Goal: Transaction & Acquisition: Purchase product/service

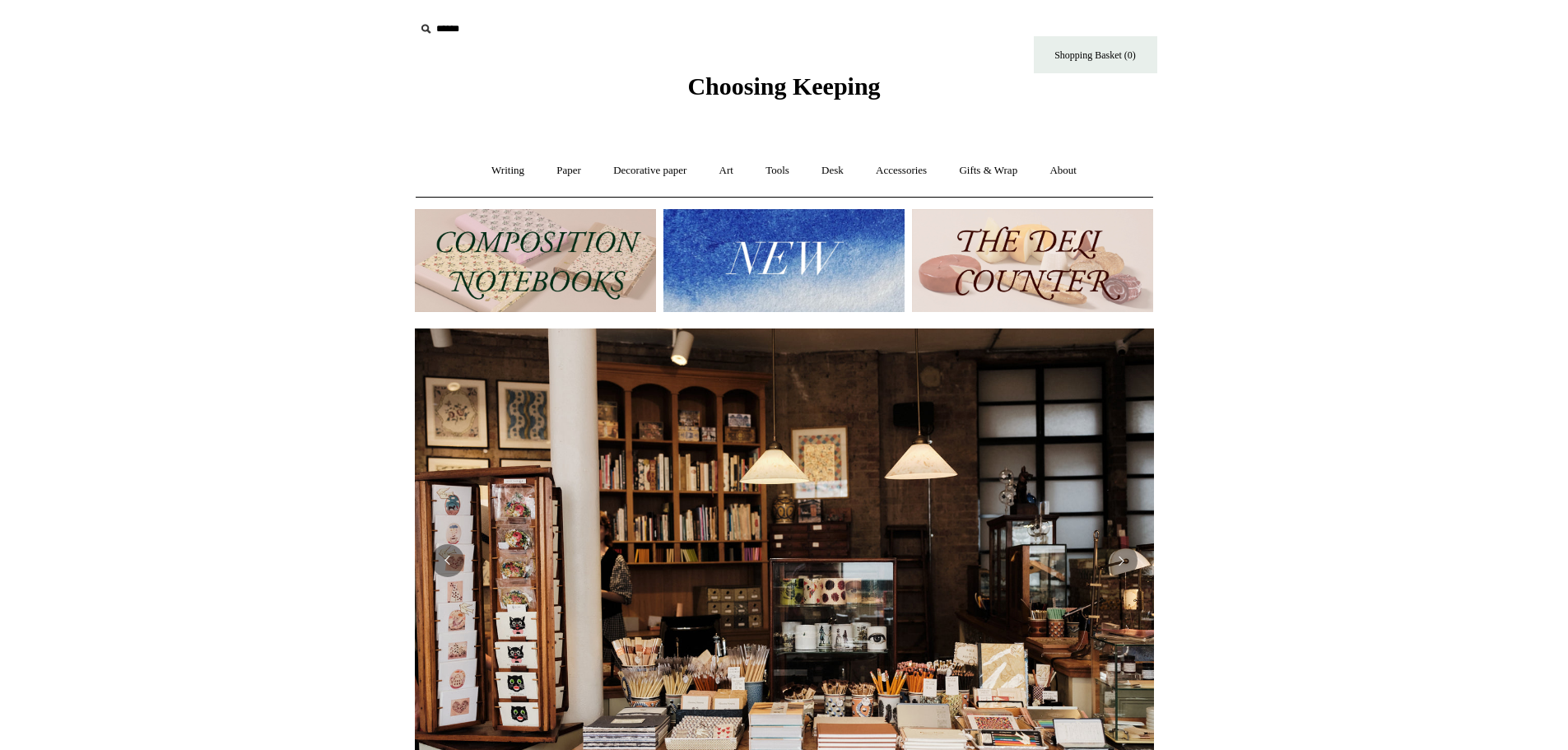
click at [785, 257] on img at bounding box center [784, 260] width 241 height 103
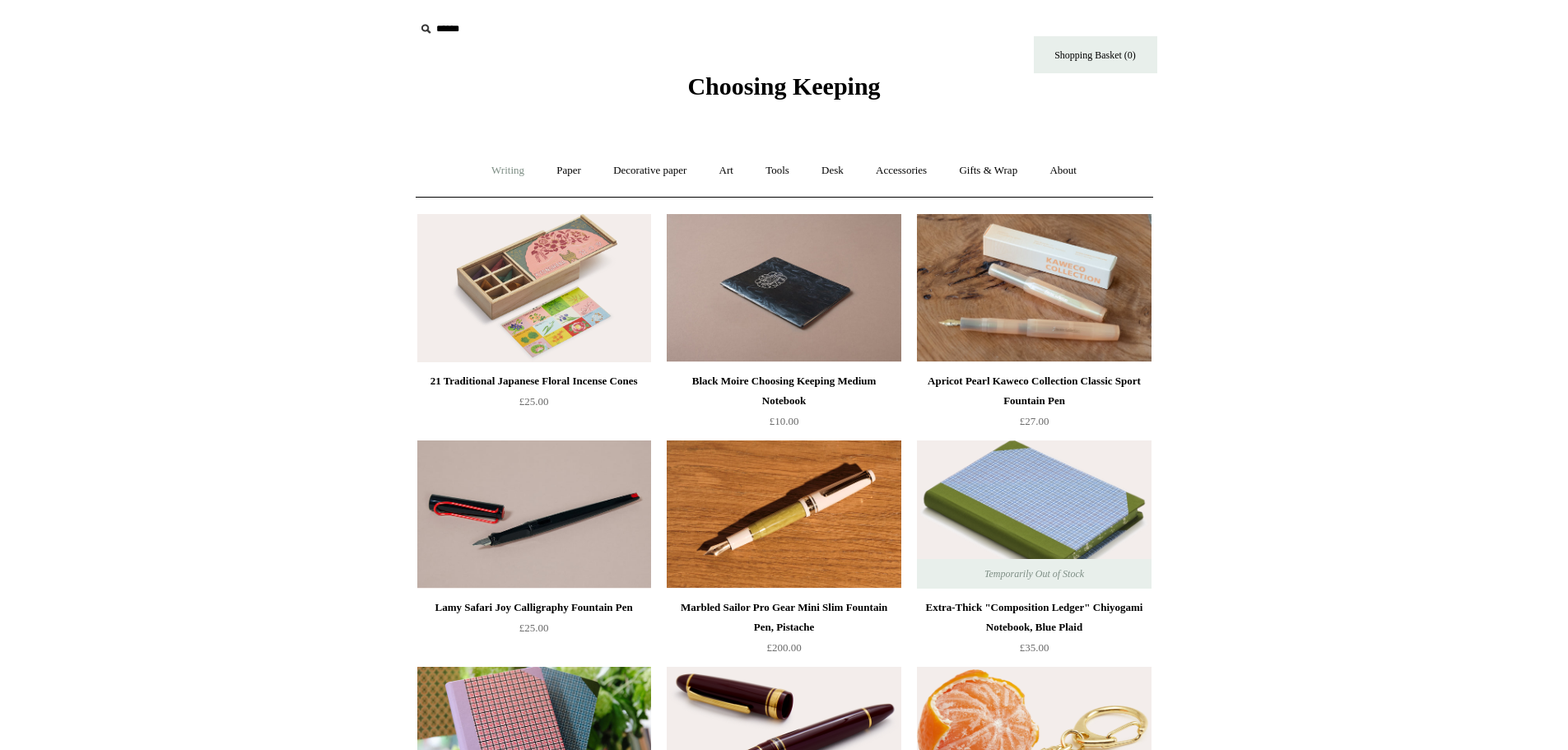
click at [499, 168] on link "Writing +" at bounding box center [508, 170] width 63 height 44
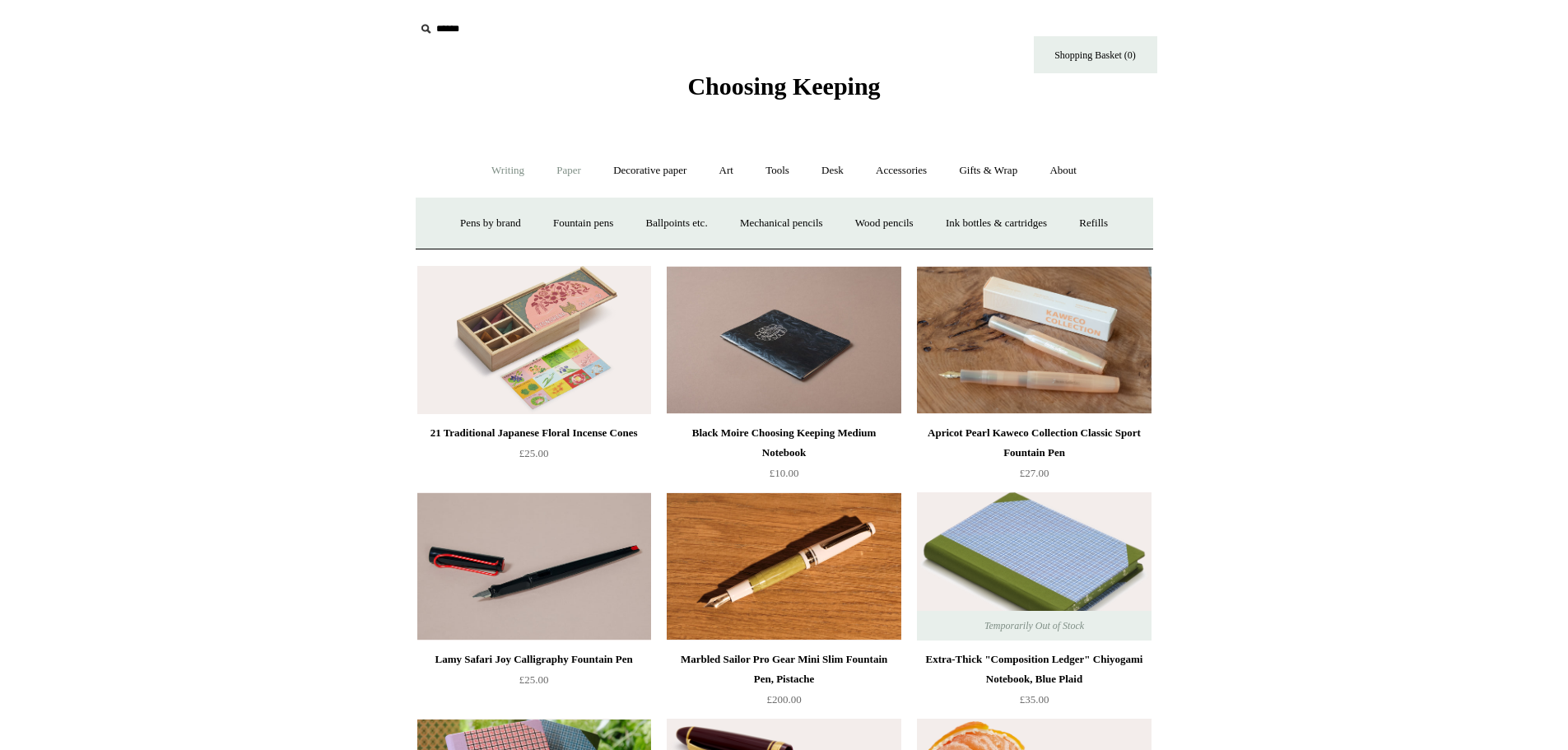
click at [567, 168] on link "Paper +" at bounding box center [568, 170] width 54 height 44
click at [555, 221] on link "Notebooks +" at bounding box center [553, 223] width 75 height 44
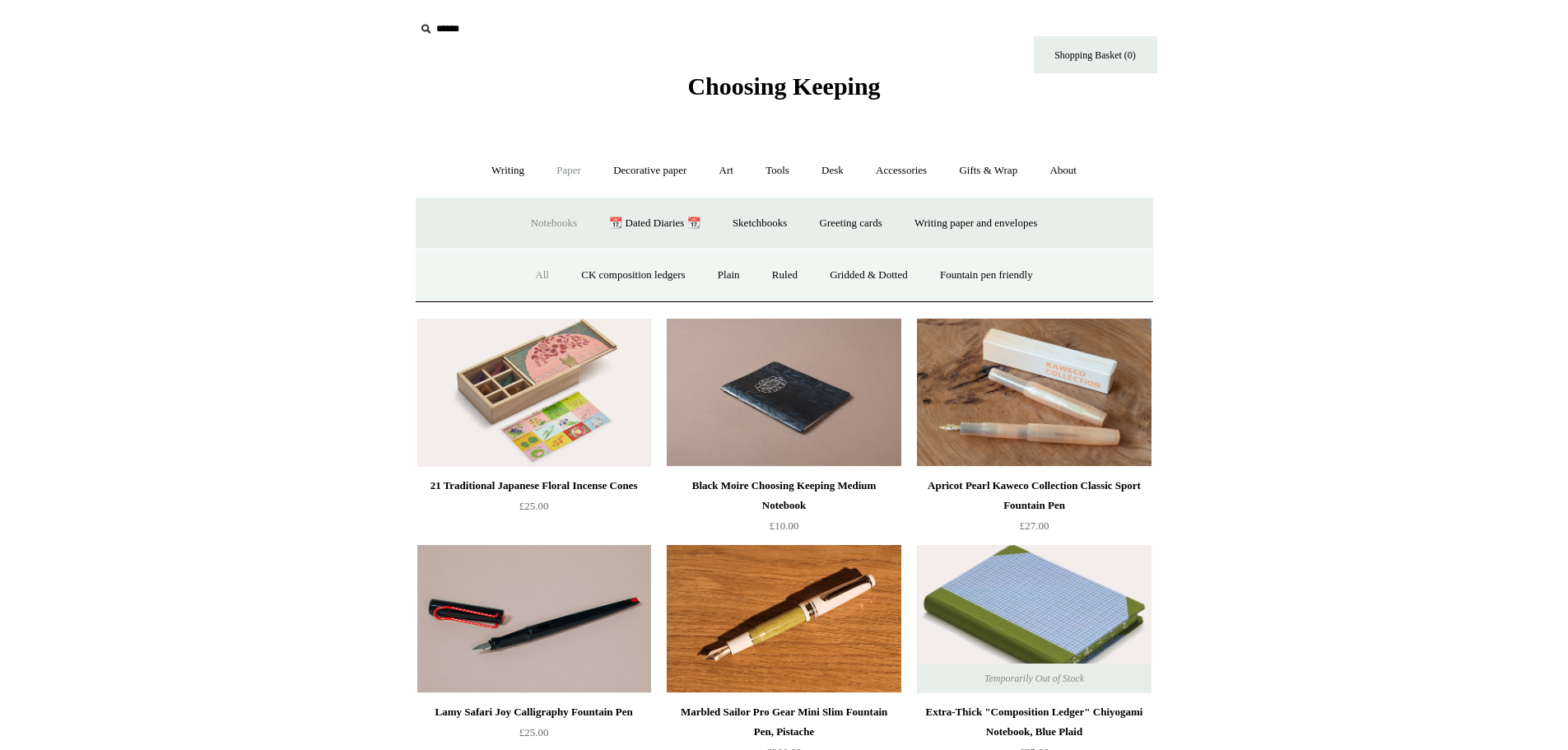
click at [528, 272] on link "All" at bounding box center [541, 275] width 44 height 44
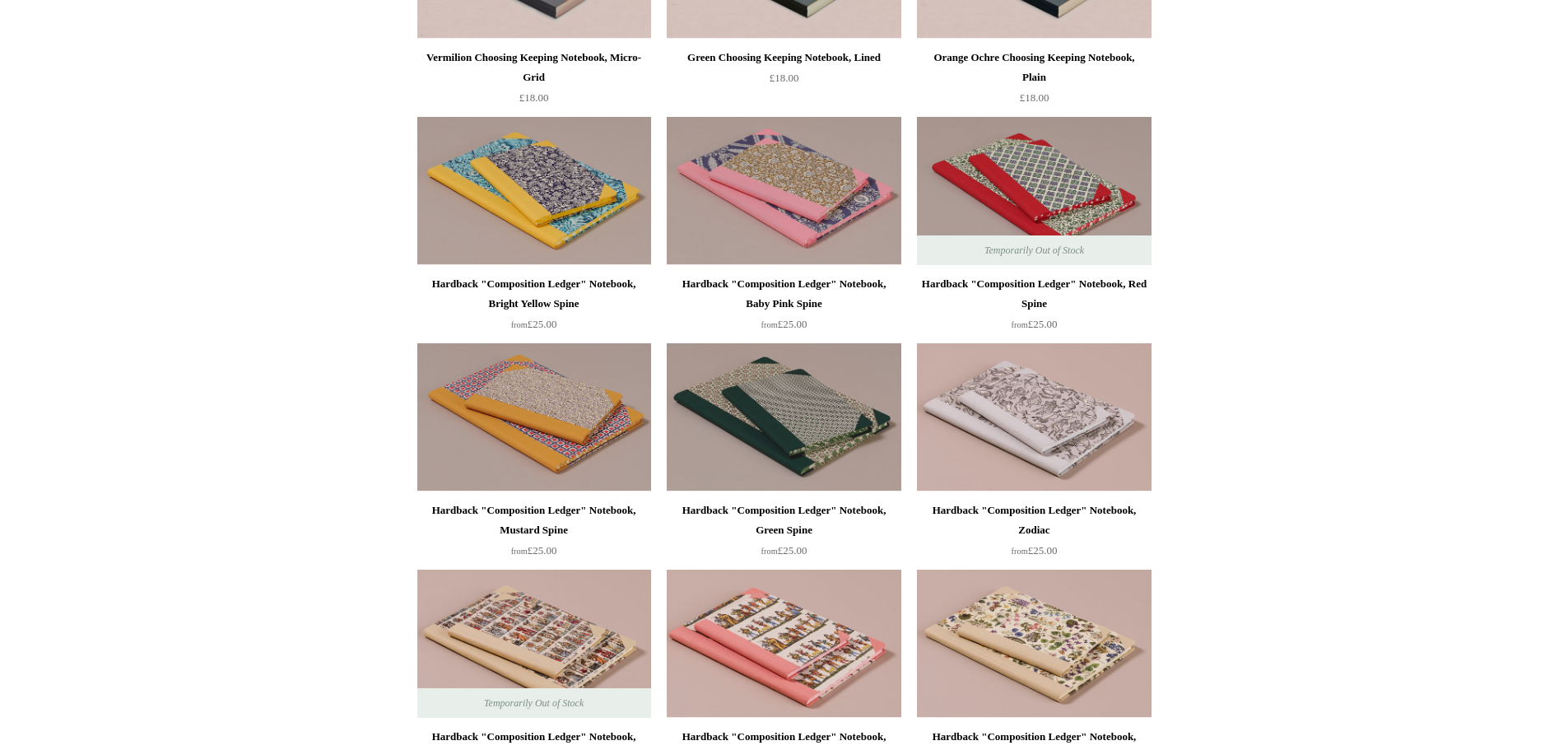
scroll to position [357, 0]
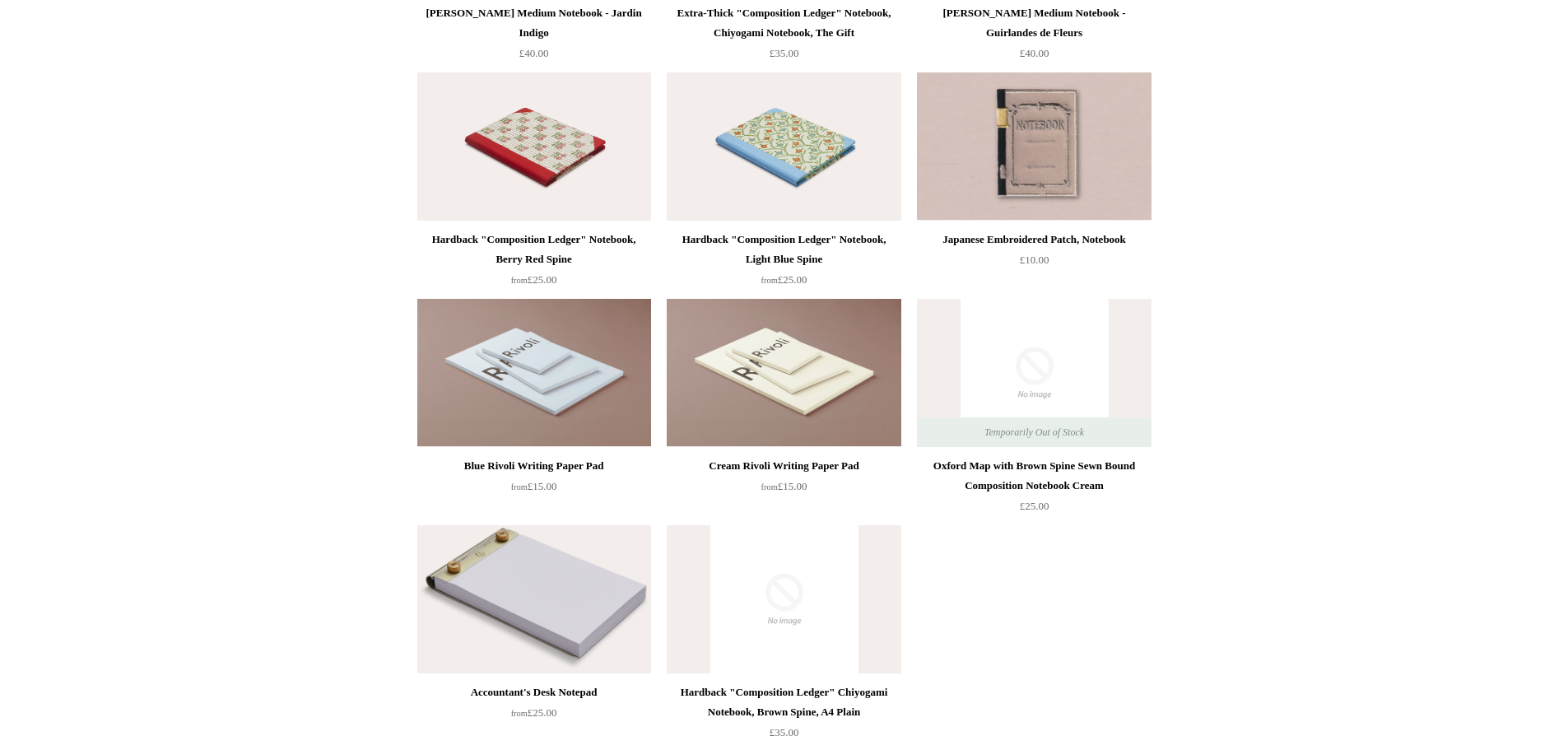
scroll to position [8733, 0]
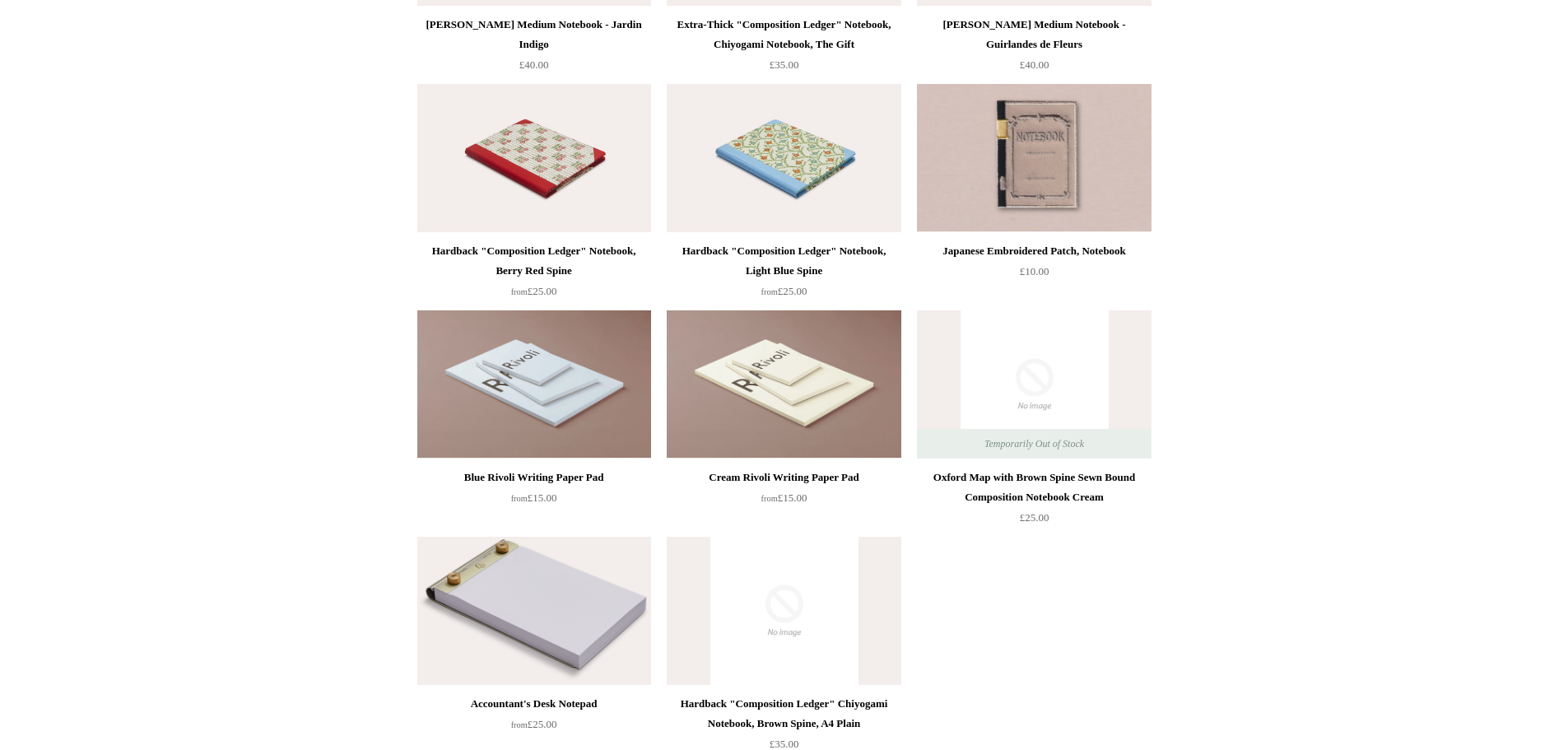
click at [813, 161] on img at bounding box center [783, 158] width 234 height 148
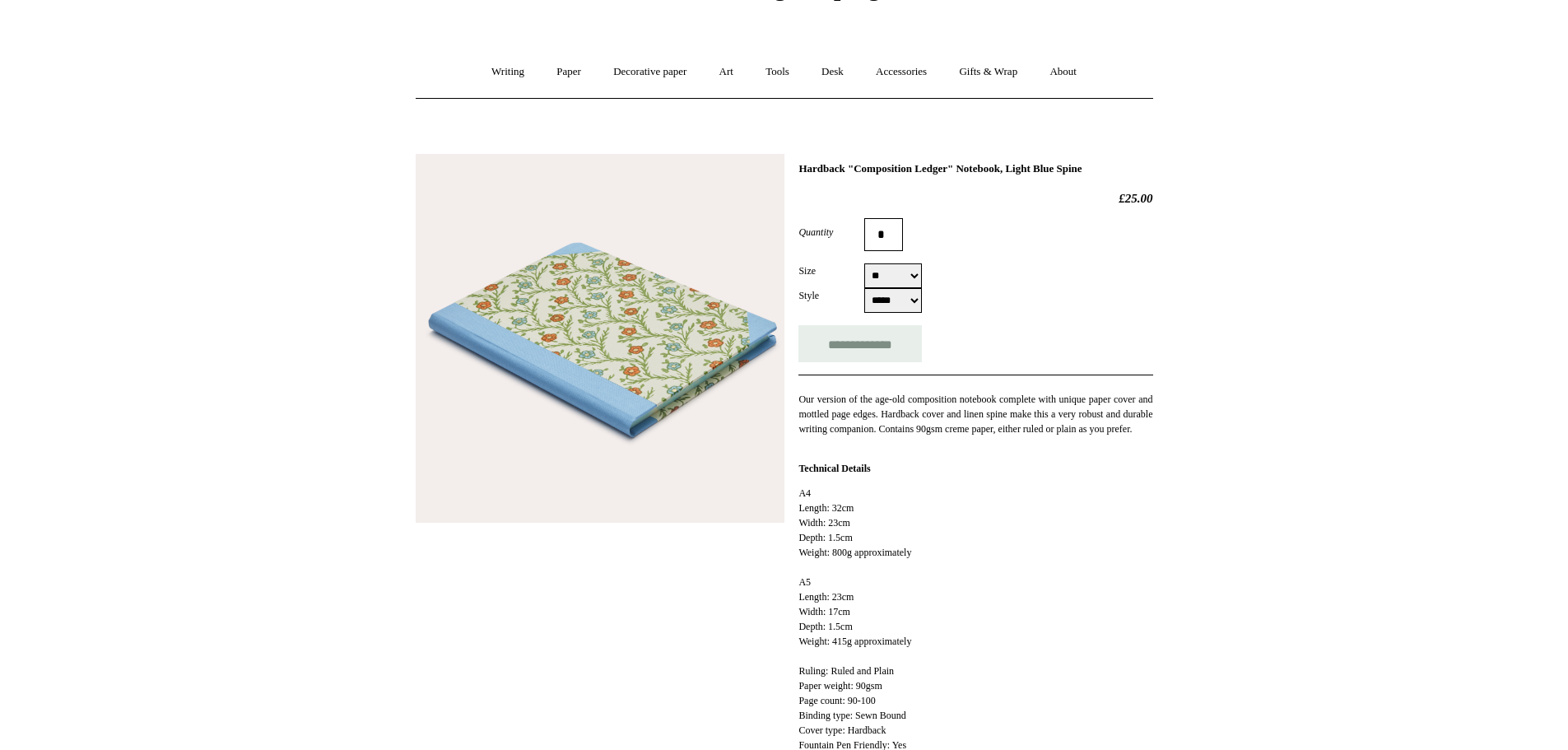
scroll to position [97, 0]
click at [911, 279] on select "** **" at bounding box center [893, 277] width 58 height 24
click at [864, 266] on select "** **" at bounding box center [893, 277] width 58 height 24
click at [899, 276] on select "** **" at bounding box center [893, 277] width 58 height 24
select select "**"
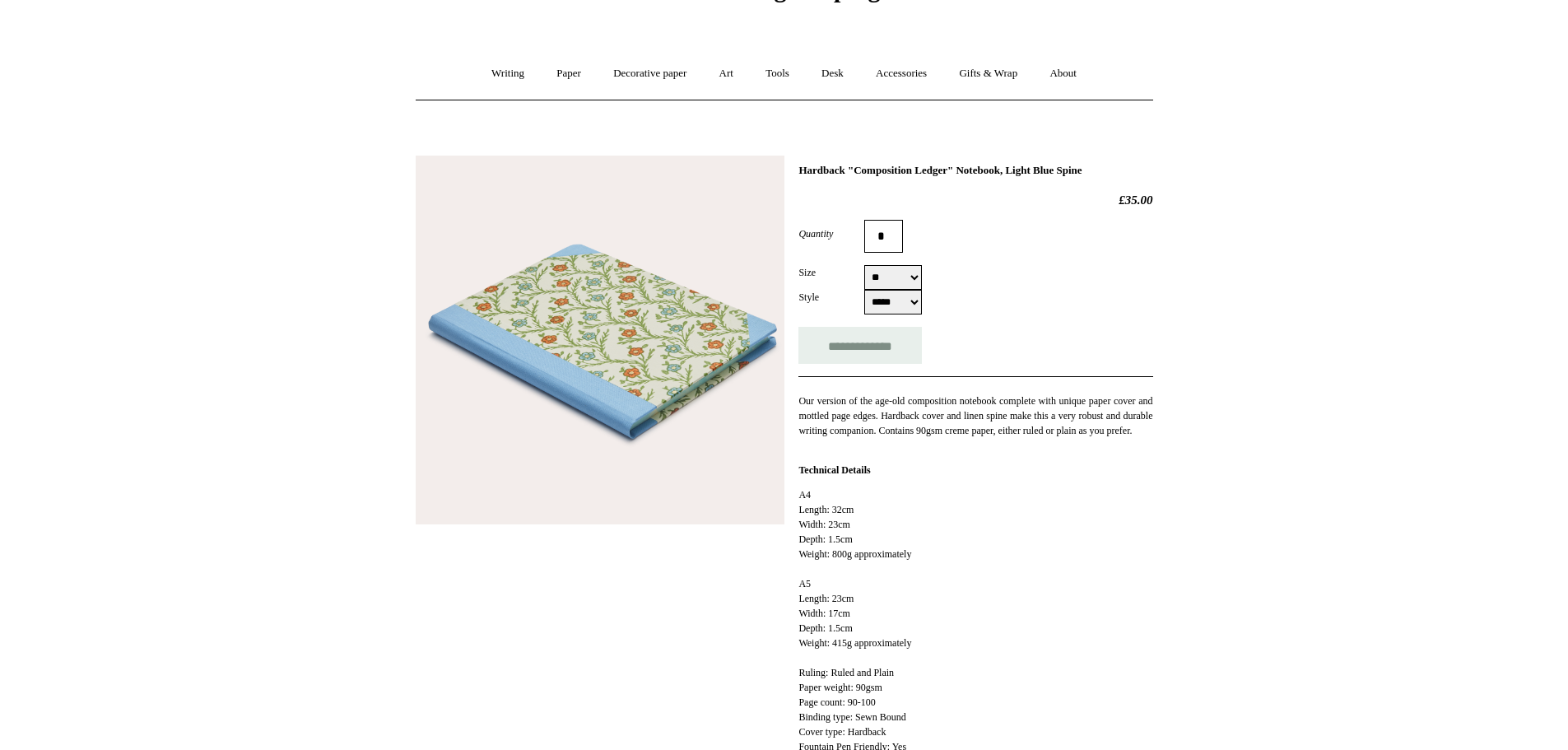
click at [864, 266] on select "** **" at bounding box center [893, 277] width 58 height 24
click at [1289, 334] on html "Menu Choosing Keeping * Shipping Information Shopping Basket (0) * ⤺ + +" at bounding box center [784, 615] width 1568 height 1424
click at [862, 349] on input "**********" at bounding box center [860, 346] width 123 height 37
type input "**********"
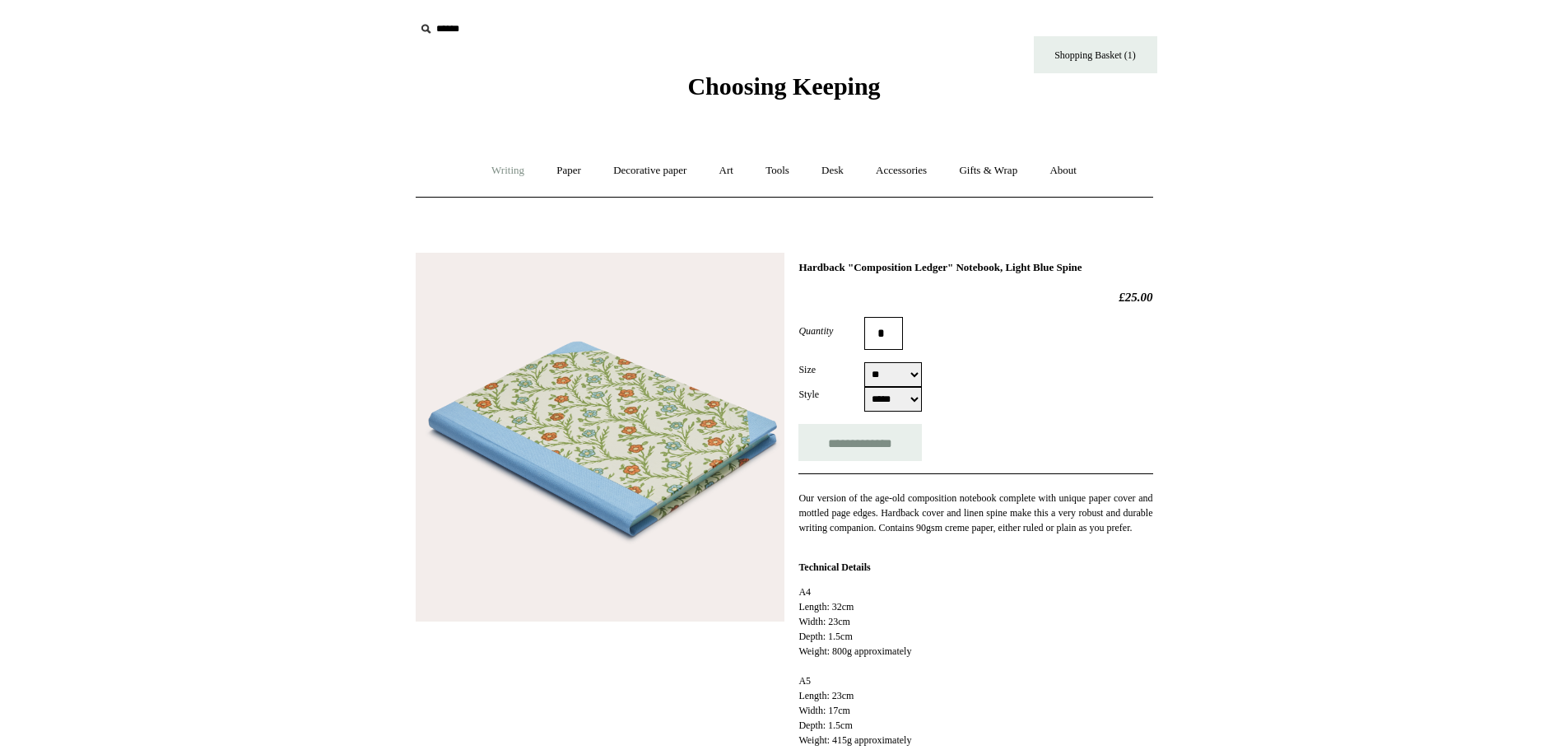
click at [500, 168] on link "Writing +" at bounding box center [508, 170] width 63 height 44
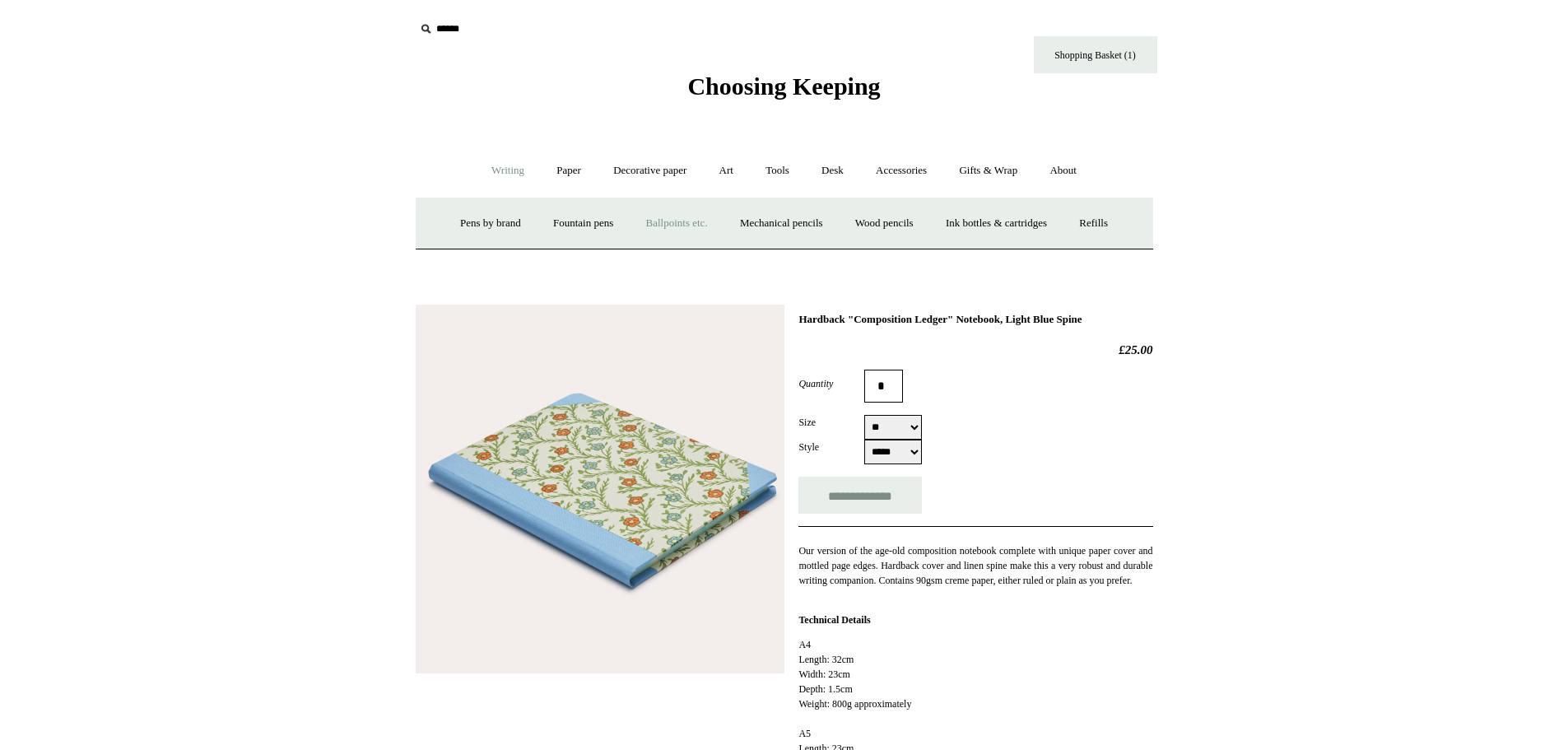
click at [670, 224] on link "Ballpoints etc. +" at bounding box center [676, 223] width 91 height 44
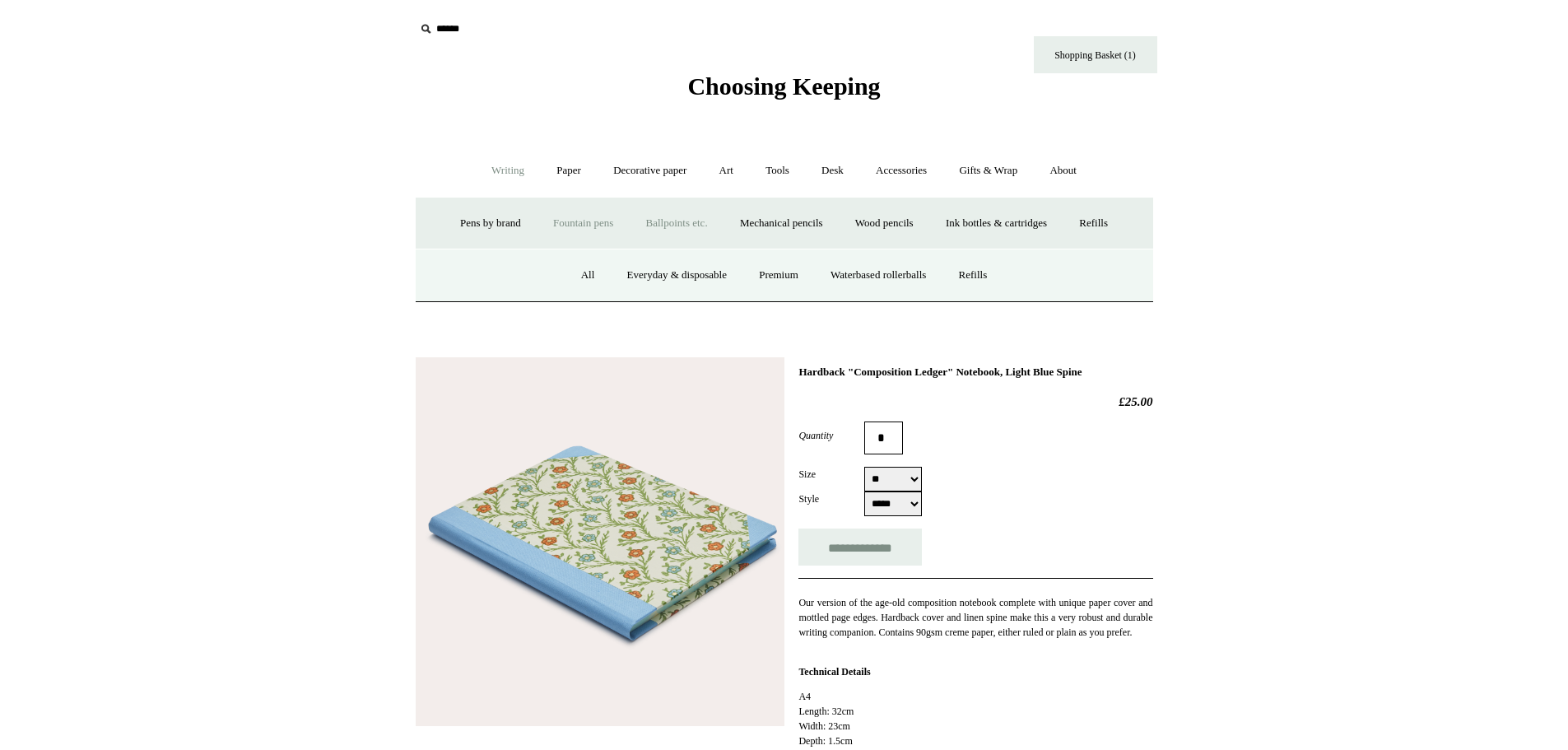
click at [560, 224] on link "Fountain pens +" at bounding box center [583, 223] width 90 height 44
click at [518, 273] on link "Everyday" at bounding box center [553, 275] width 70 height 44
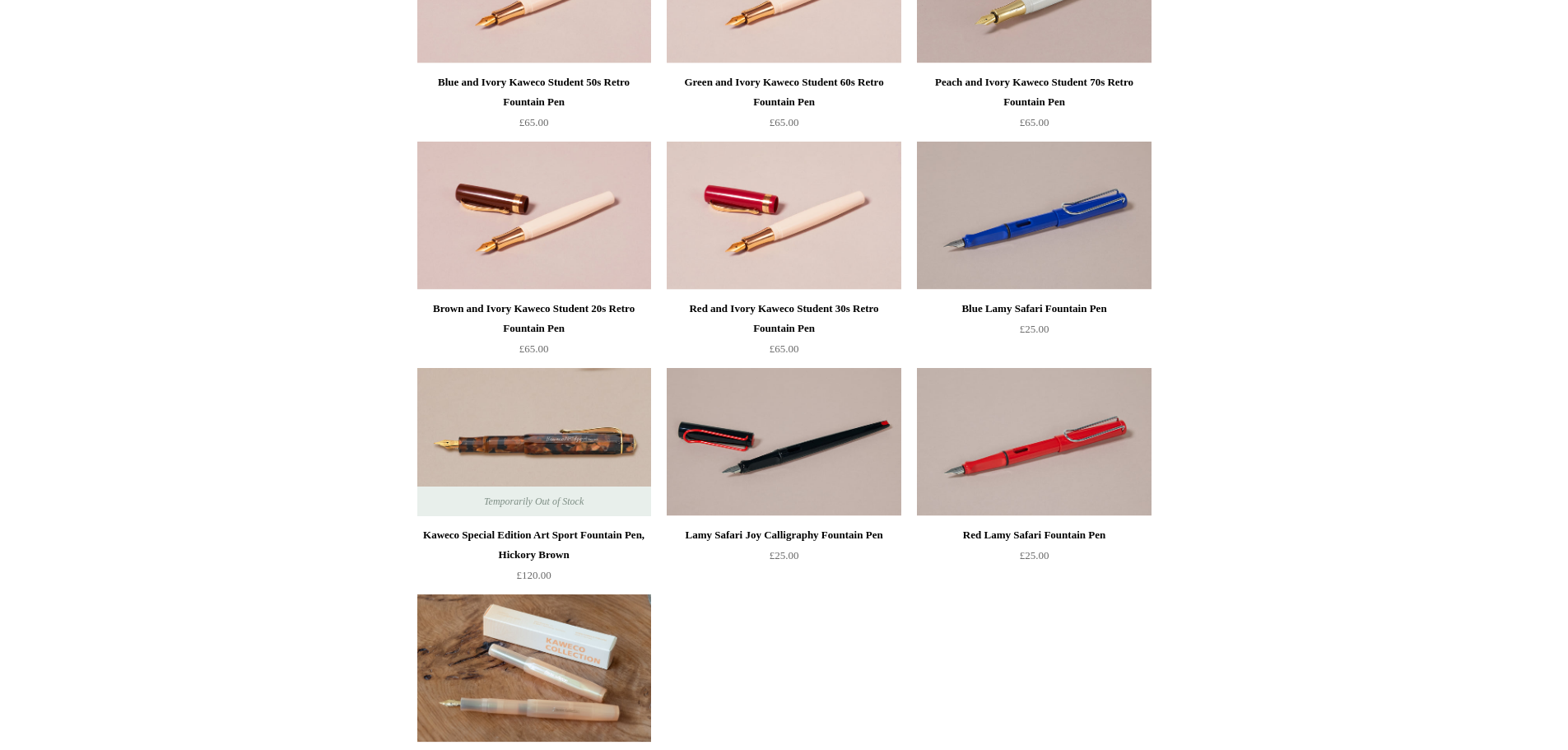
scroll to position [1384, 0]
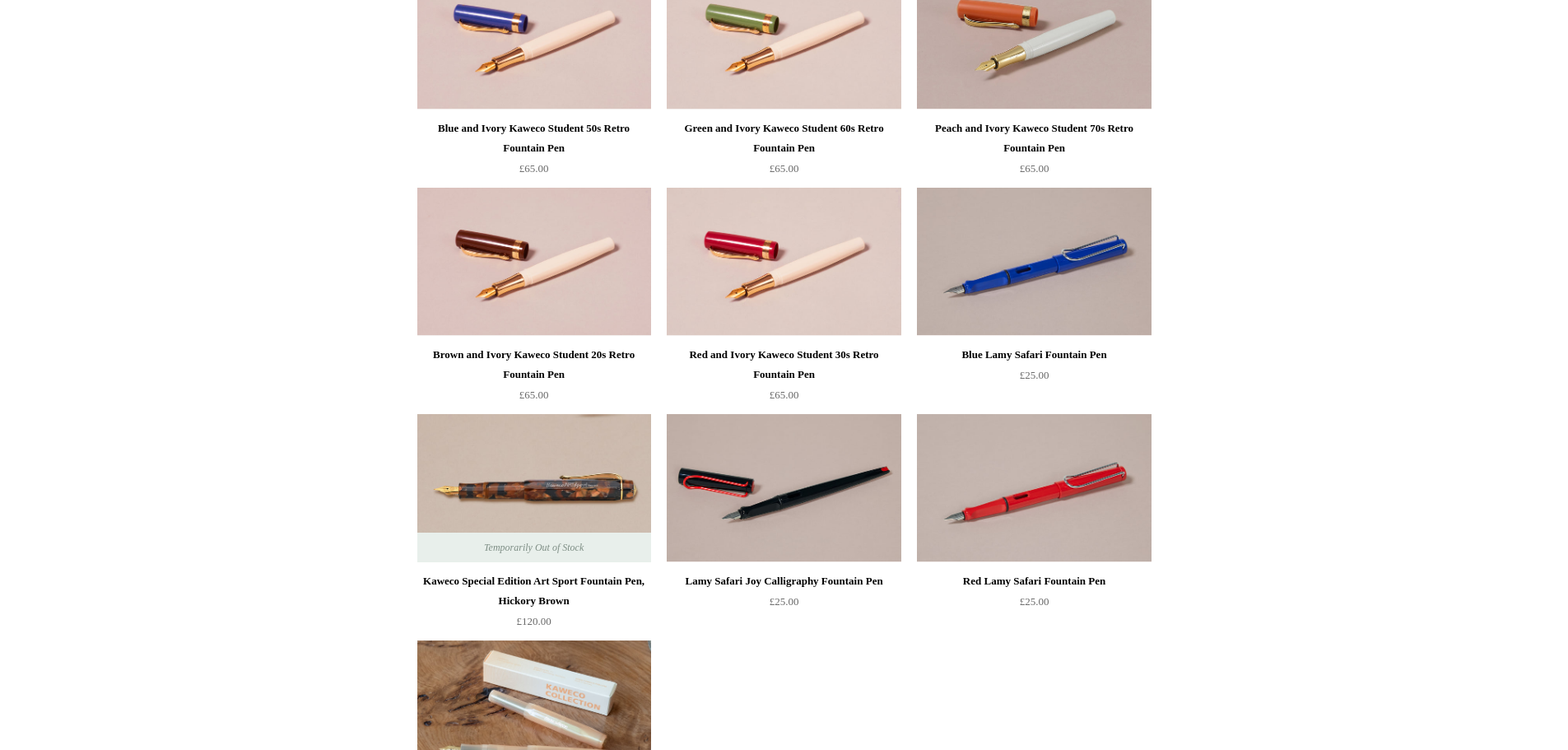
drag, startPoint x: 1571, startPoint y: 88, endPoint x: 1591, endPoint y: 484, distance: 396.5
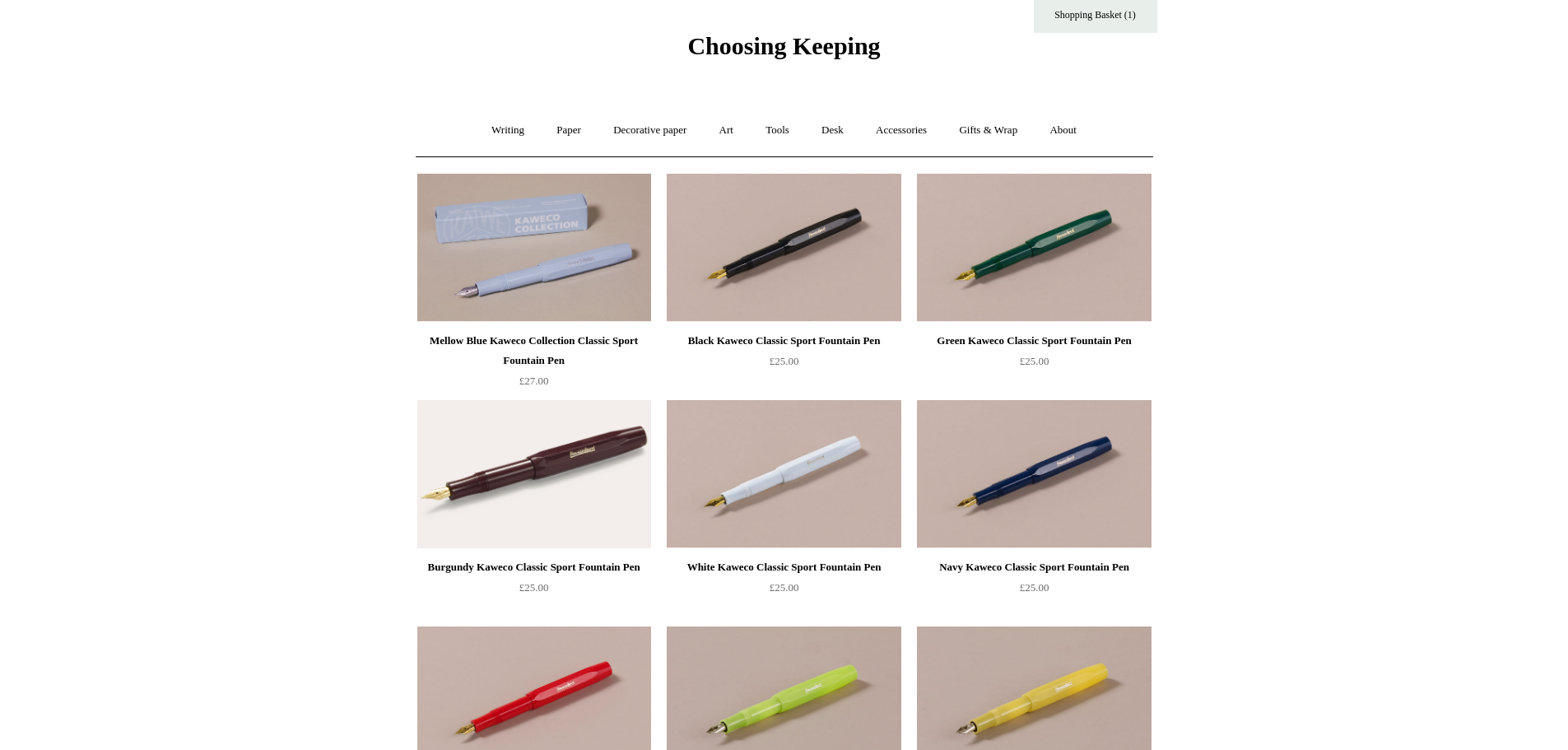
scroll to position [0, 0]
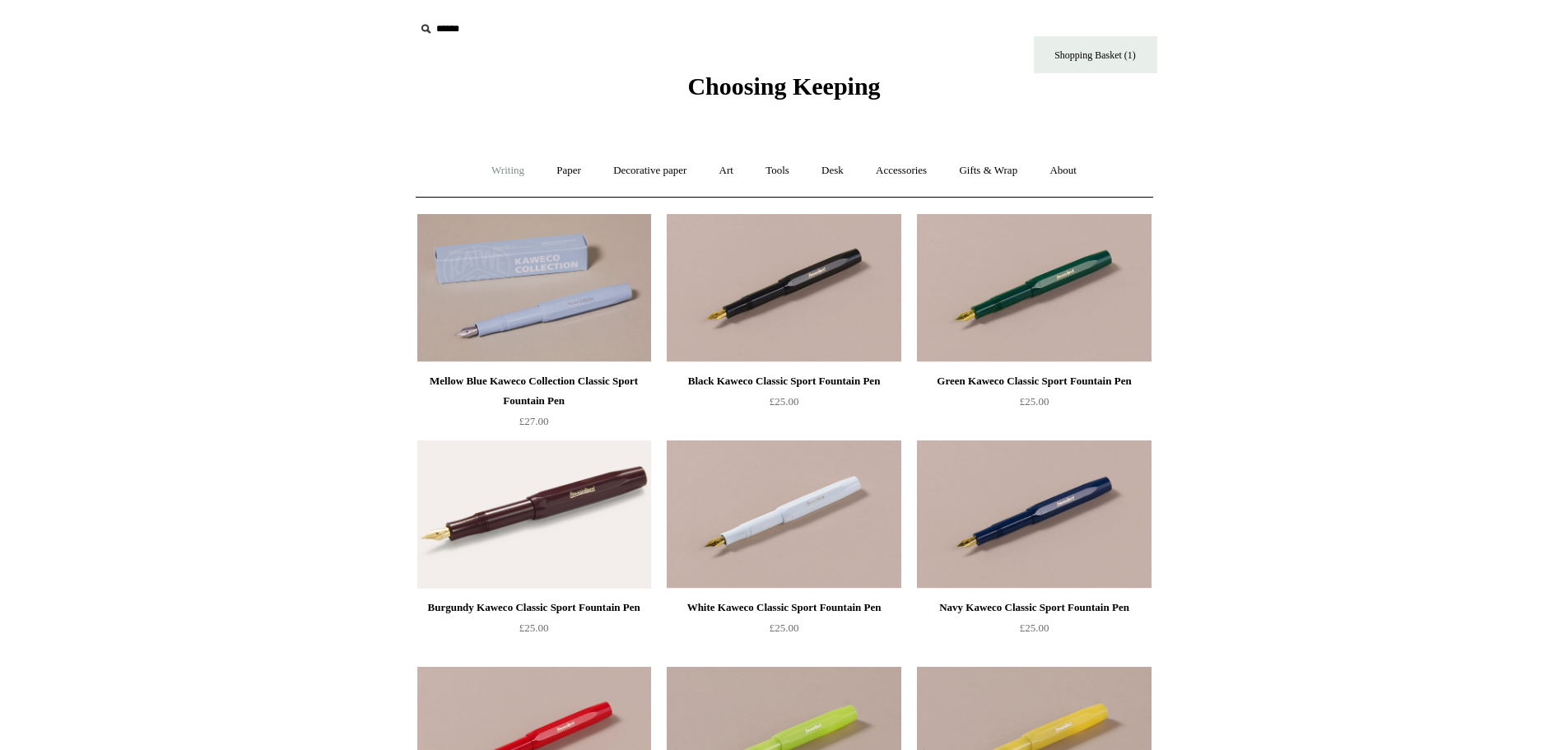
click at [509, 167] on link "Writing +" at bounding box center [508, 170] width 63 height 44
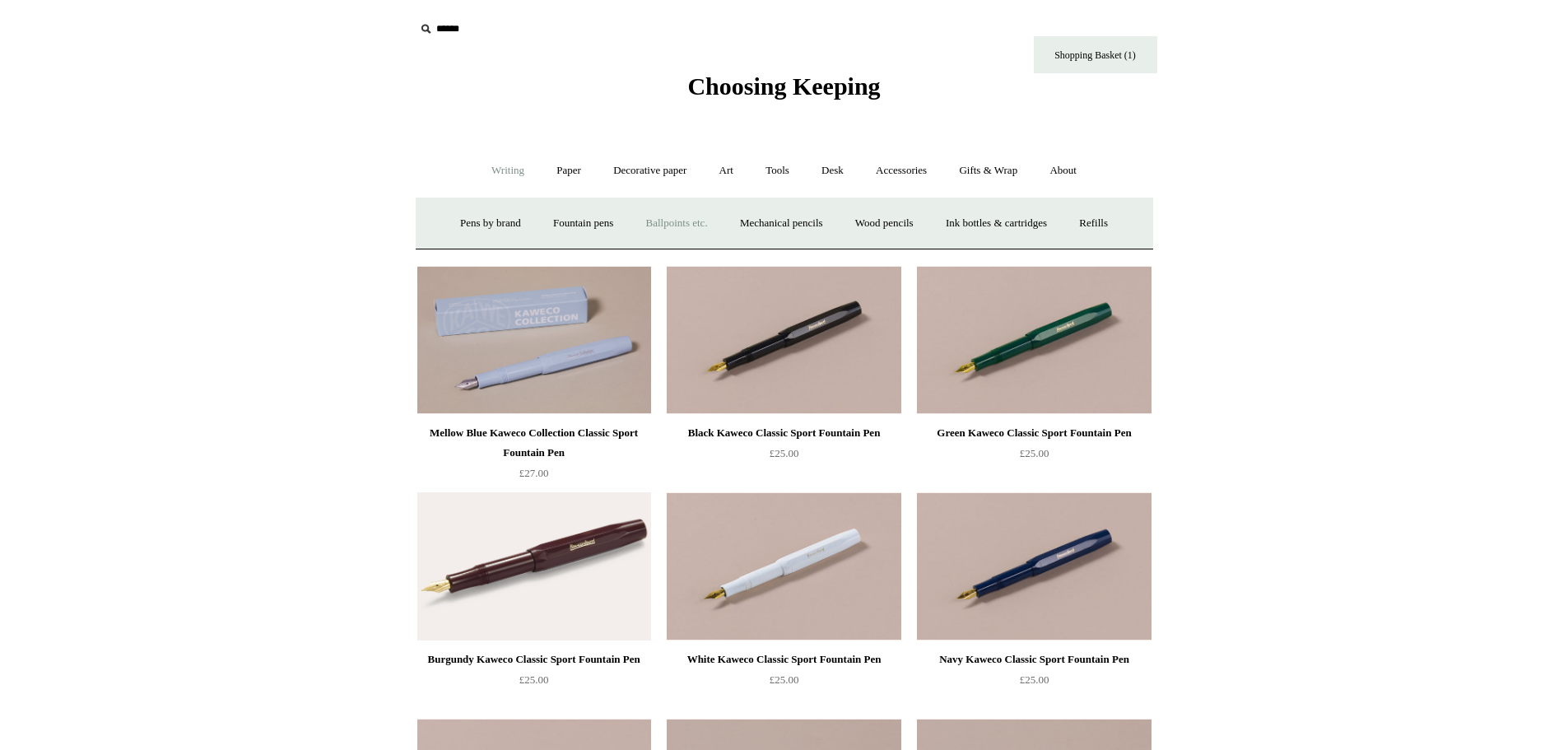
click at [653, 222] on link "Ballpoints etc. +" at bounding box center [676, 223] width 91 height 44
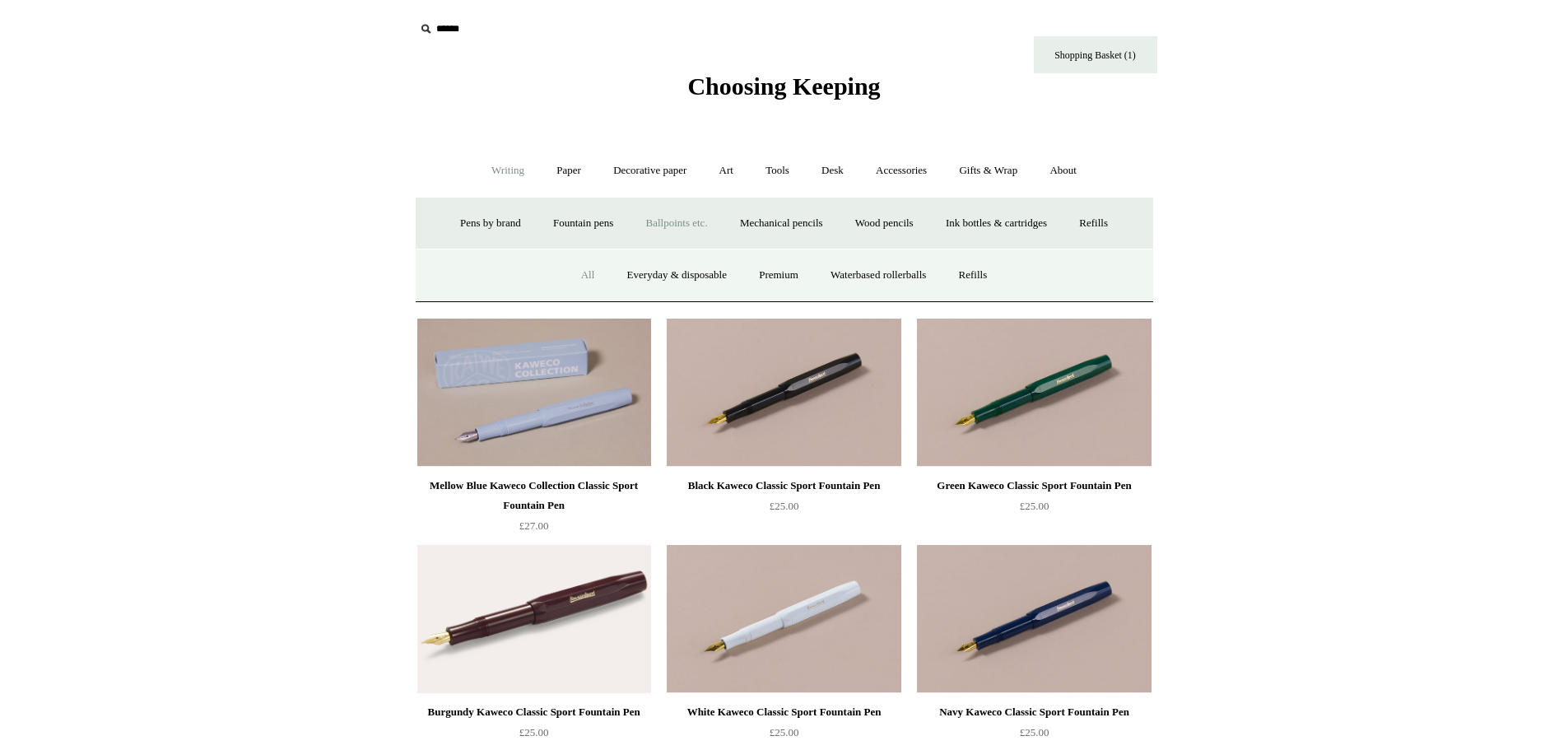
click at [579, 270] on link "All" at bounding box center [587, 275] width 44 height 44
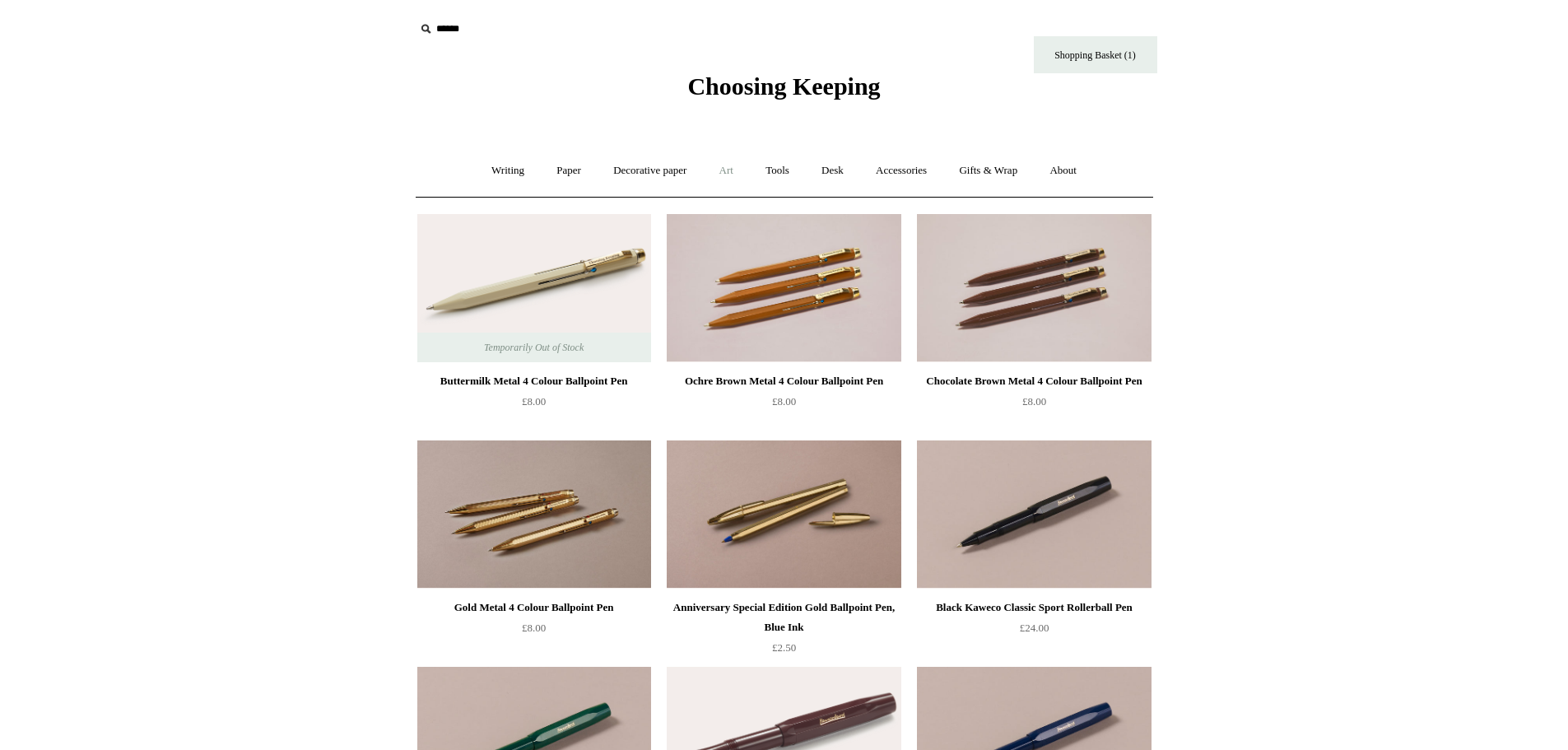
click at [729, 174] on link "Art +" at bounding box center [726, 170] width 44 height 44
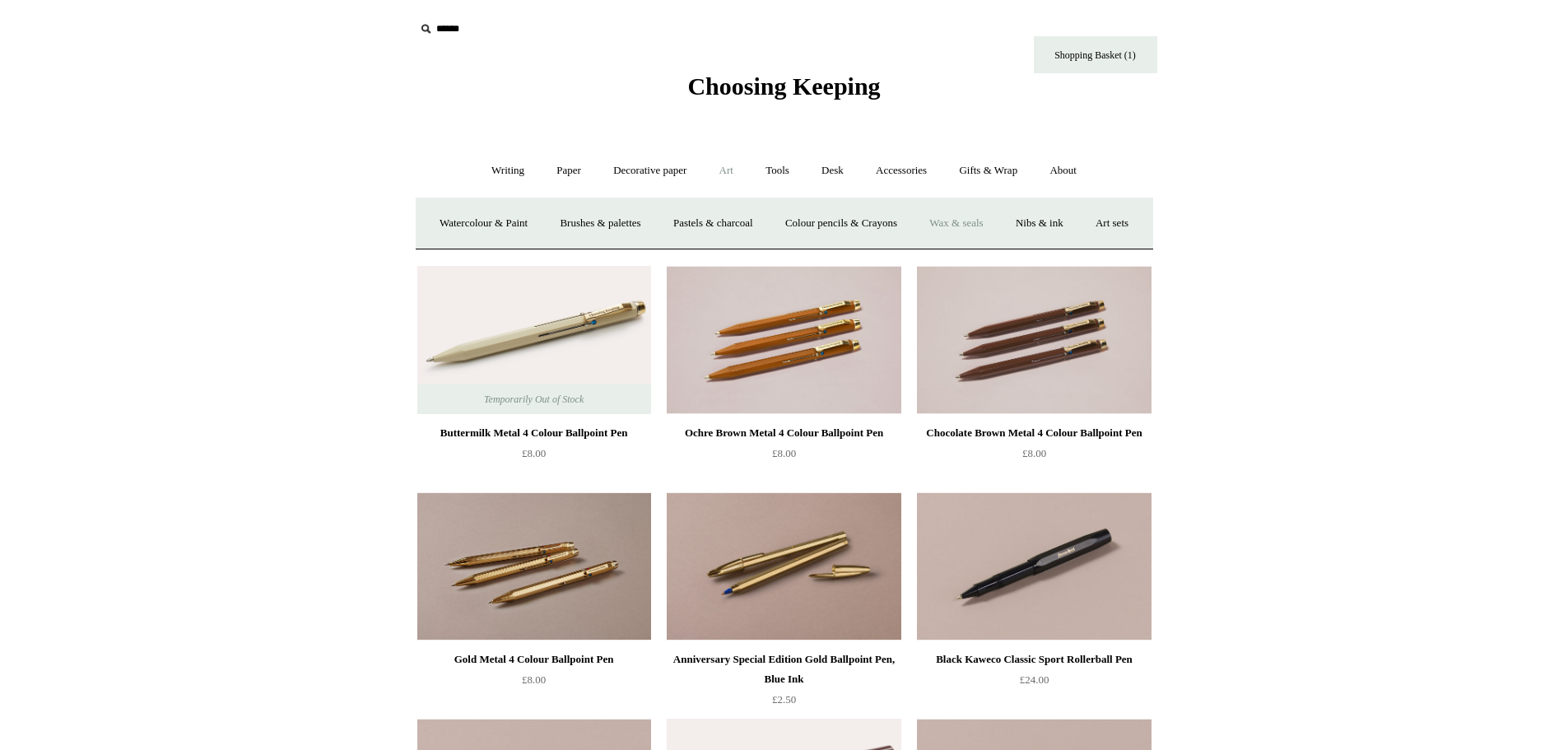
click at [992, 225] on link "Wax & seals" at bounding box center [955, 223] width 83 height 44
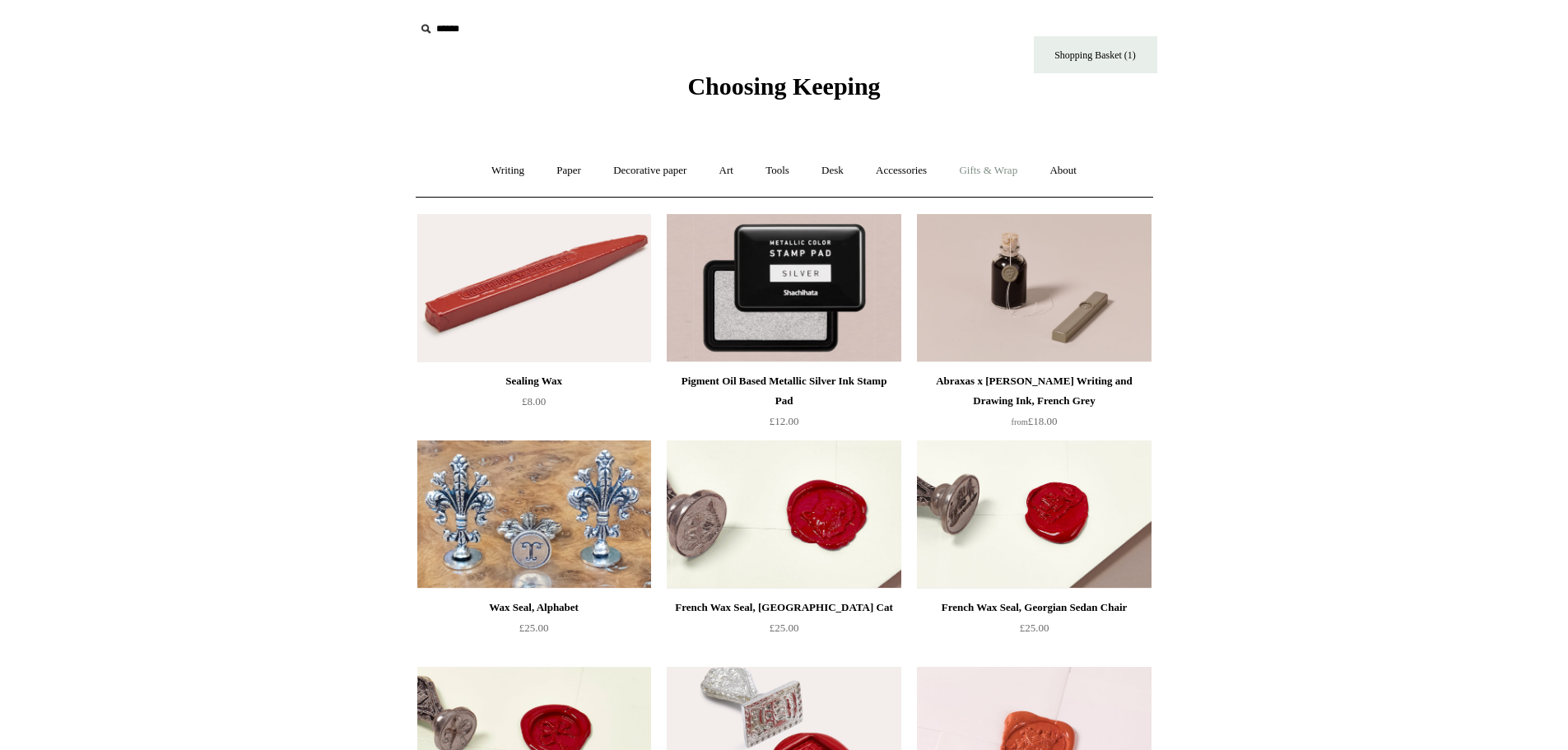
click at [1008, 168] on link "Gifts & Wrap +" at bounding box center [988, 170] width 88 height 44
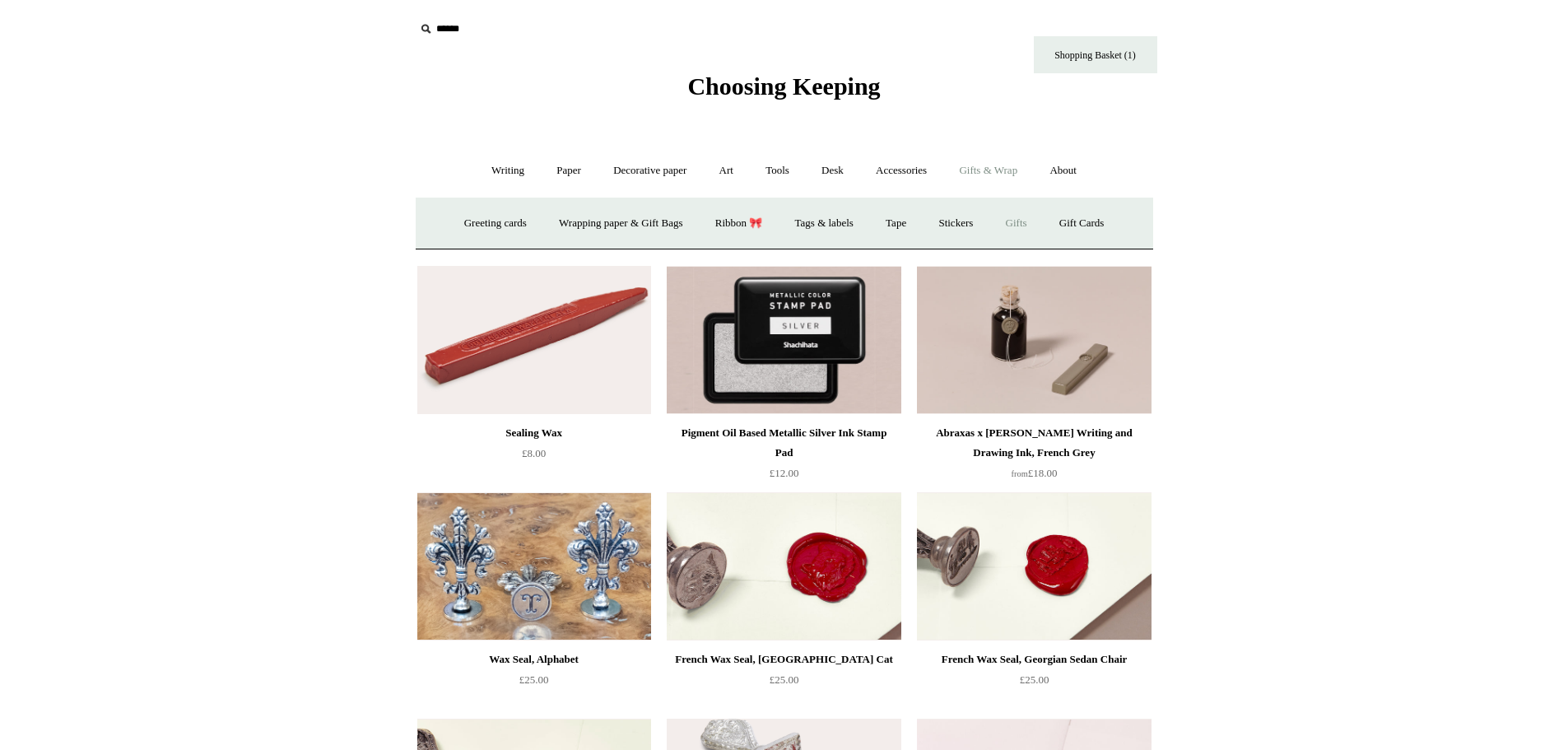
click at [1023, 219] on link "Gifts +" at bounding box center [1016, 223] width 51 height 44
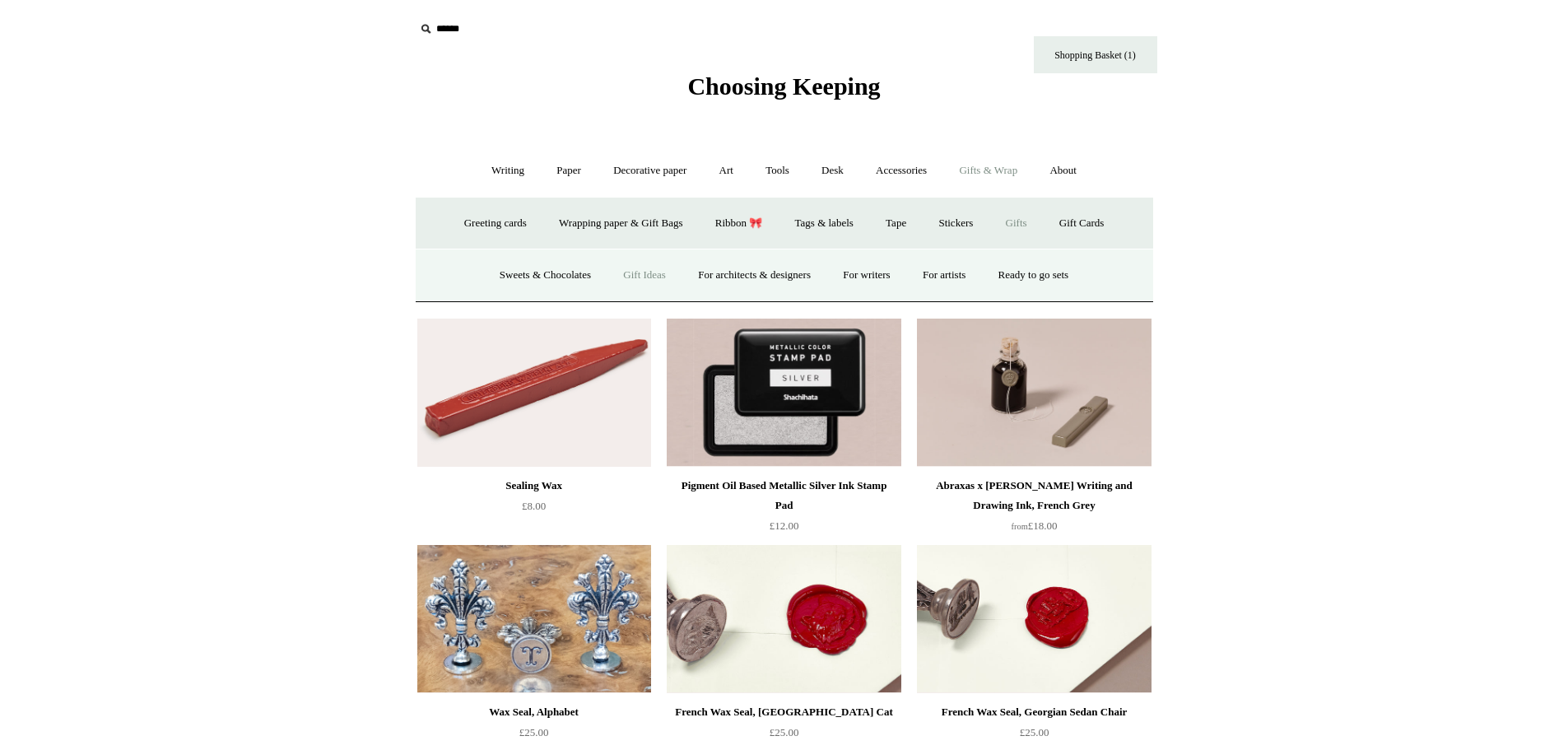
click at [633, 277] on link "Gift Ideas" at bounding box center [644, 275] width 72 height 44
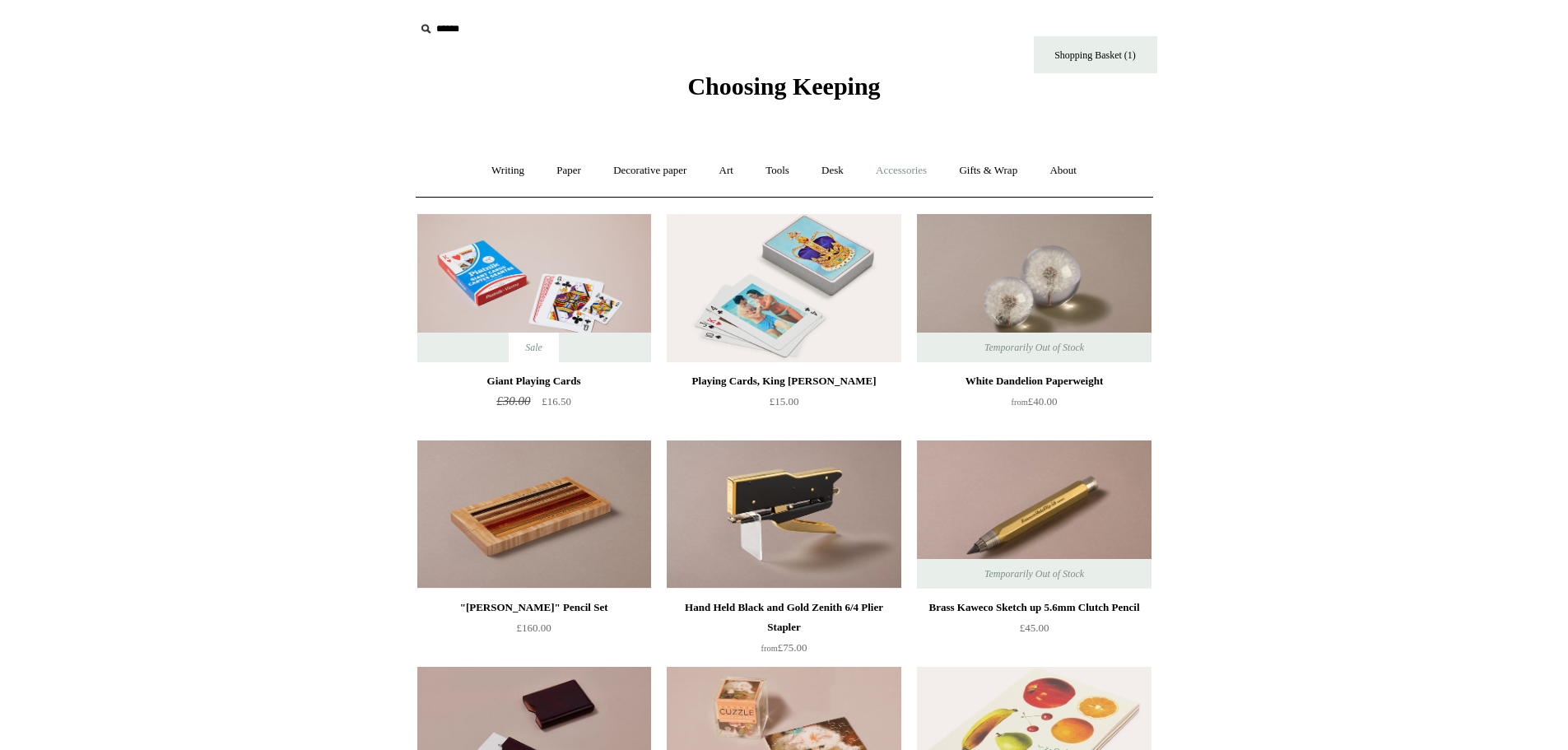
click at [906, 172] on link "Accessories +" at bounding box center [900, 170] width 80 height 44
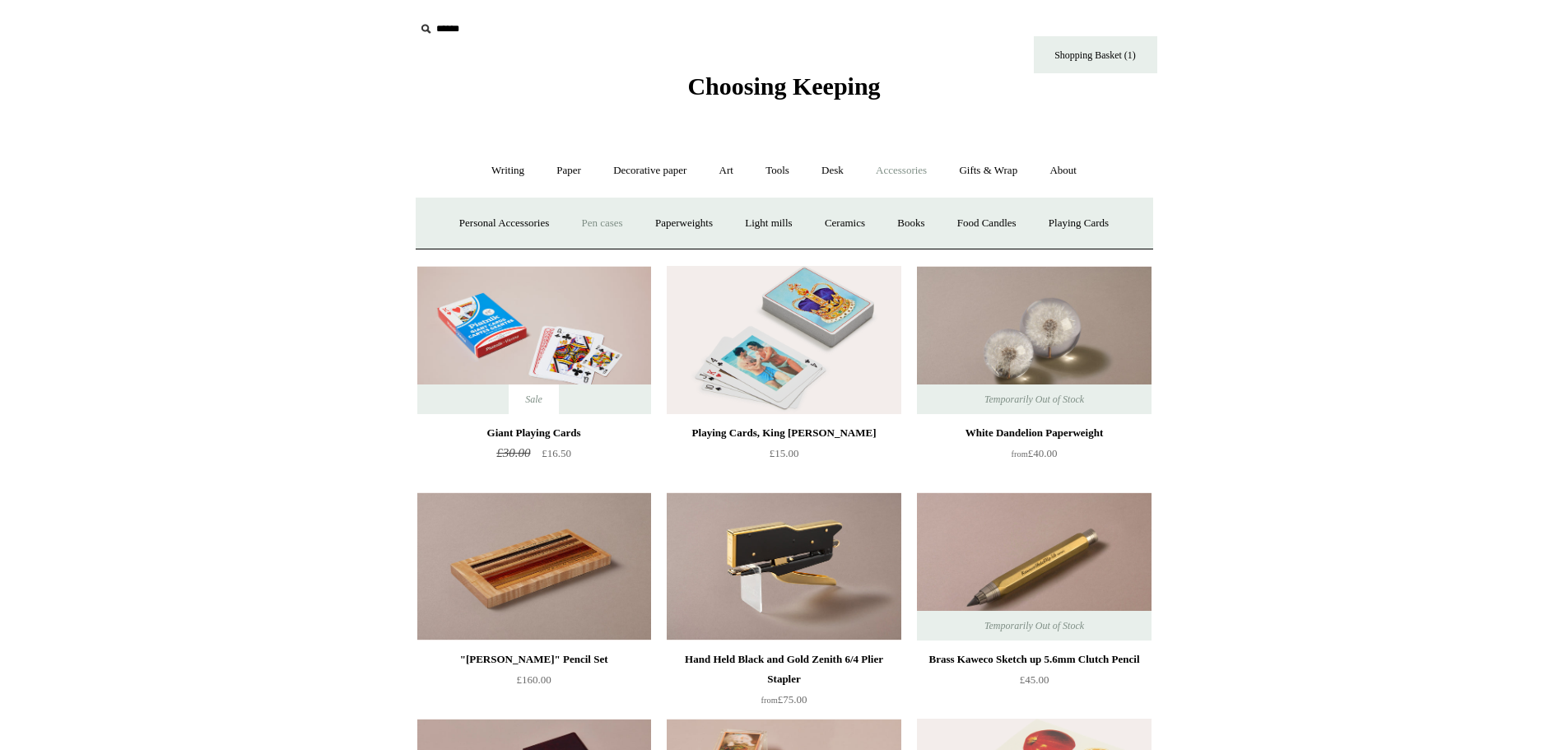
click at [588, 226] on link "Pen cases" at bounding box center [601, 223] width 70 height 44
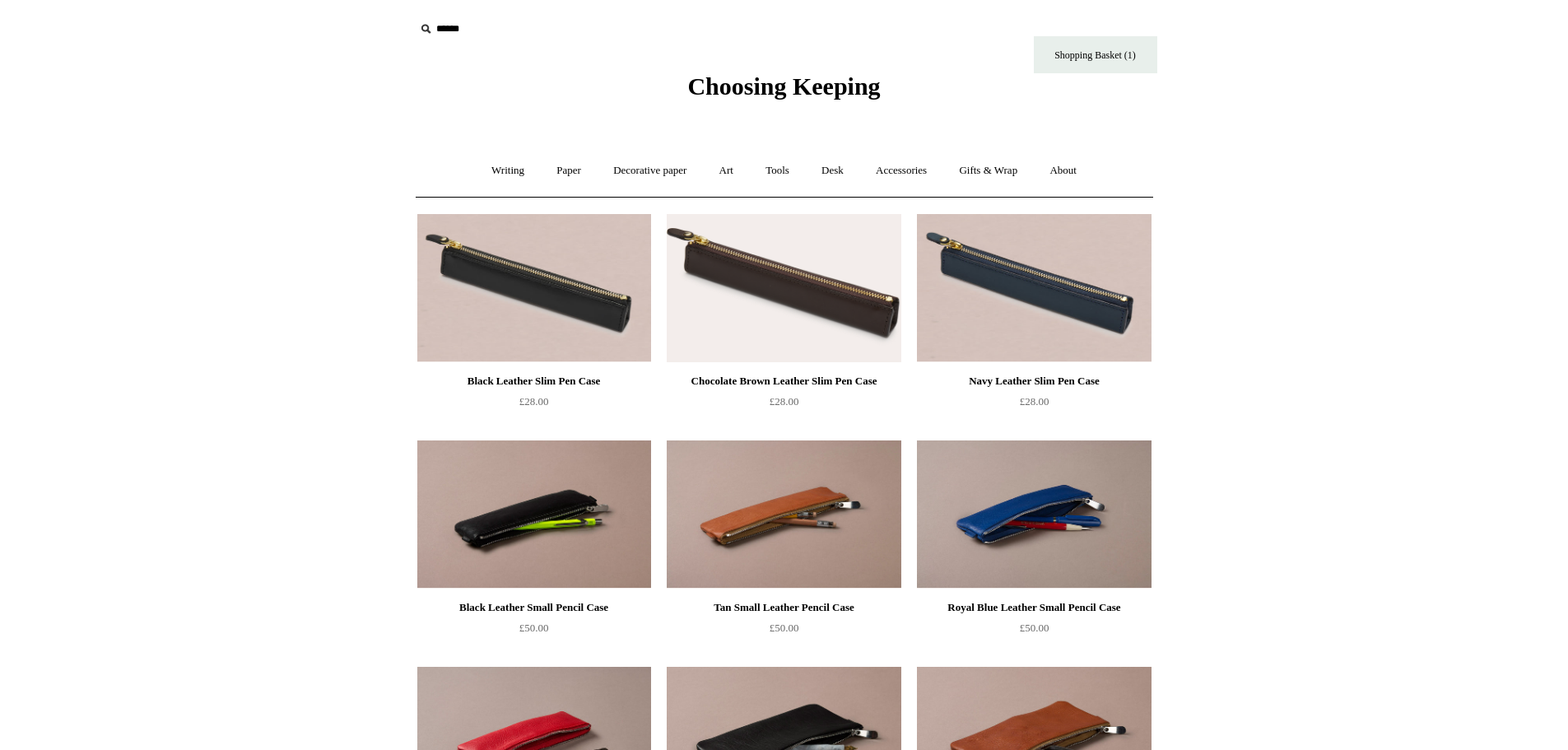
drag, startPoint x: 1576, startPoint y: 70, endPoint x: 1506, endPoint y: 44, distance: 74.7
click at [766, 169] on link "Tools +" at bounding box center [777, 170] width 54 height 44
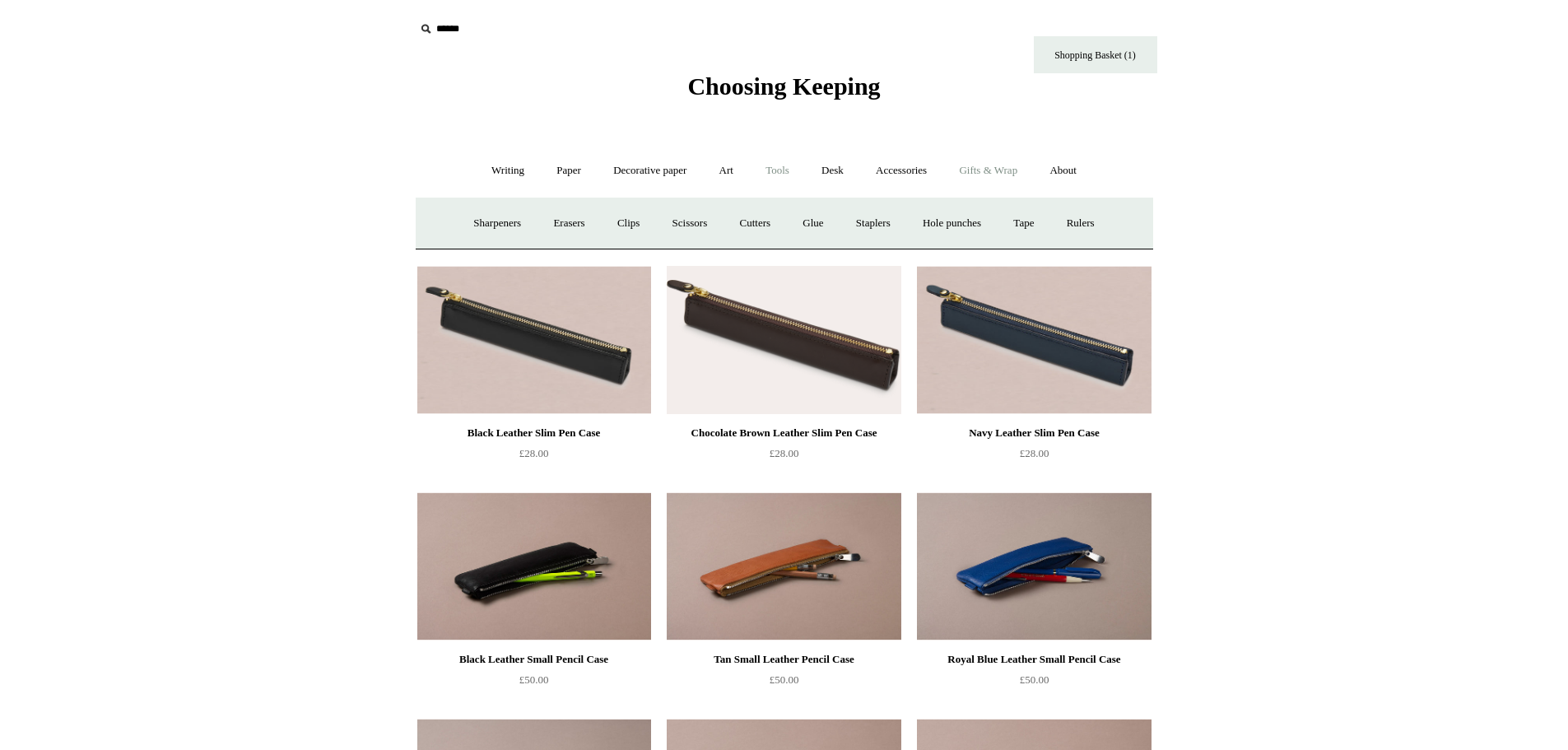
click at [1000, 166] on link "Gifts & Wrap +" at bounding box center [988, 170] width 88 height 44
click at [1026, 219] on link "Gifts +" at bounding box center [1016, 223] width 51 height 44
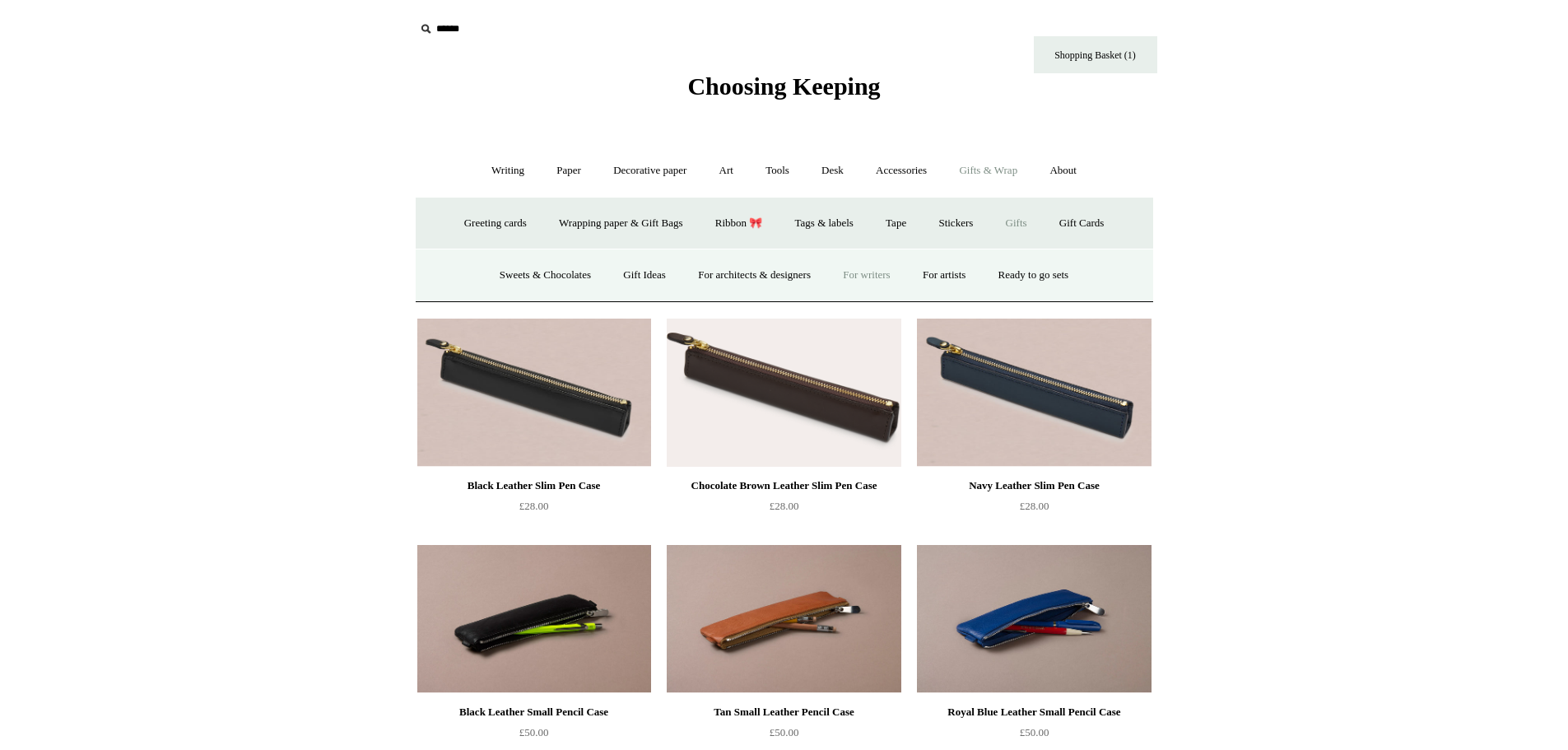
click at [878, 271] on link "For writers" at bounding box center [866, 275] width 76 height 44
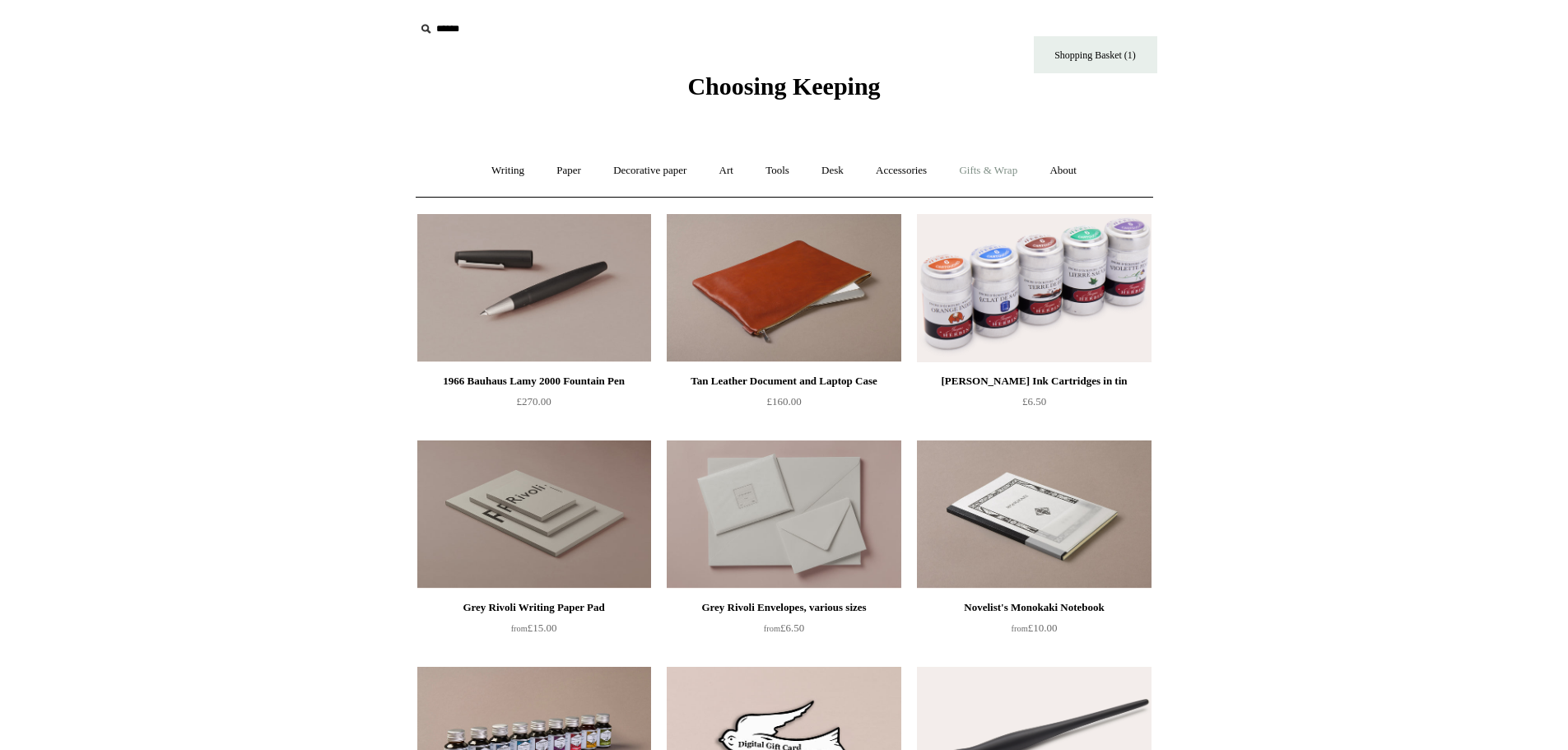
click at [1000, 173] on link "Gifts & Wrap +" at bounding box center [988, 170] width 88 height 44
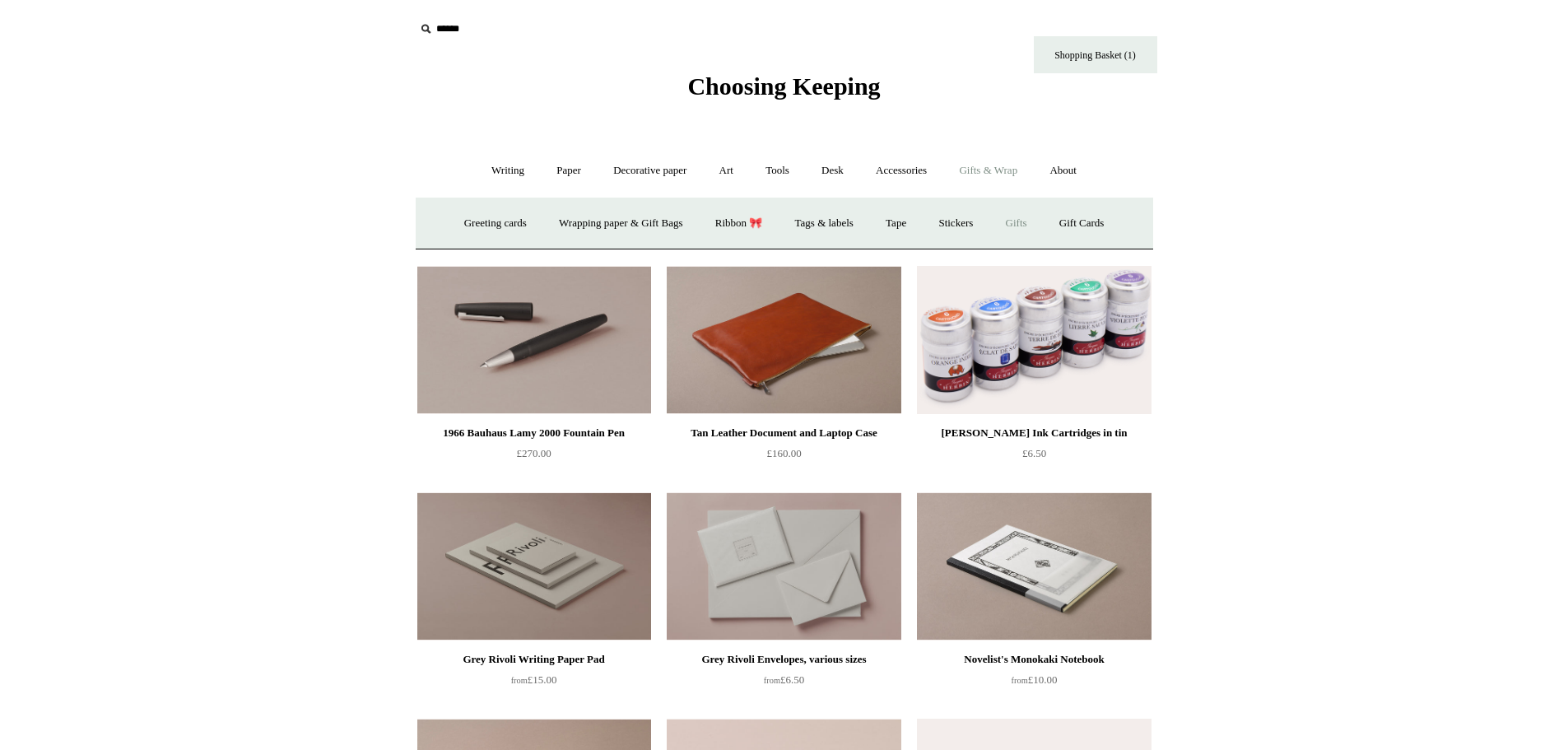
click at [1026, 223] on link "Gifts +" at bounding box center [1016, 223] width 51 height 44
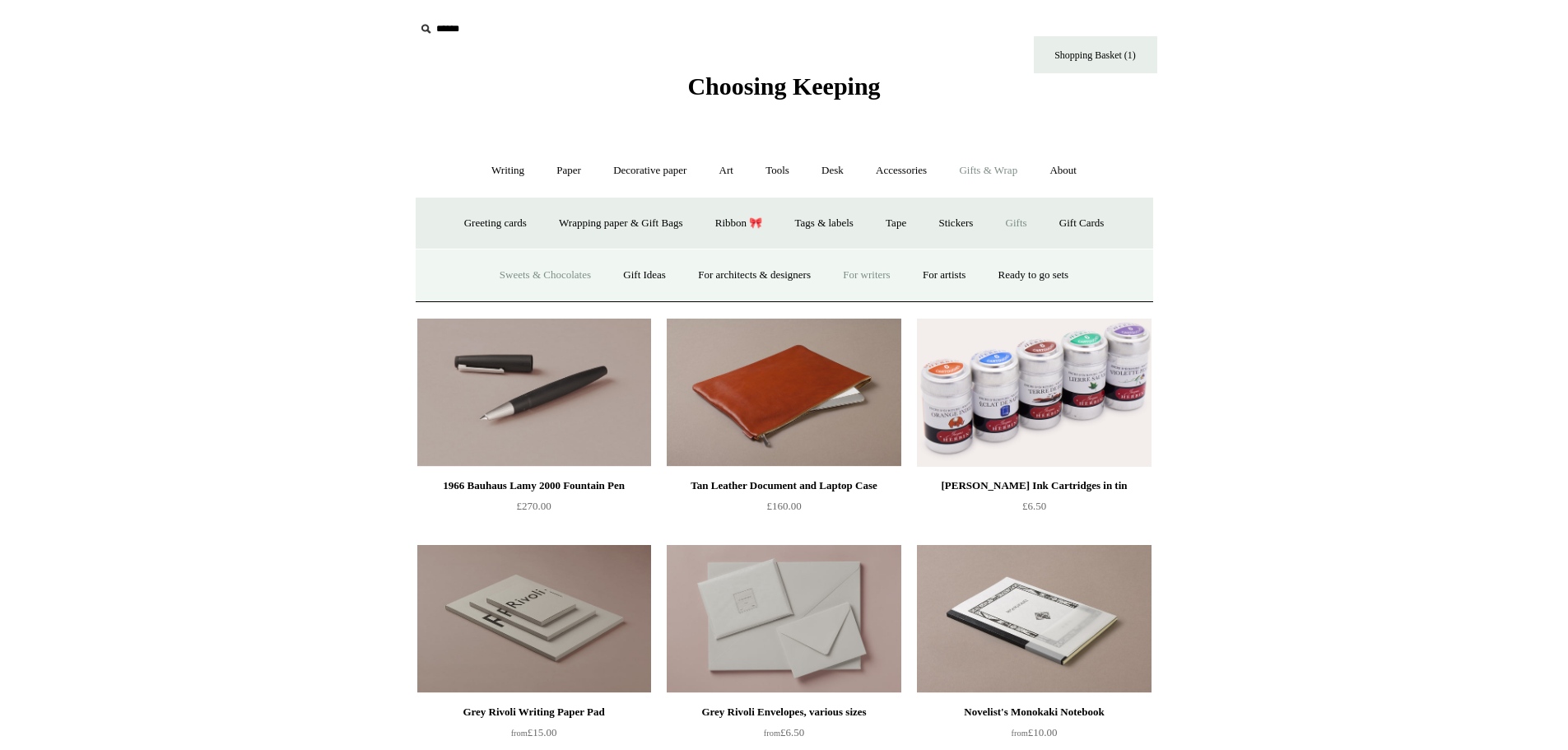
click at [520, 277] on link "Sweets & Chocolates" at bounding box center [545, 275] width 121 height 44
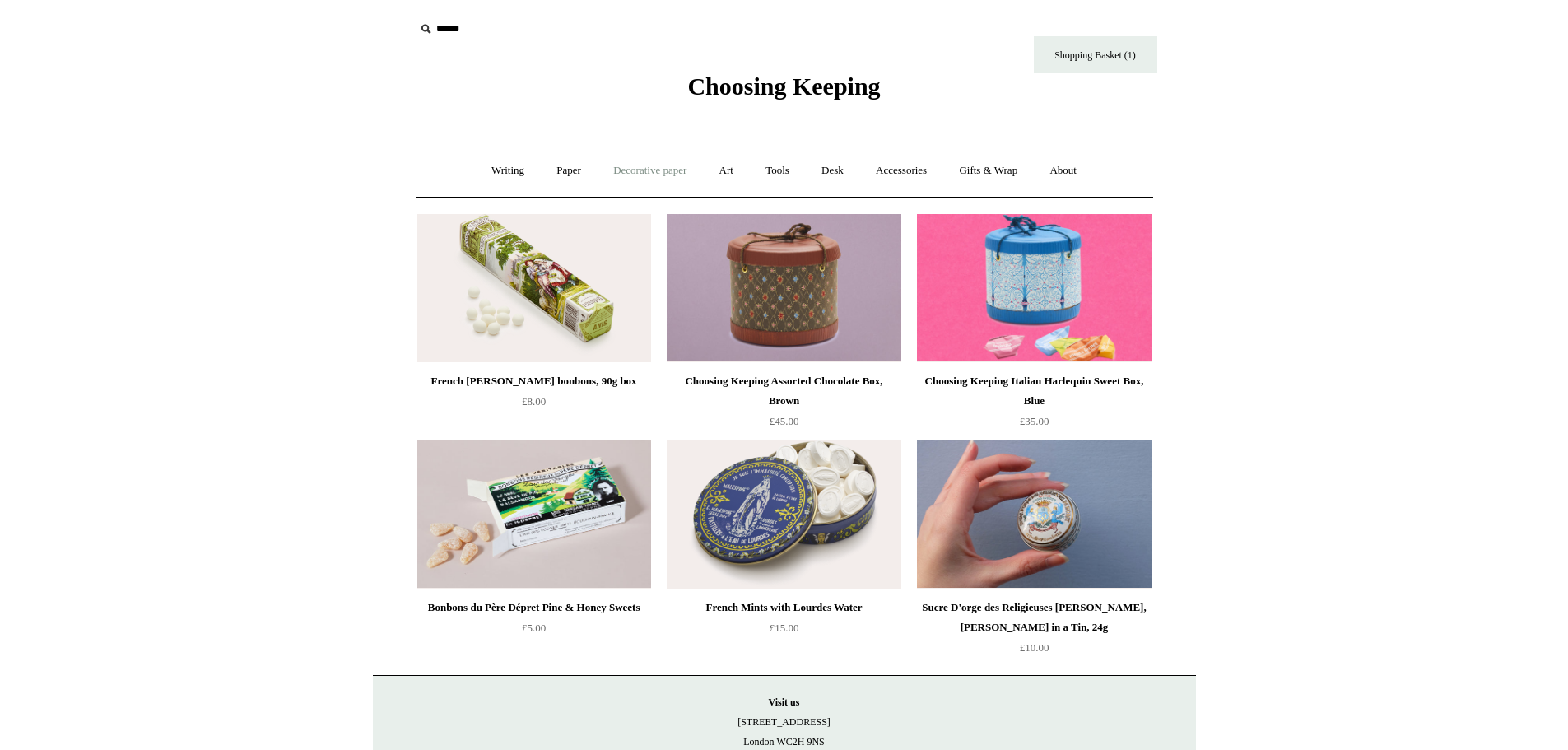
click at [655, 173] on link "Decorative paper +" at bounding box center [649, 170] width 103 height 44
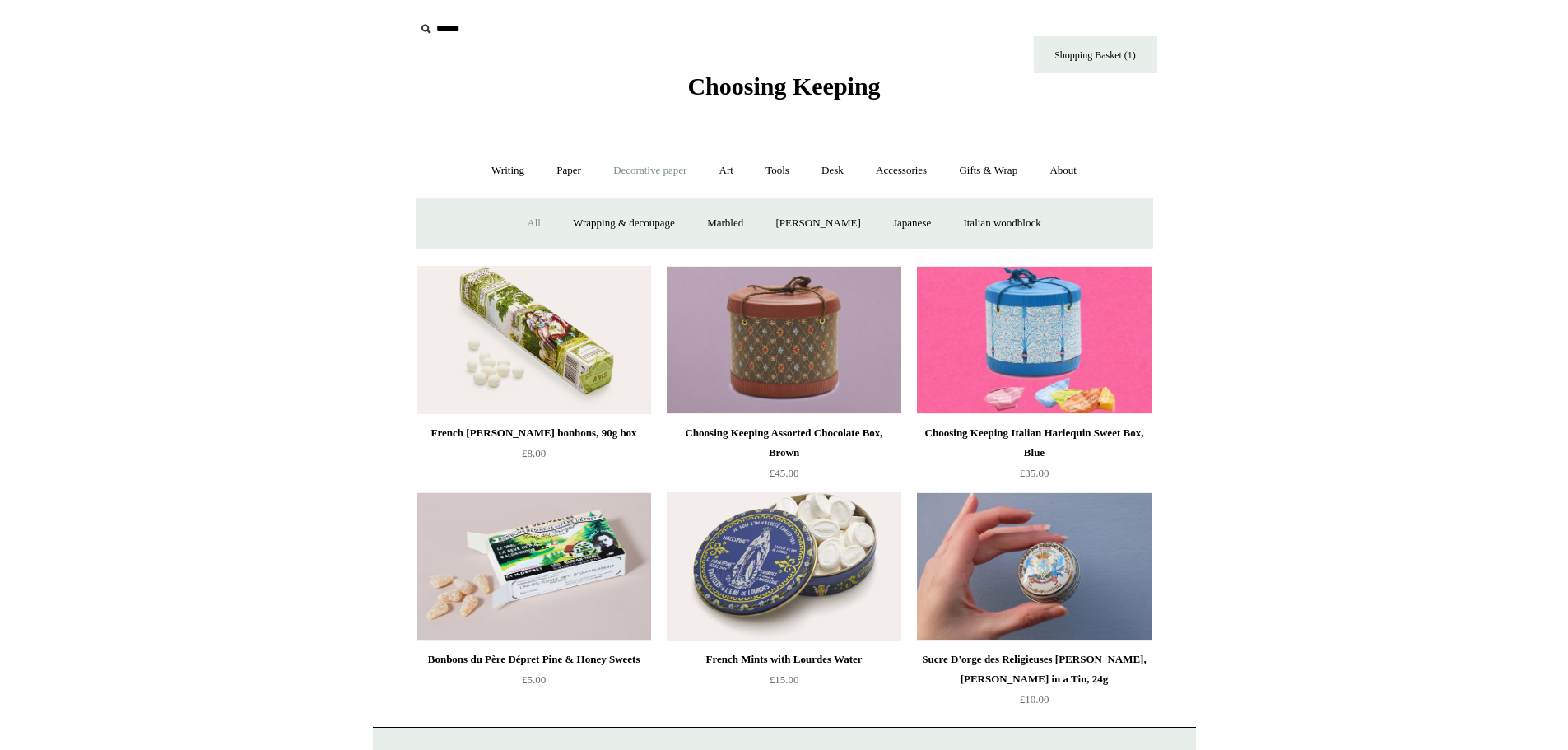
click at [512, 222] on link "All" at bounding box center [533, 223] width 44 height 44
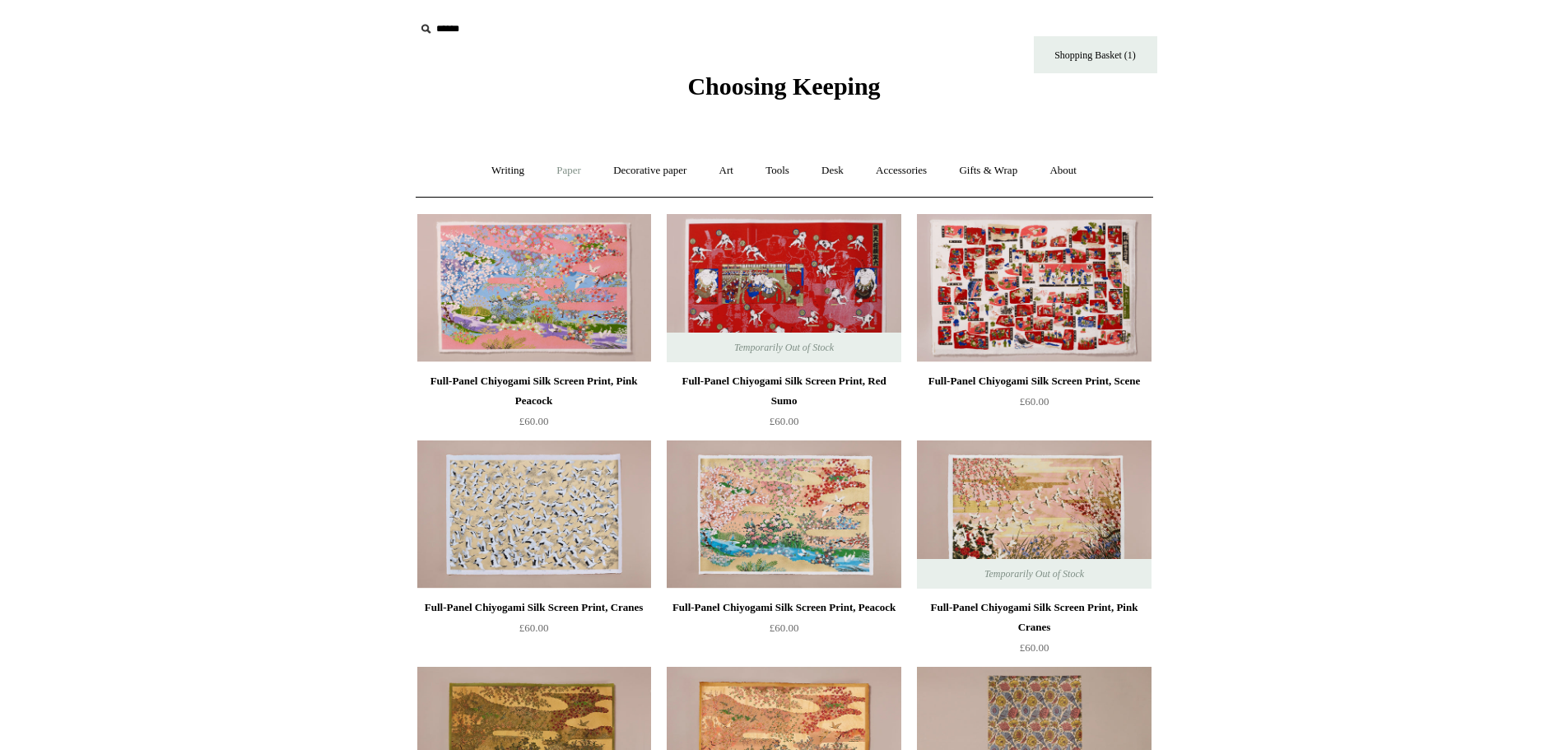
click at [572, 166] on link "Paper +" at bounding box center [568, 170] width 54 height 44
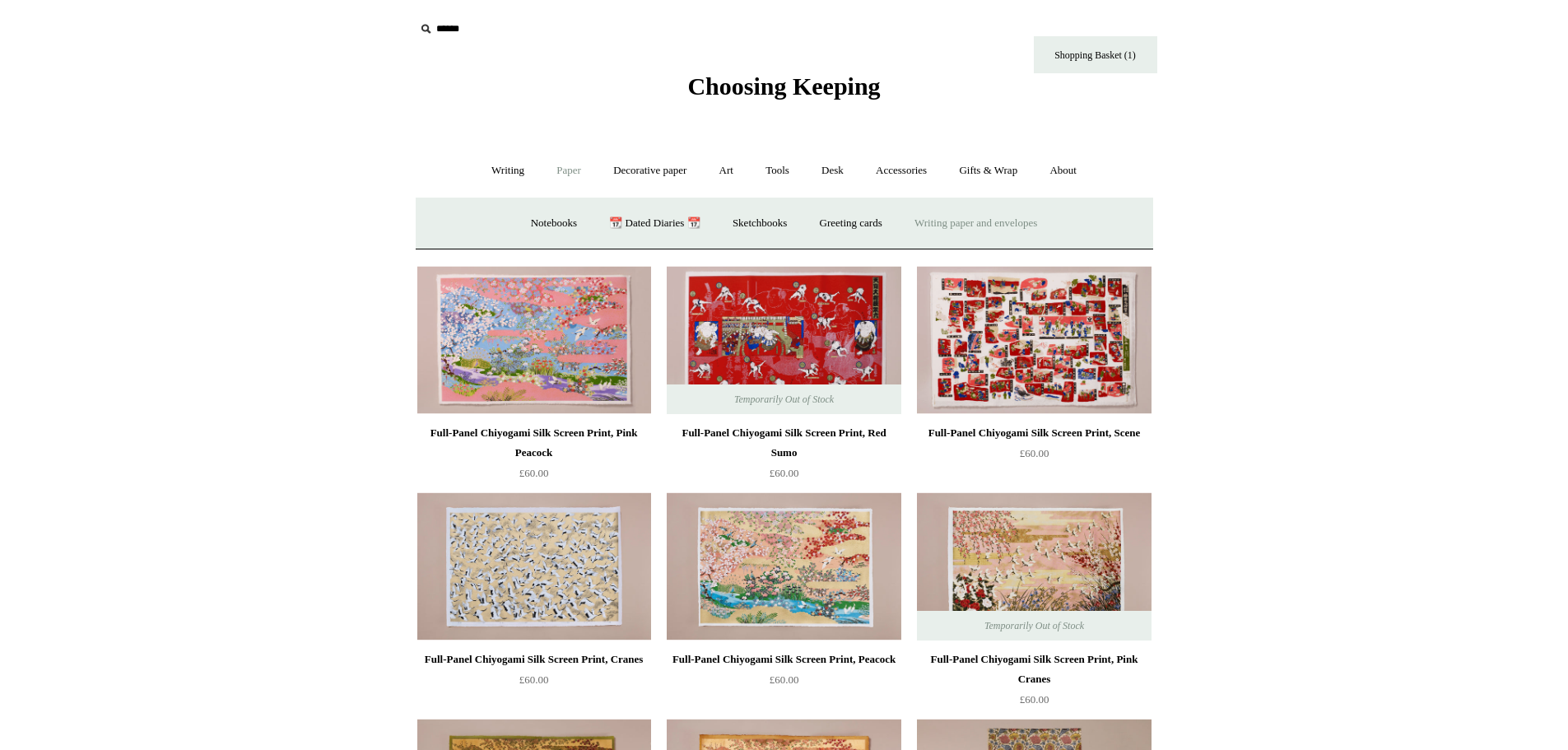
click at [951, 222] on link "Writing paper and envelopes +" at bounding box center [976, 223] width 153 height 44
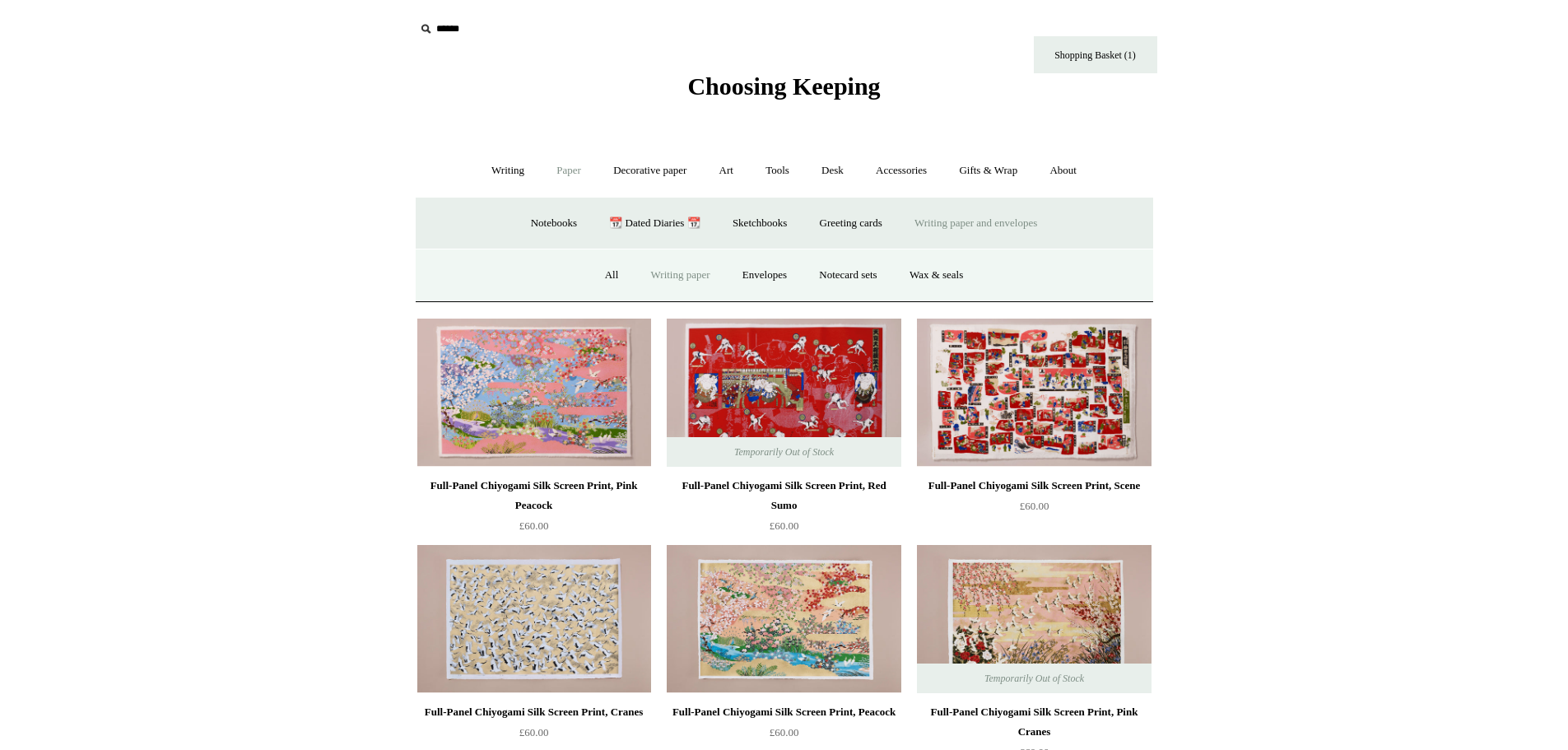
click at [685, 280] on link "Writing paper" at bounding box center [680, 275] width 89 height 44
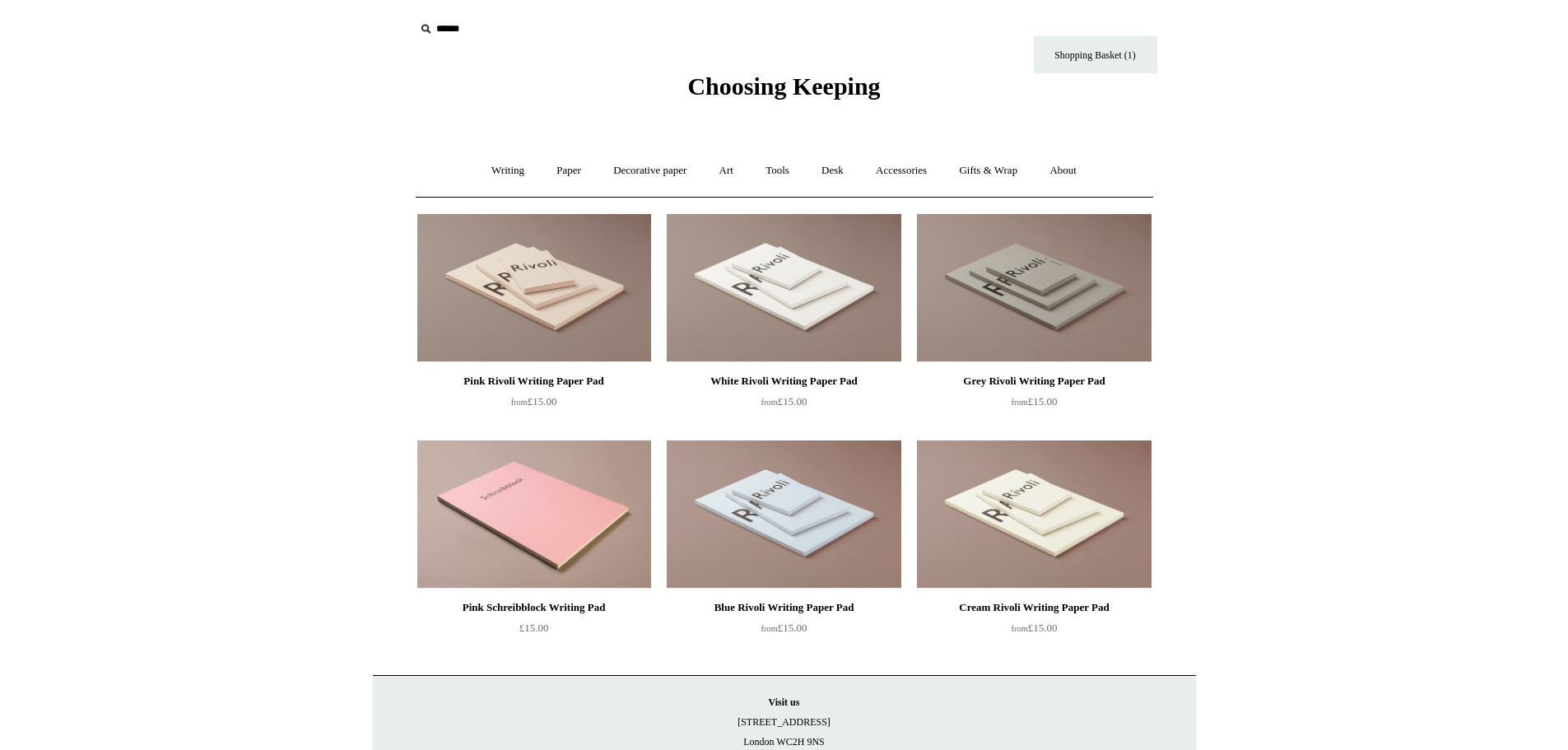
scroll to position [46, 0]
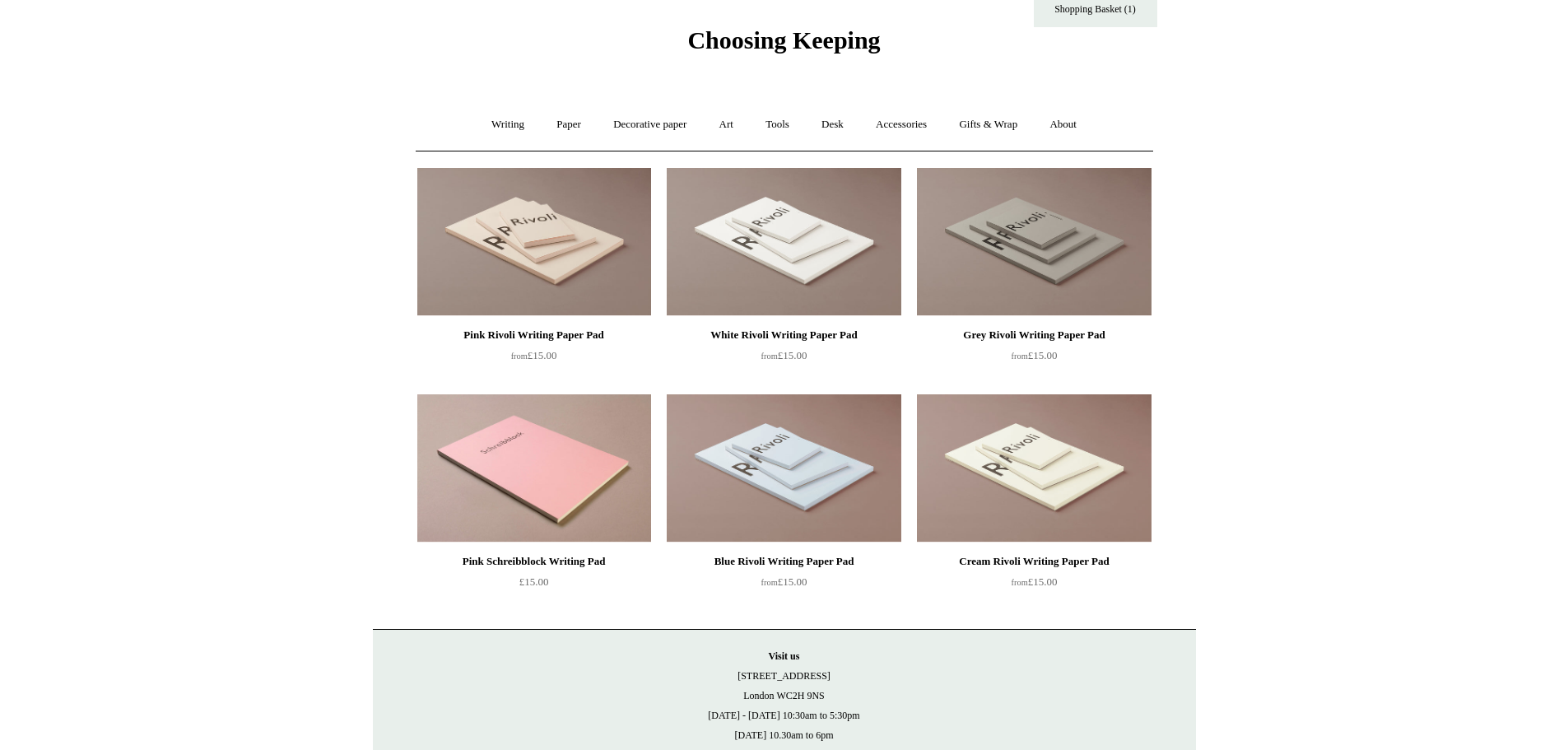
click at [1567, 110] on html "Menu Choosing Keeping * Shipping Information Shopping Basket (1) * ⤺ + +" at bounding box center [784, 420] width 1568 height 933
click at [571, 123] on link "Paper +" at bounding box center [568, 124] width 54 height 44
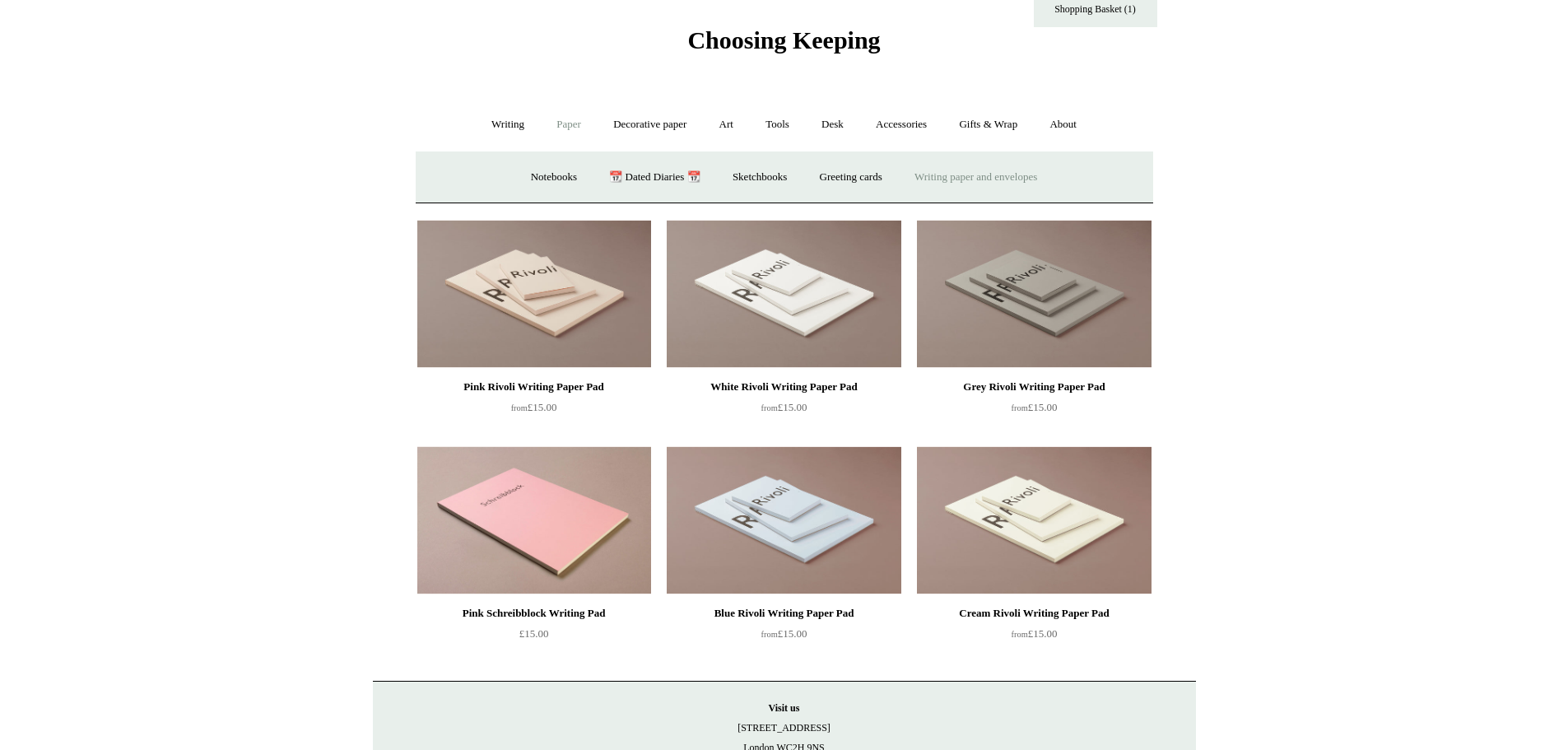
click at [982, 178] on link "Writing paper and envelopes +" at bounding box center [976, 177] width 153 height 44
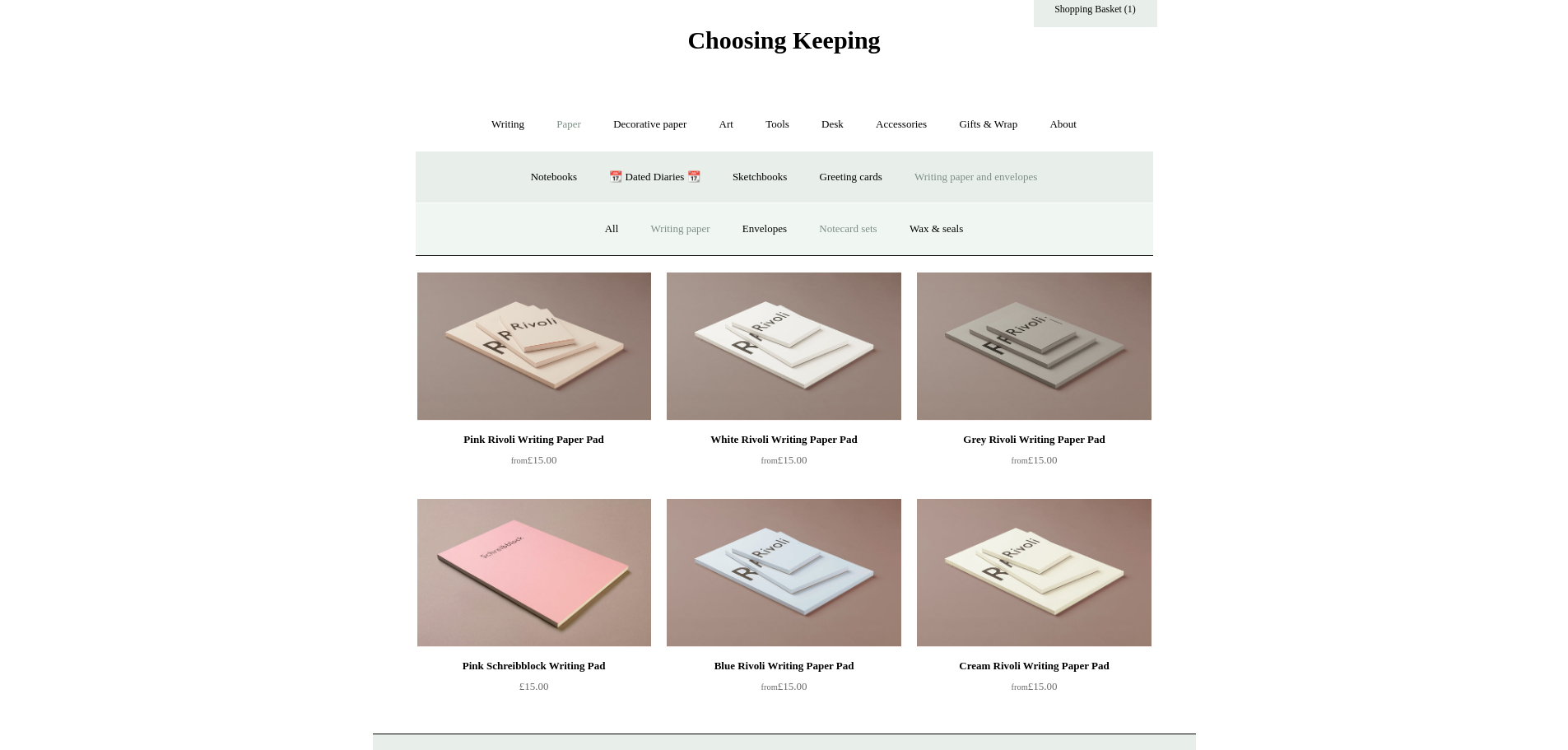
click at [862, 223] on link "Notecard sets" at bounding box center [847, 229] width 87 height 44
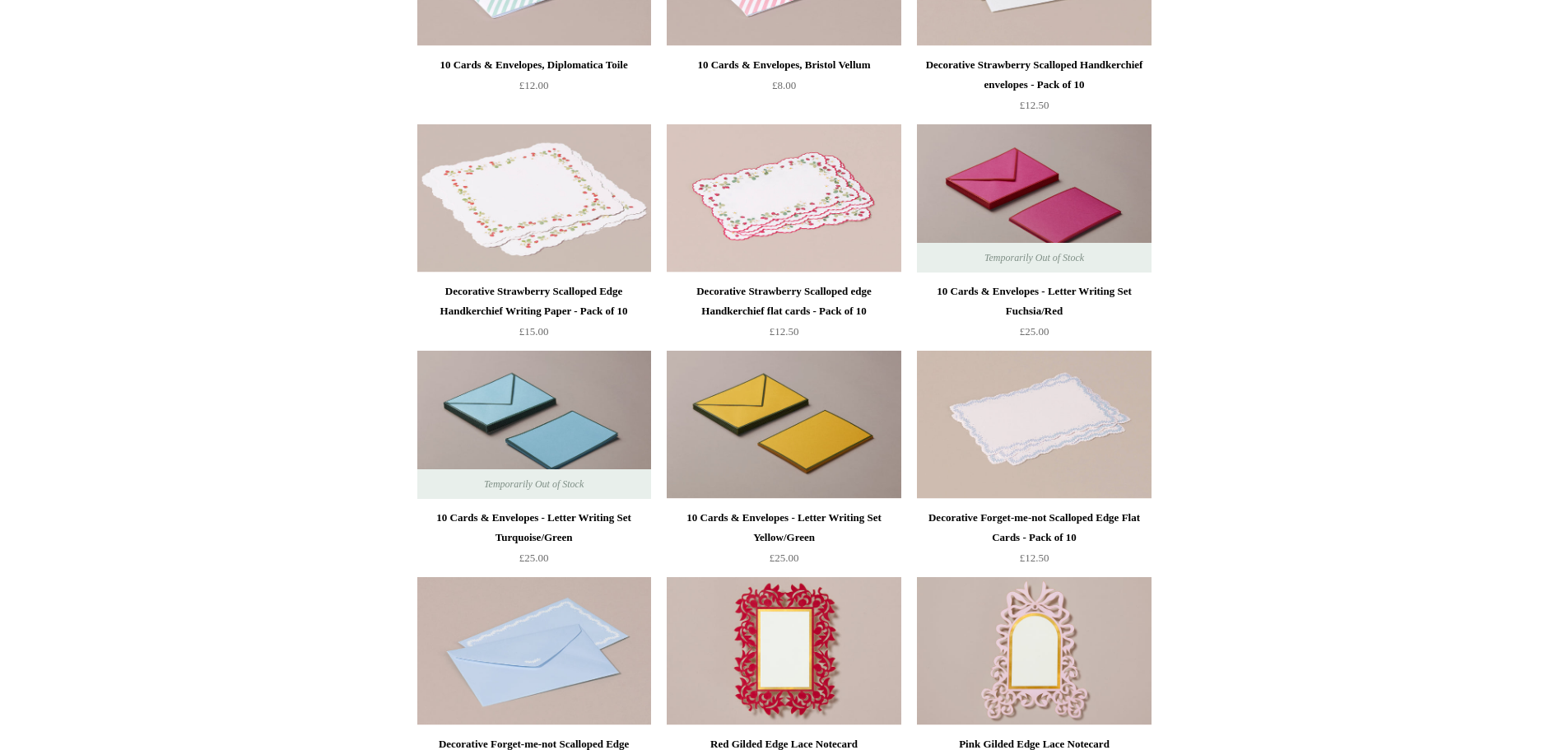
scroll to position [826, 0]
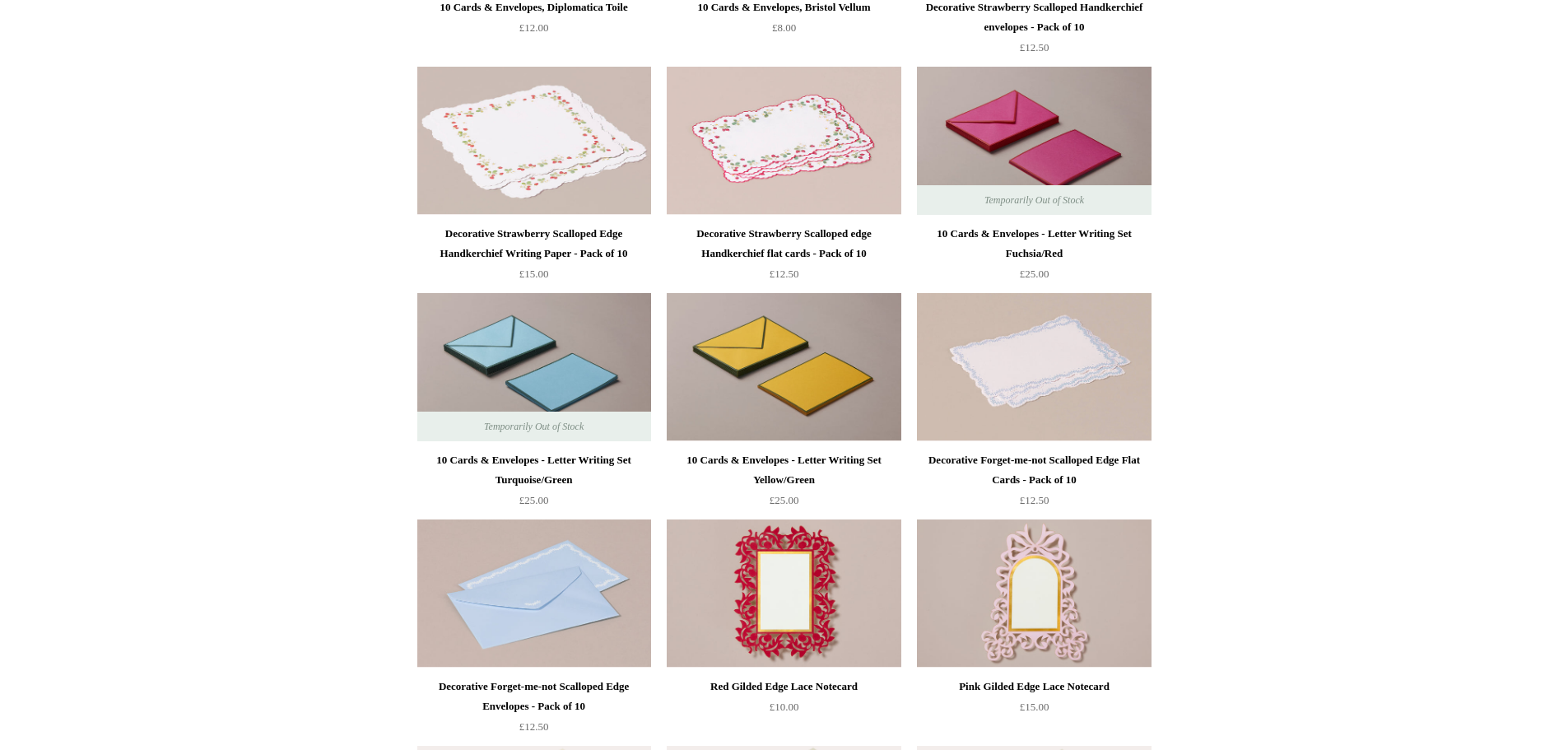
drag, startPoint x: 0, startPoint y: 0, endPoint x: 1300, endPoint y: 343, distance: 1344.5
click at [1540, 303] on html "Menu Choosing Keeping * Shipping Information Shopping Basket (1) * ⤺ + +" at bounding box center [784, 432] width 1568 height 2517
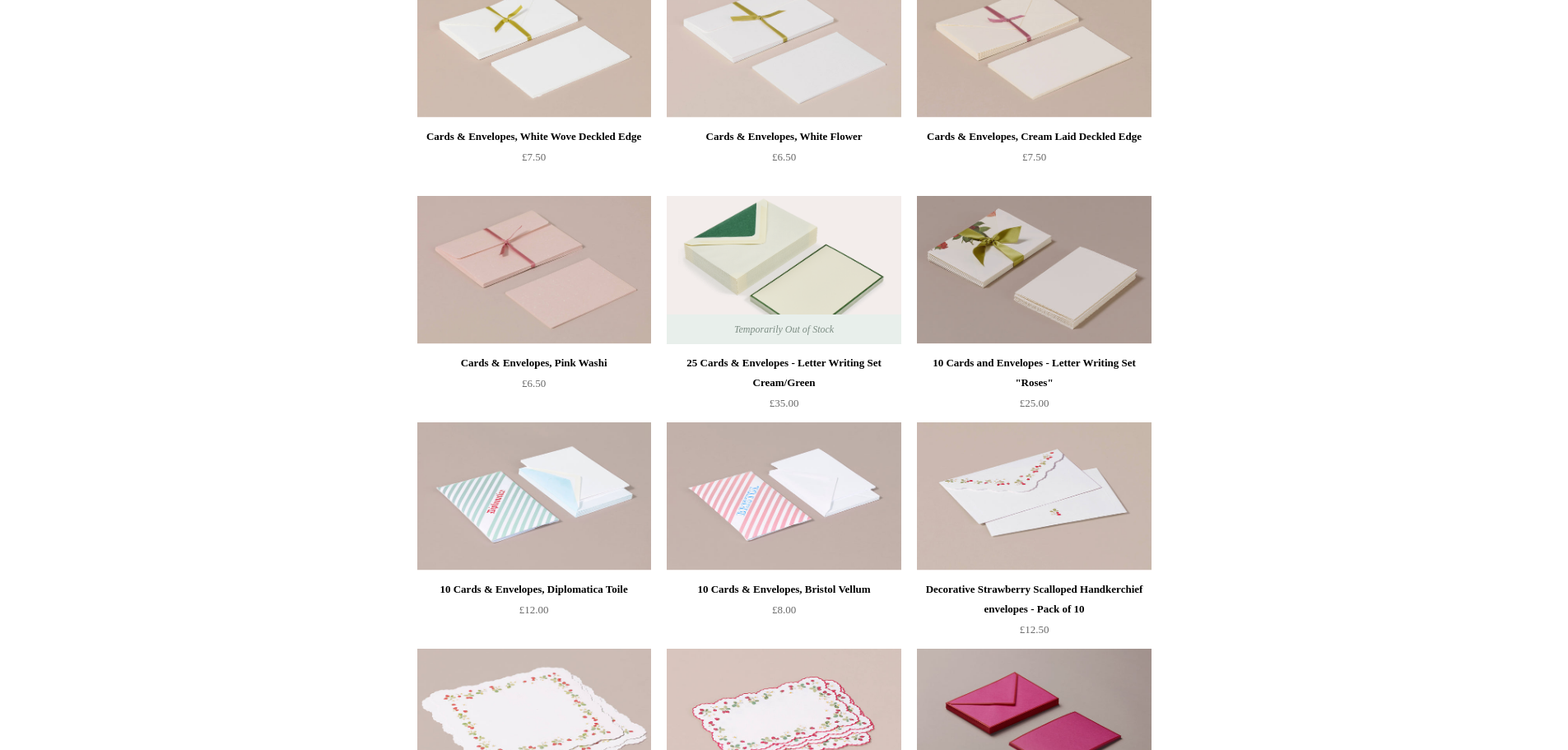
scroll to position [0, 0]
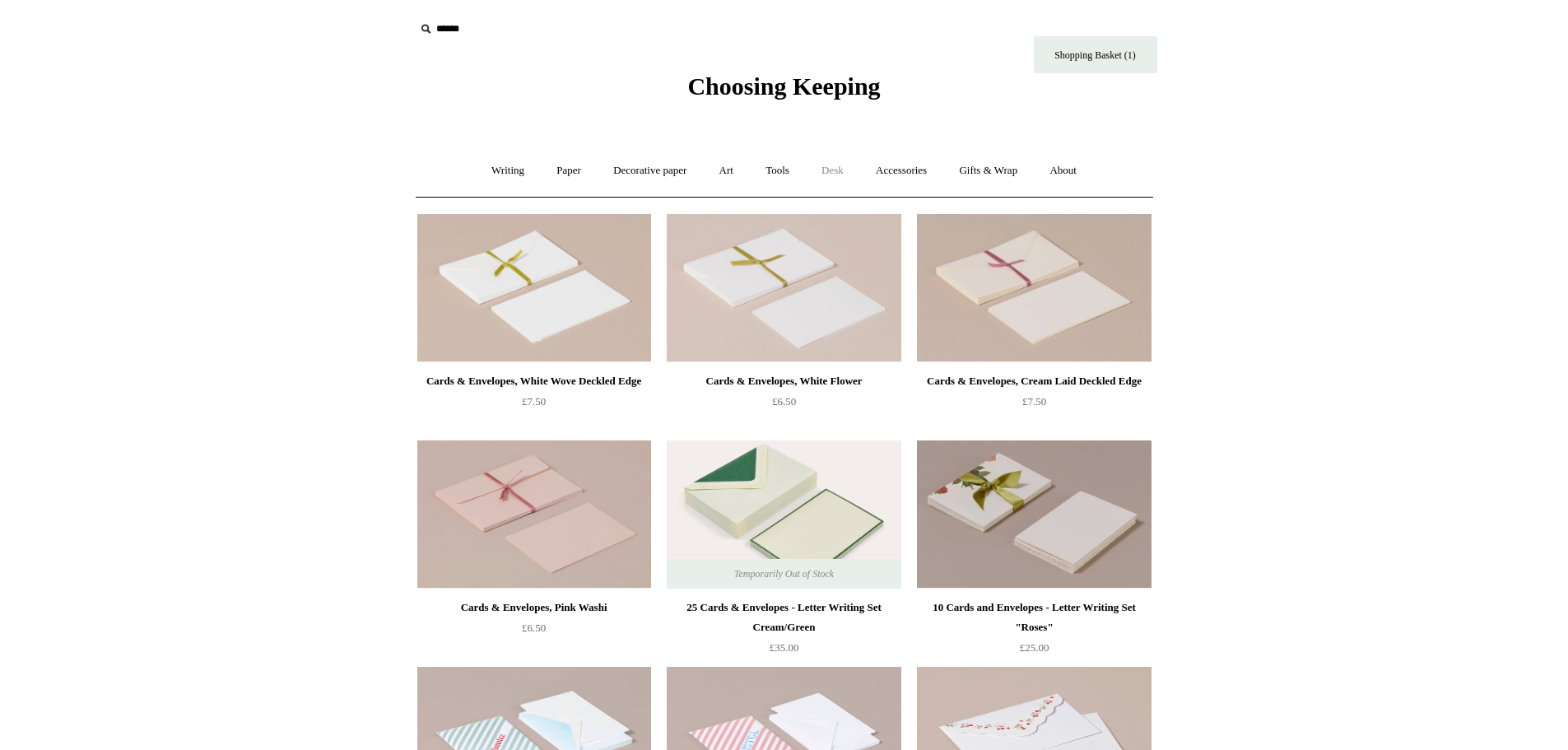
click at [846, 168] on link "Desk +" at bounding box center [832, 170] width 52 height 44
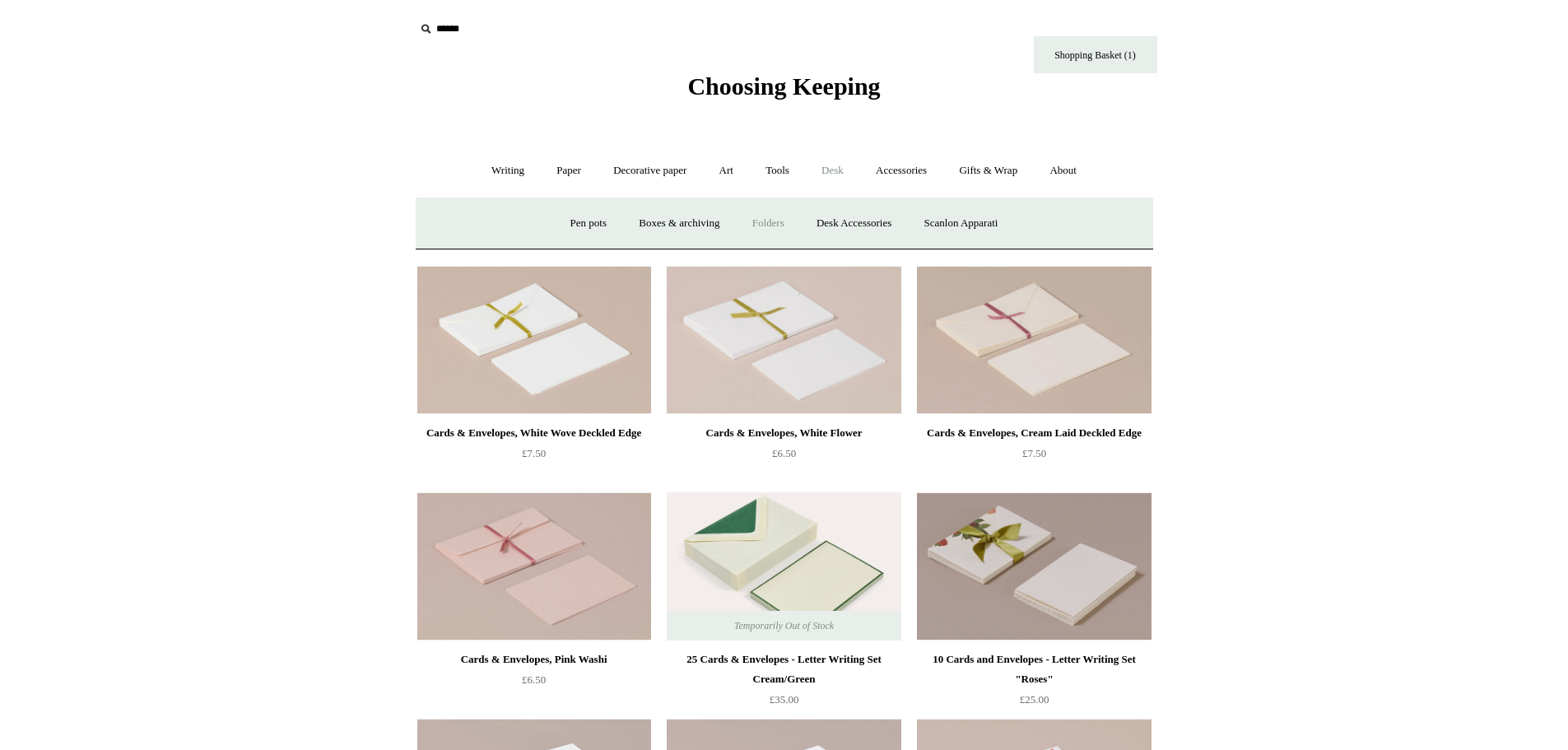
click at [777, 227] on link "Folders" at bounding box center [767, 223] width 62 height 44
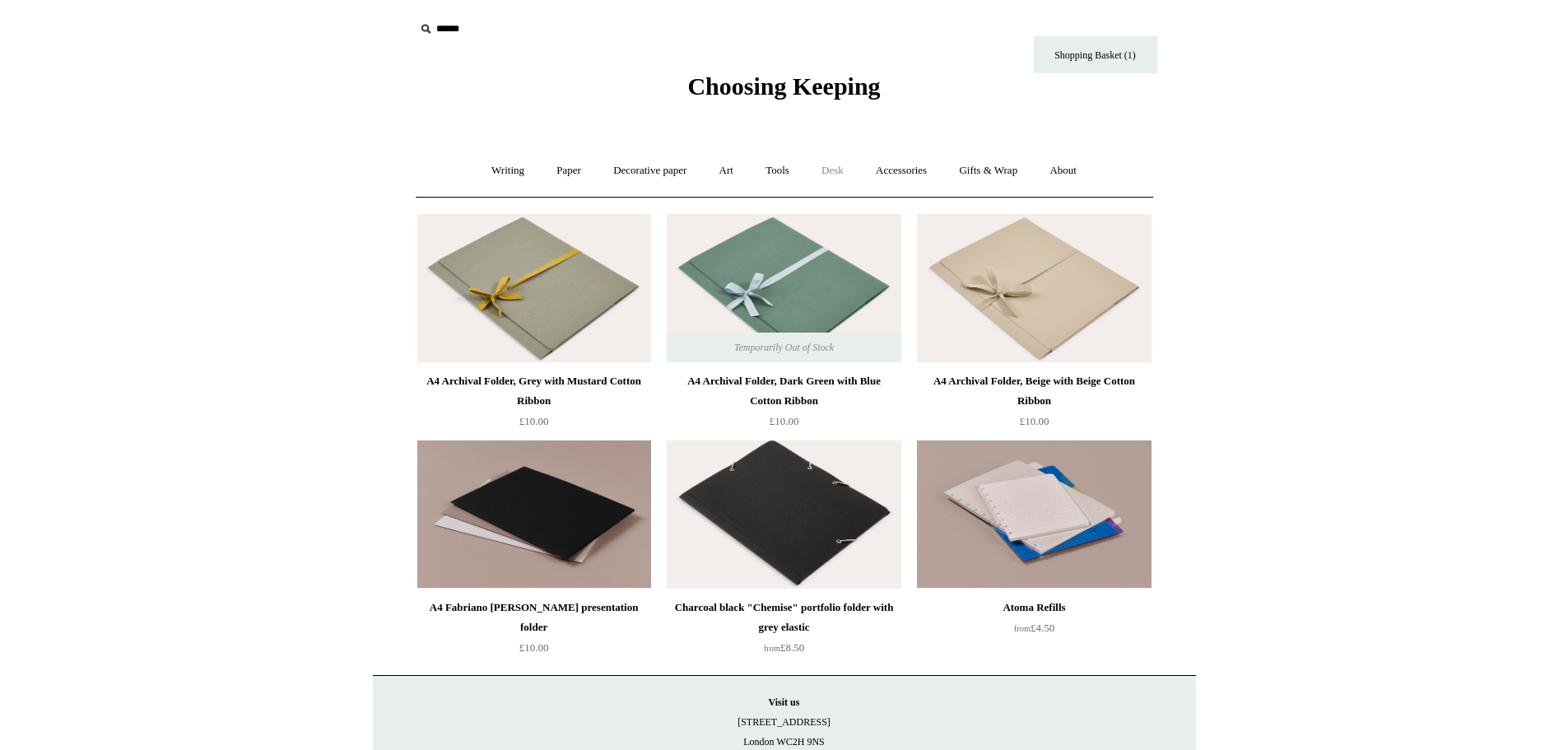
click at [827, 165] on link "Desk +" at bounding box center [832, 170] width 52 height 44
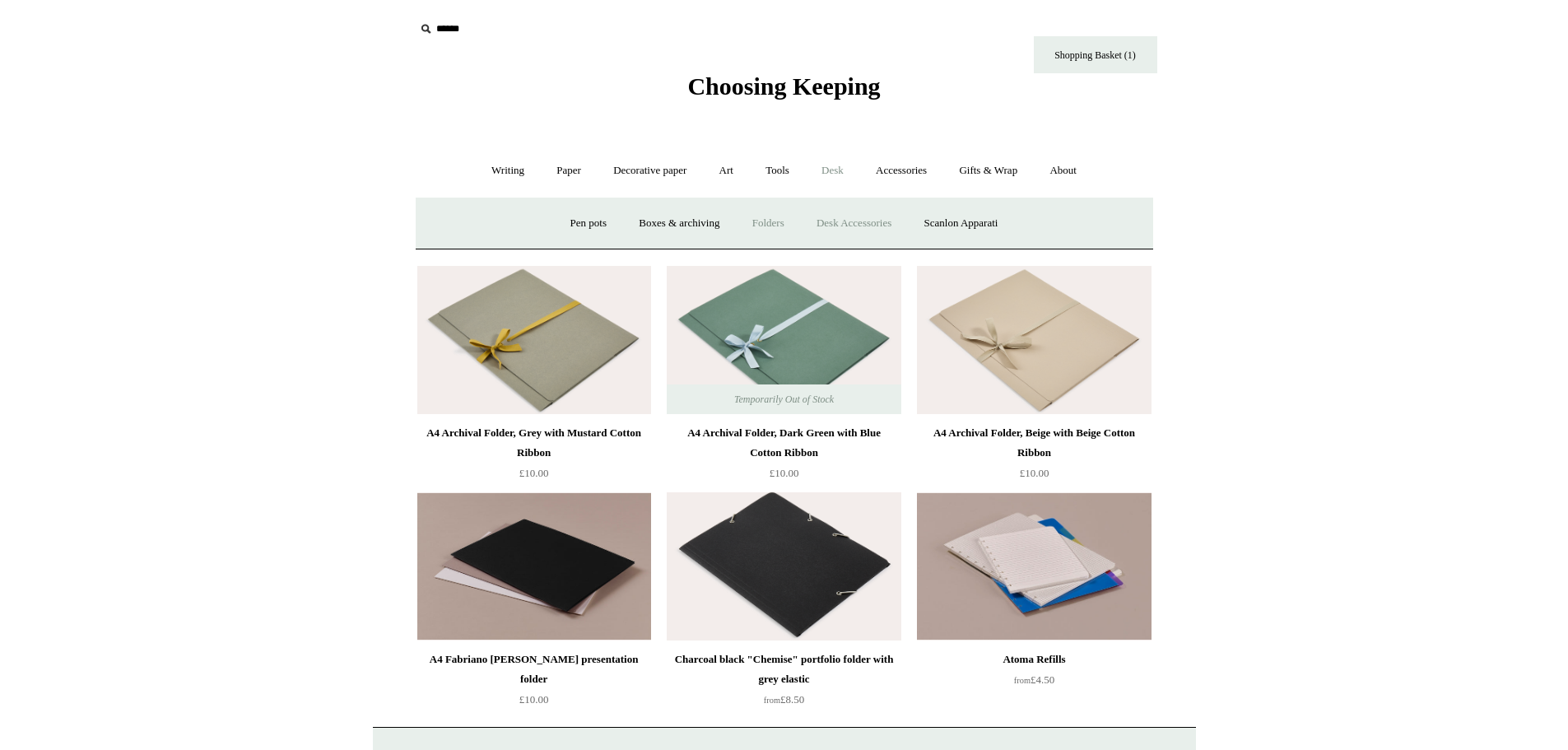
click at [854, 229] on link "Desk Accessories" at bounding box center [853, 223] width 105 height 44
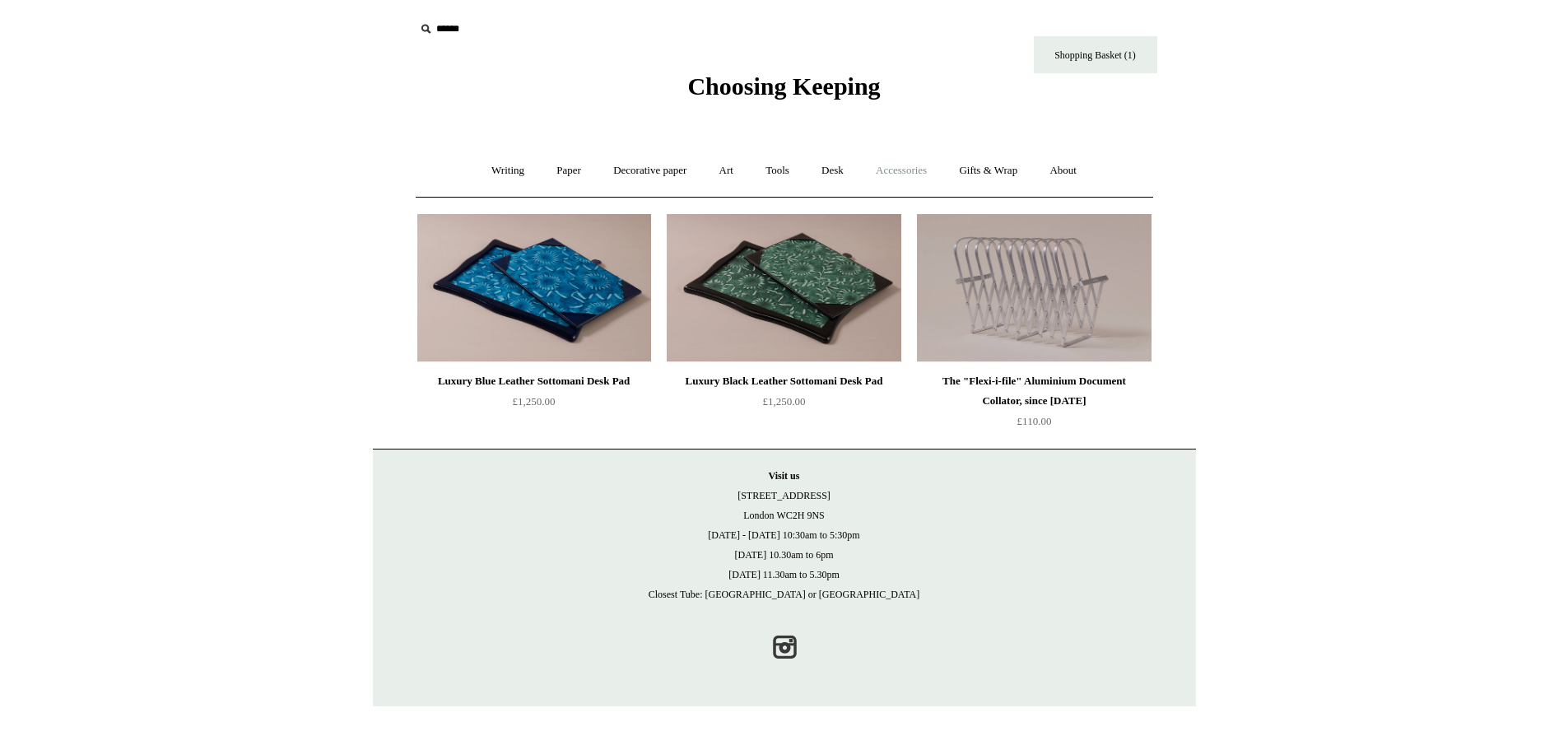
click at [928, 177] on link "Accessories +" at bounding box center [900, 170] width 80 height 44
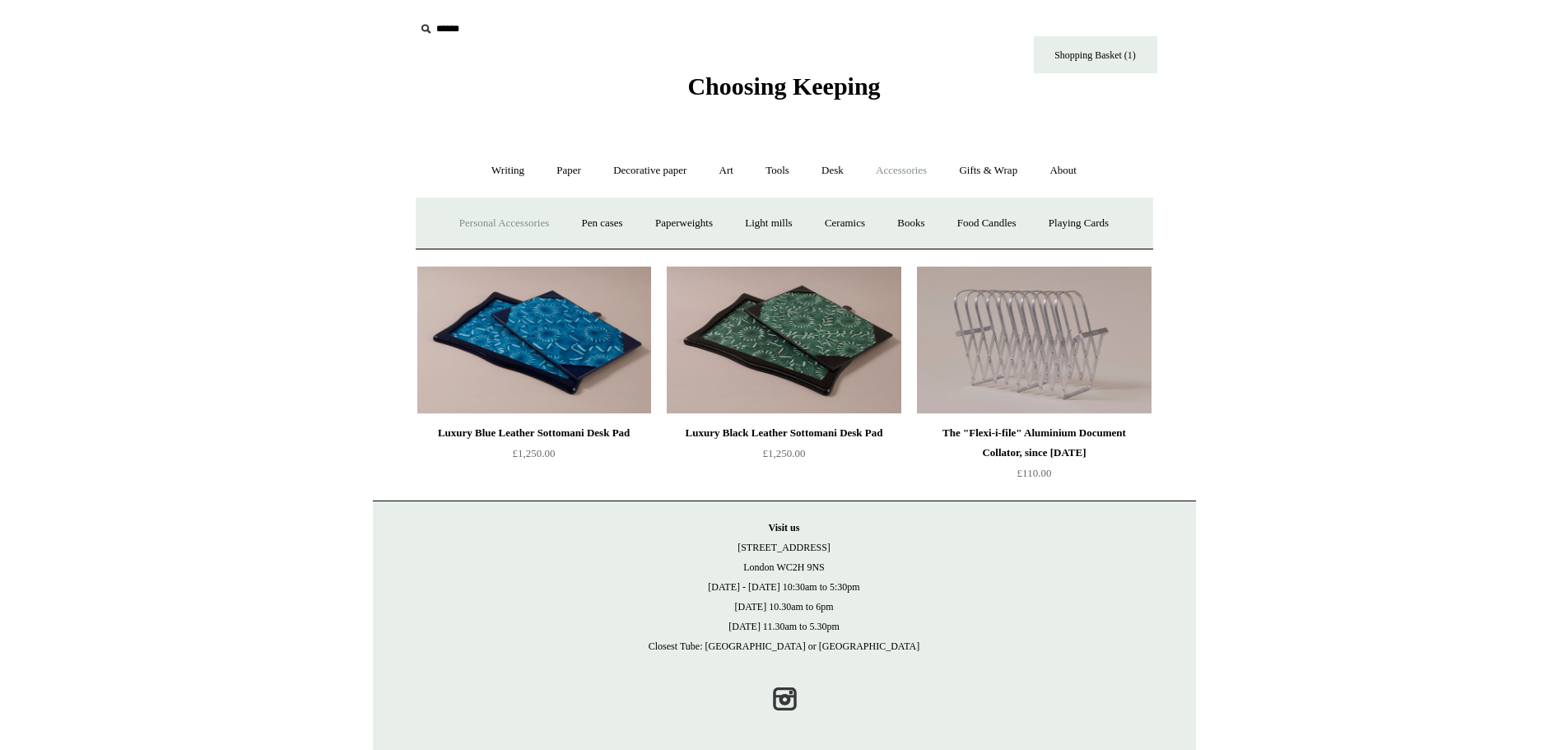
click at [490, 225] on link "Personal Accessories +" at bounding box center [504, 223] width 119 height 44
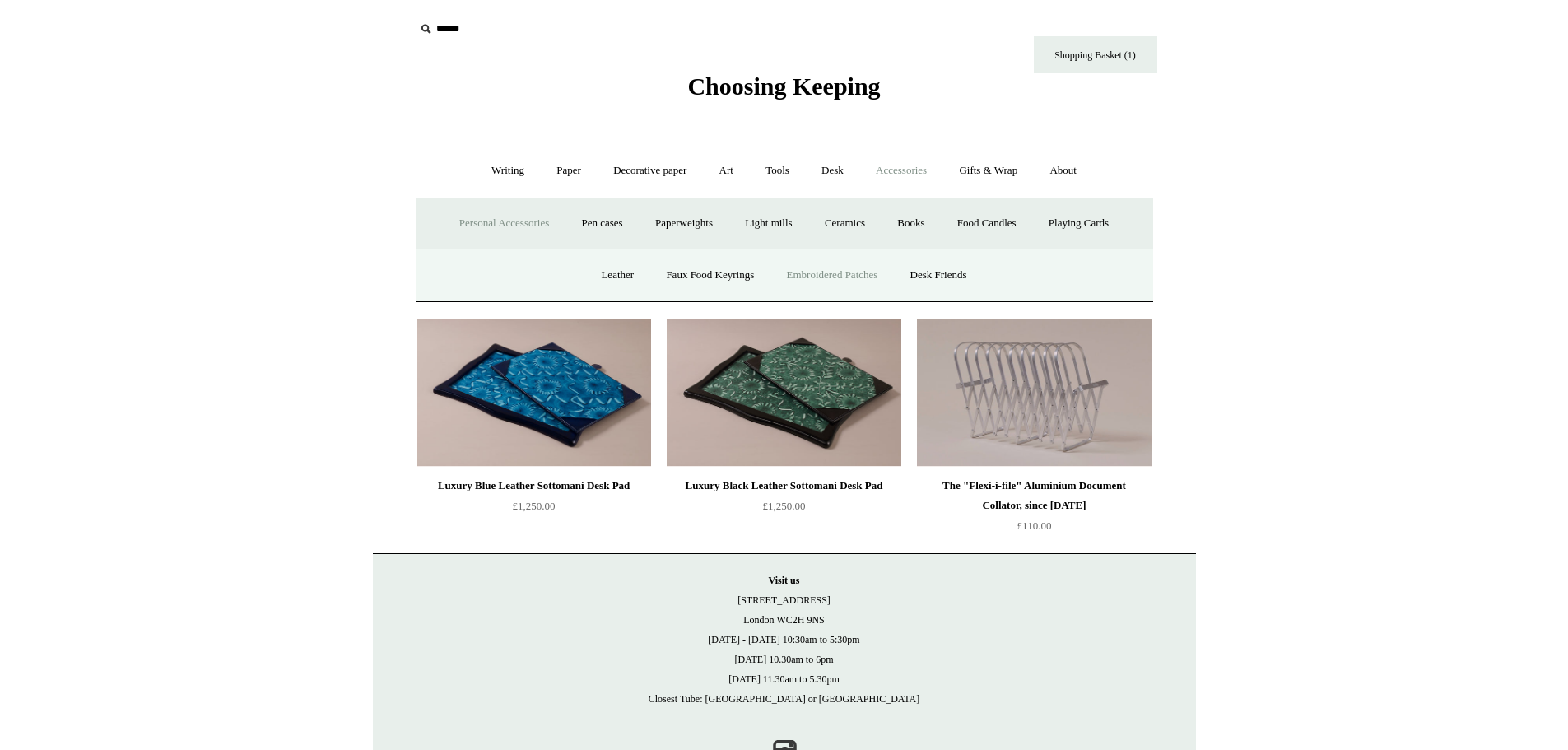
click at [815, 277] on link "Embroidered Patches" at bounding box center [833, 275] width 121 height 44
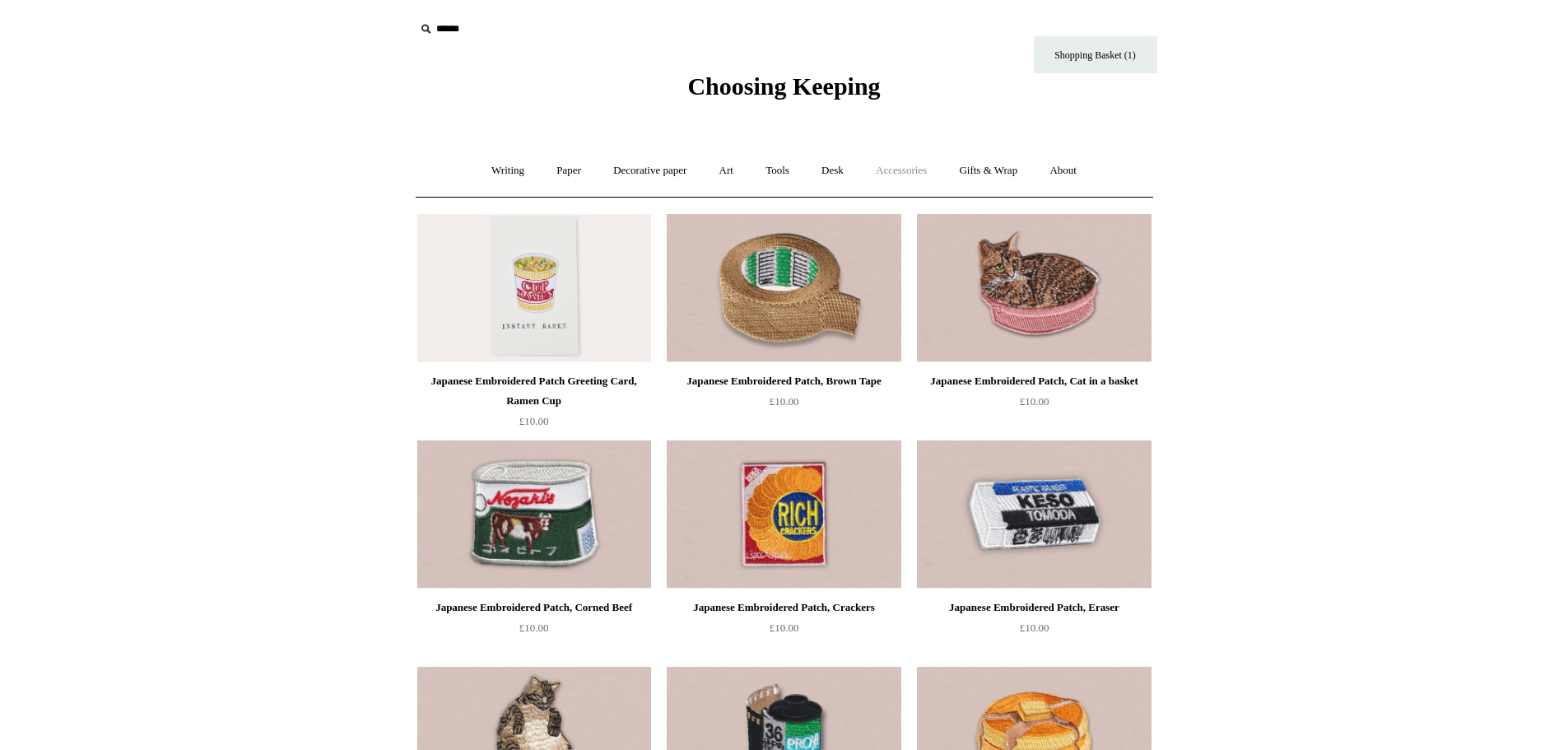
click at [928, 173] on link "Accessories +" at bounding box center [900, 170] width 80 height 44
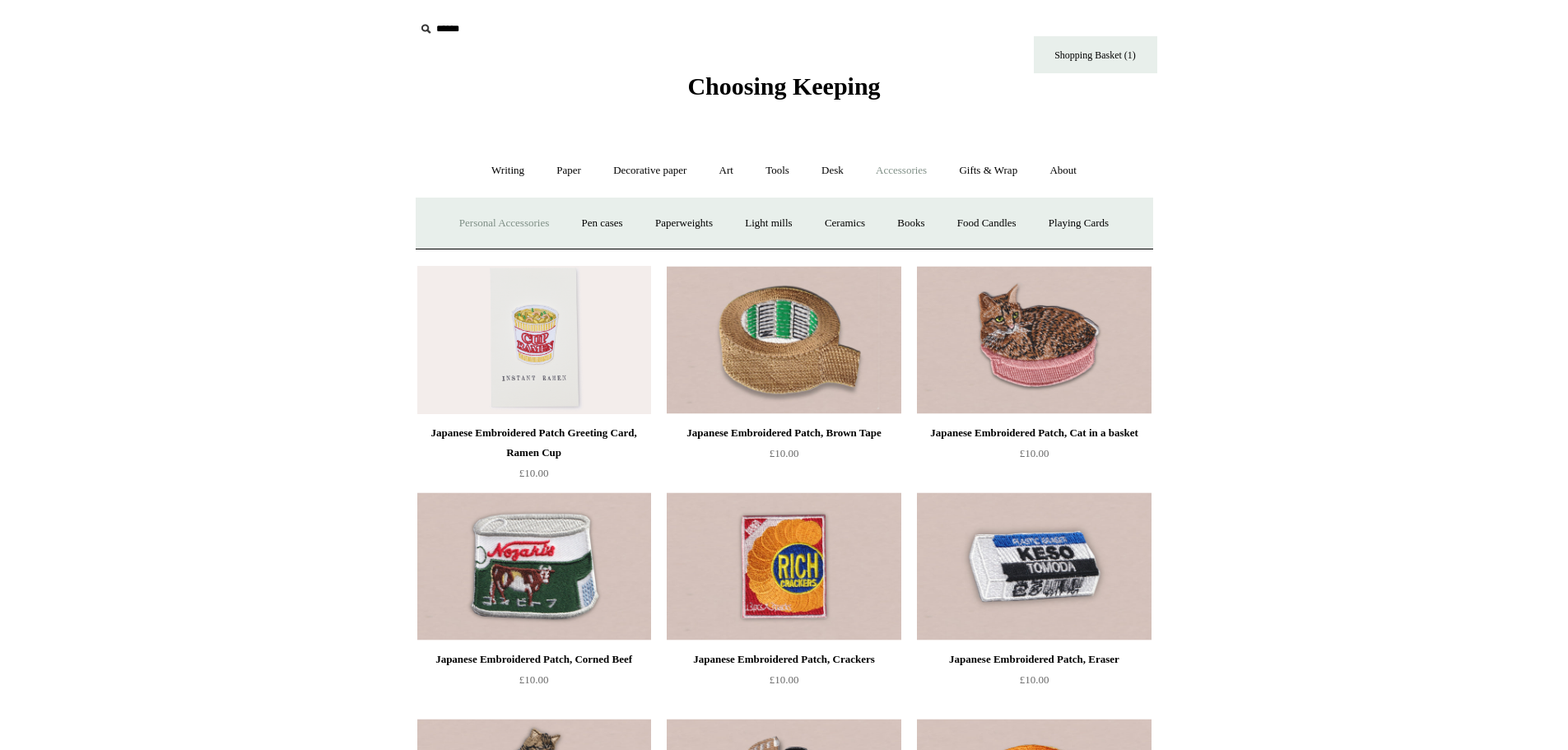
click at [512, 220] on link "Personal Accessories +" at bounding box center [504, 223] width 119 height 44
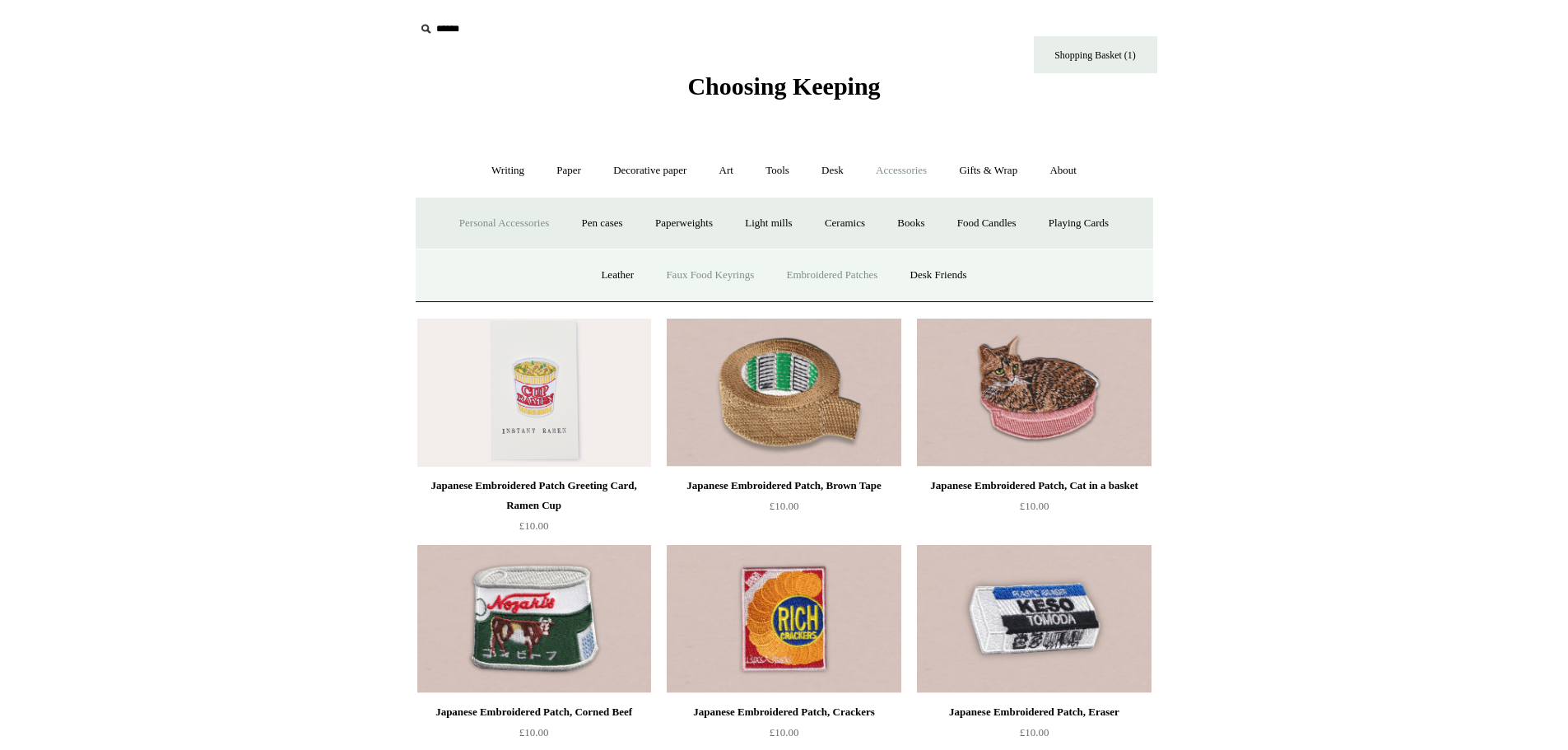
click at [690, 273] on link "Faux Food Keyrings" at bounding box center [710, 275] width 117 height 44
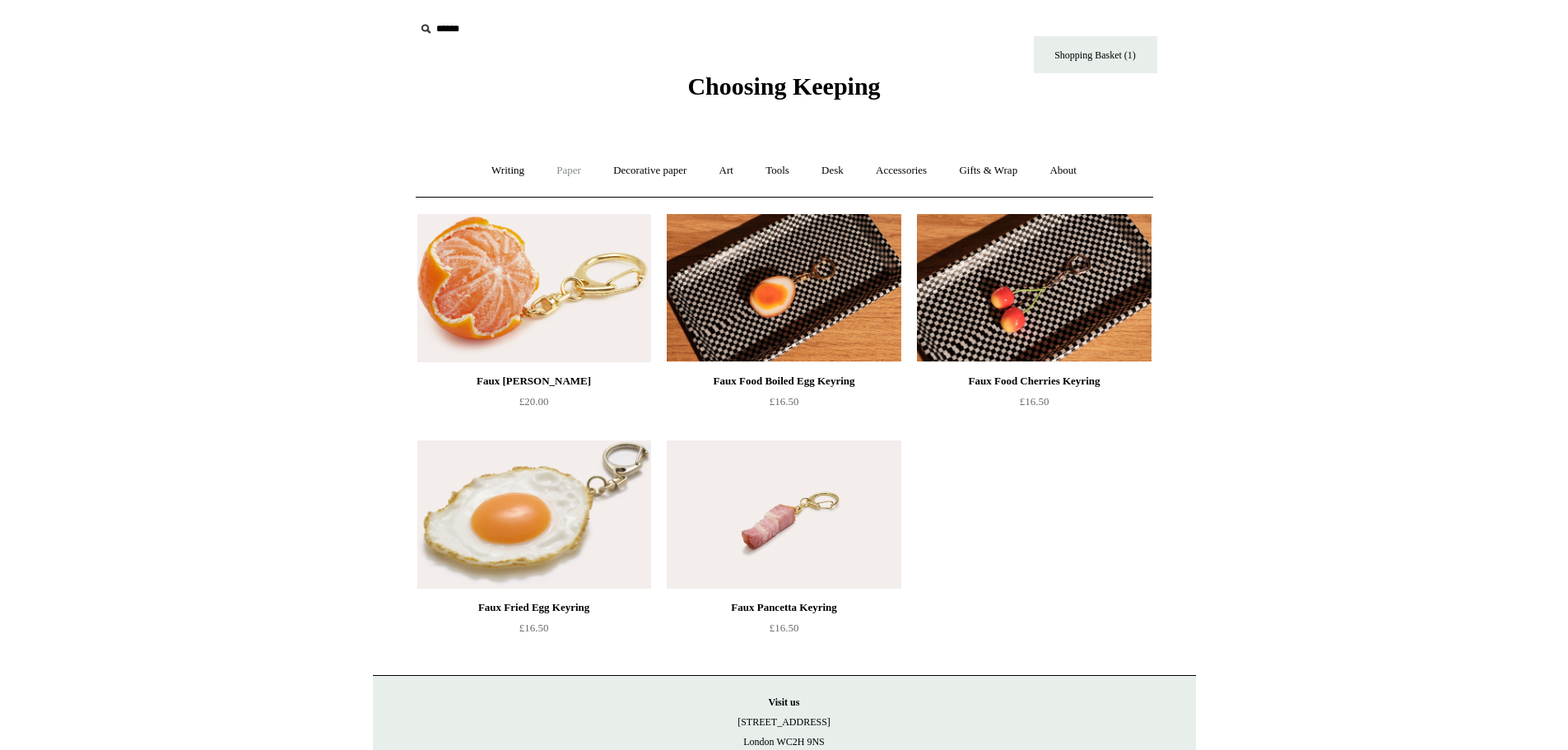
click at [558, 170] on link "Paper +" at bounding box center [568, 170] width 54 height 44
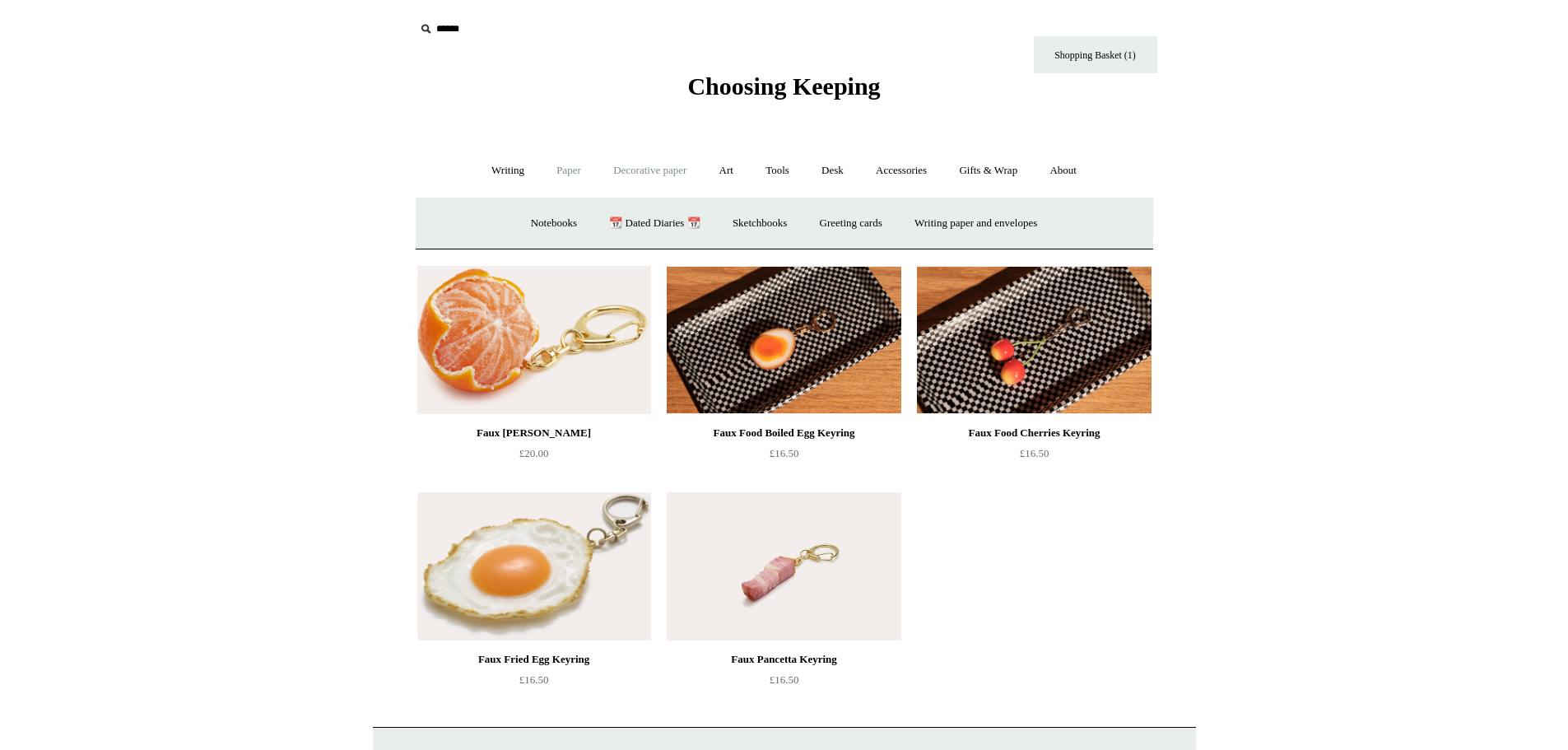
click at [651, 171] on link "Decorative paper +" at bounding box center [649, 170] width 103 height 44
click at [722, 175] on link "Art +" at bounding box center [726, 170] width 44 height 44
click at [794, 171] on link "Tools +" at bounding box center [777, 170] width 54 height 44
click at [827, 170] on link "Desk +" at bounding box center [832, 170] width 52 height 44
click at [921, 165] on link "Accessories +" at bounding box center [900, 170] width 80 height 44
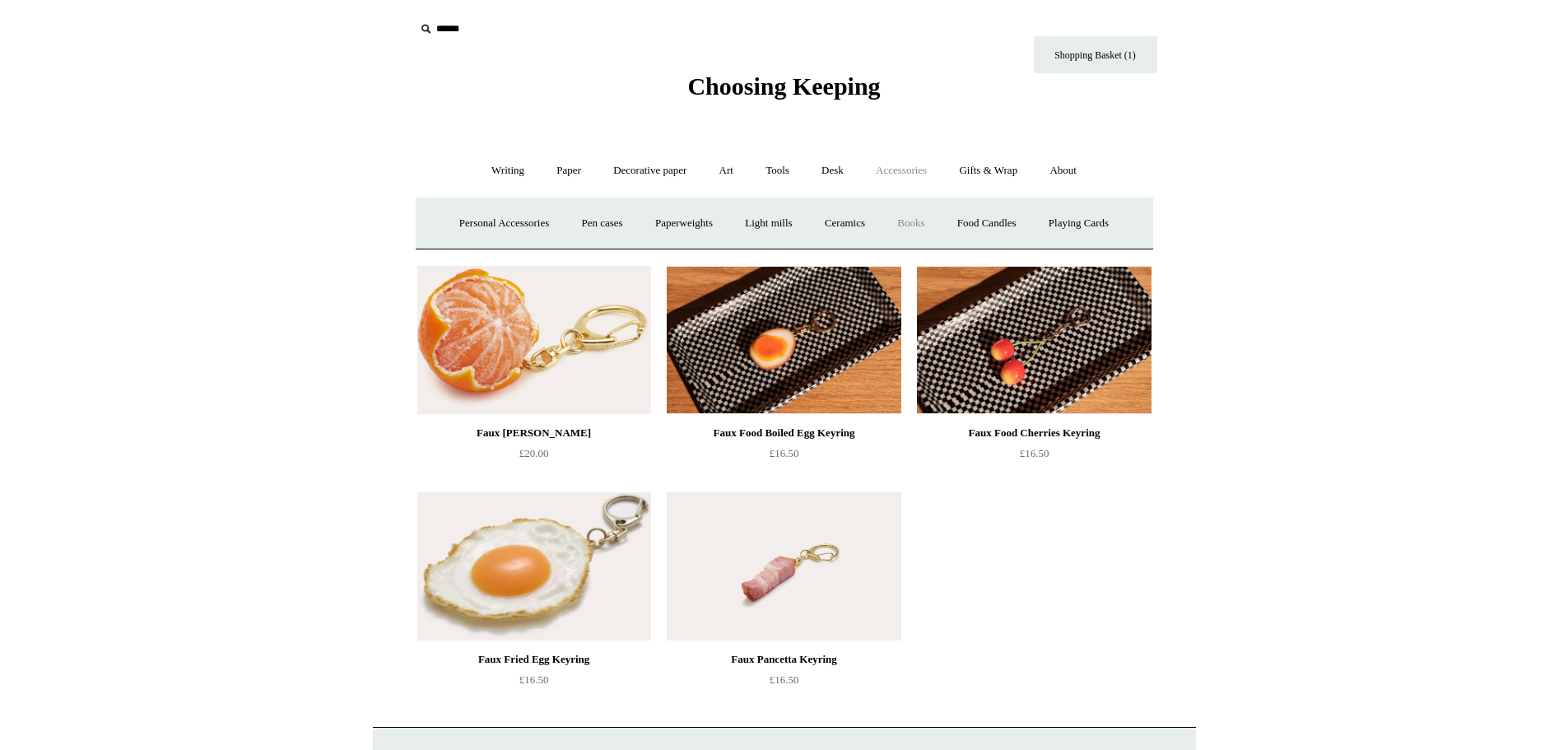
click at [914, 214] on link "Books" at bounding box center [910, 223] width 57 height 44
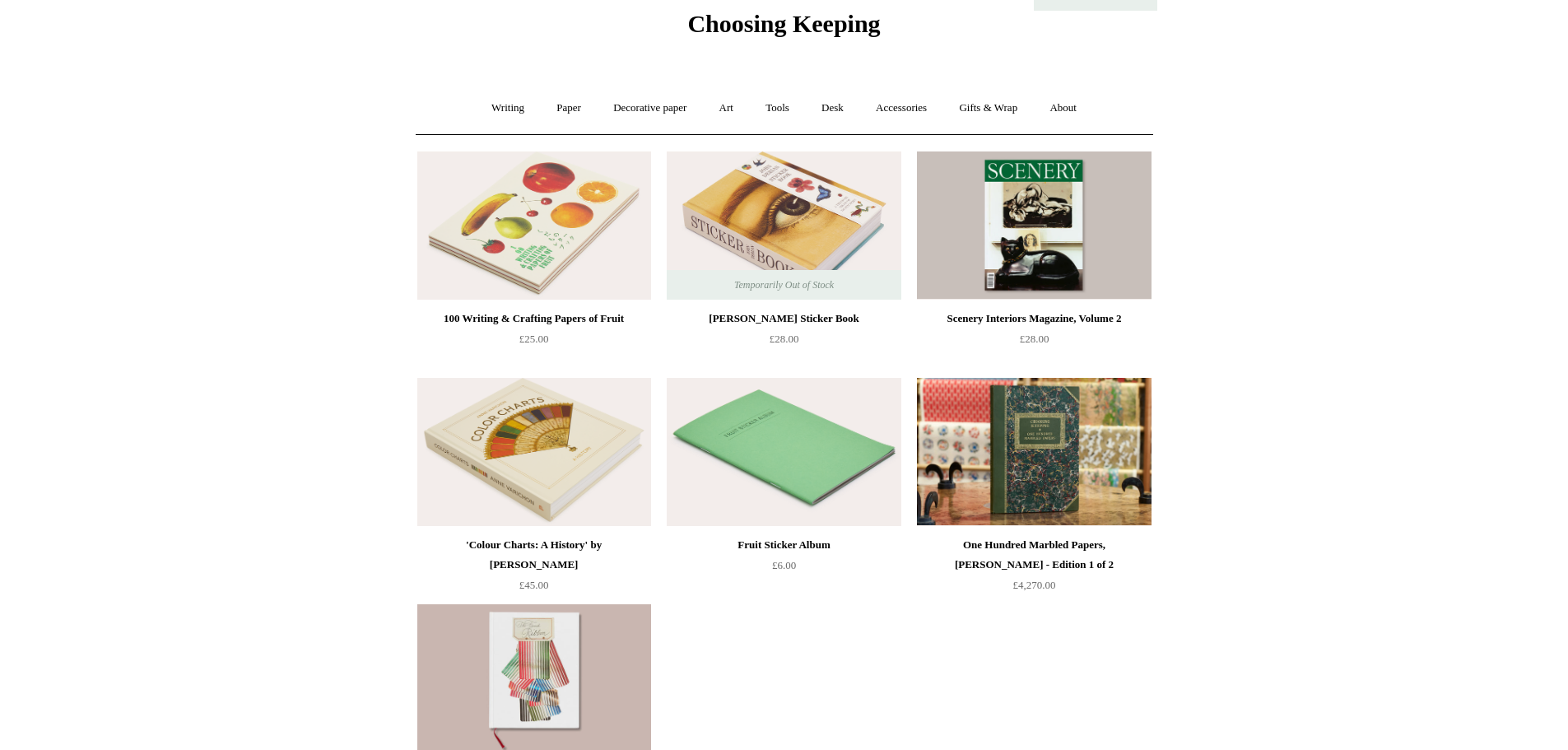
scroll to position [60, 0]
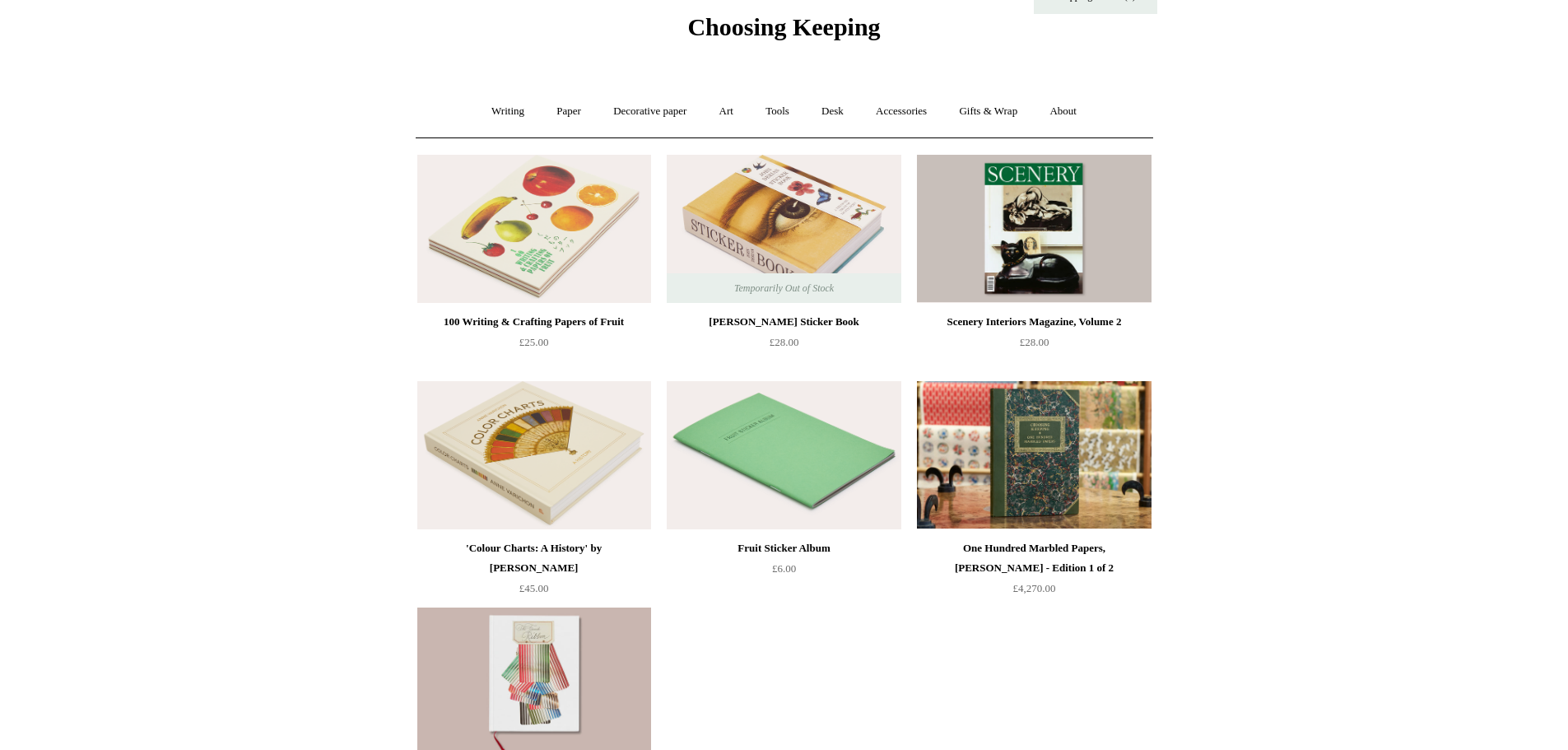
drag, startPoint x: 1564, startPoint y: 332, endPoint x: 1562, endPoint y: 298, distance: 34.1
click at [1562, 298] on html "Menu Choosing Keeping * Shipping Information Shopping Basket (1) * ⤺ + +" at bounding box center [784, 520] width 1568 height 1159
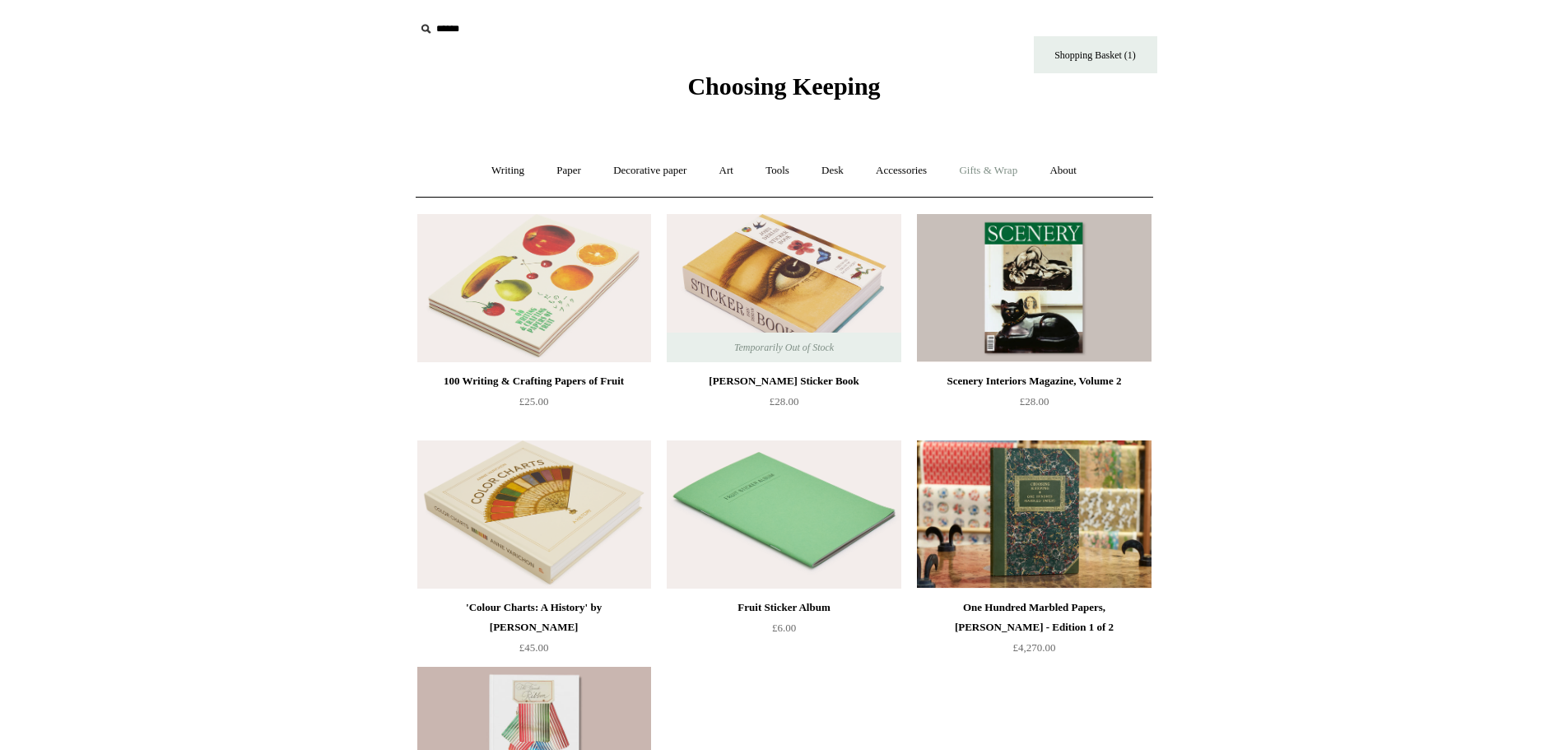
click at [991, 175] on link "Gifts & Wrap +" at bounding box center [988, 170] width 88 height 44
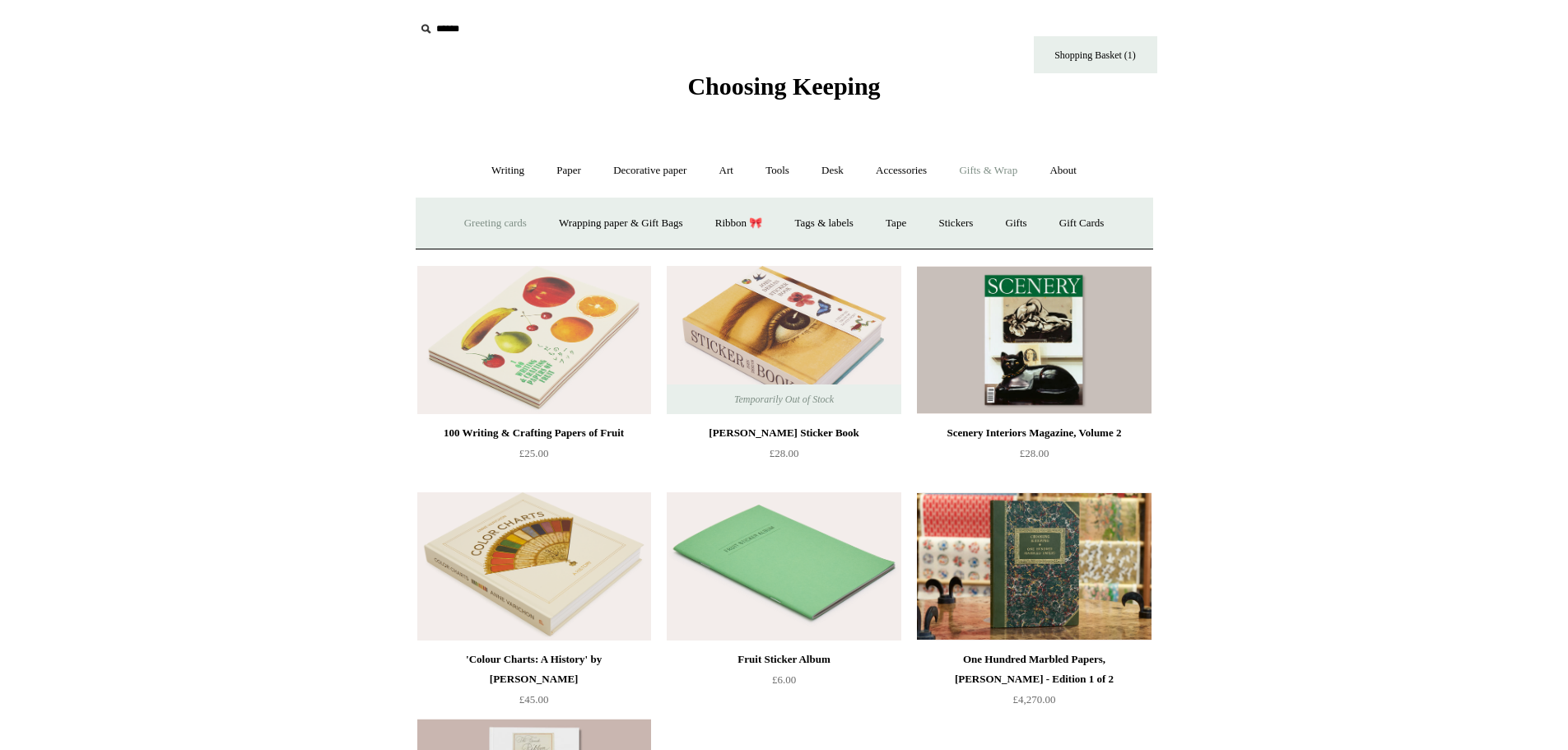
click at [494, 224] on link "Greeting cards +" at bounding box center [495, 223] width 92 height 44
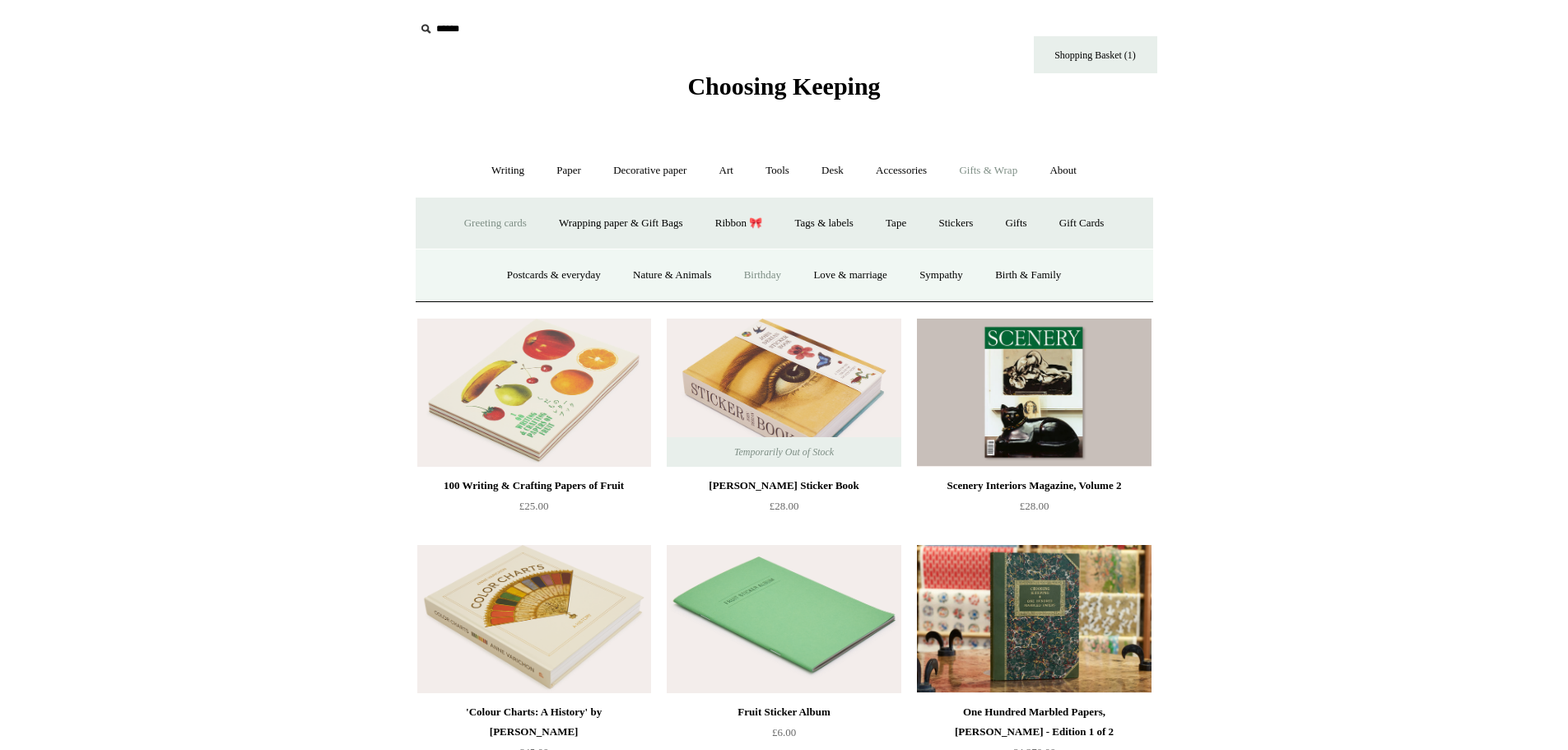
click at [764, 266] on link "Birthday" at bounding box center [762, 275] width 68 height 44
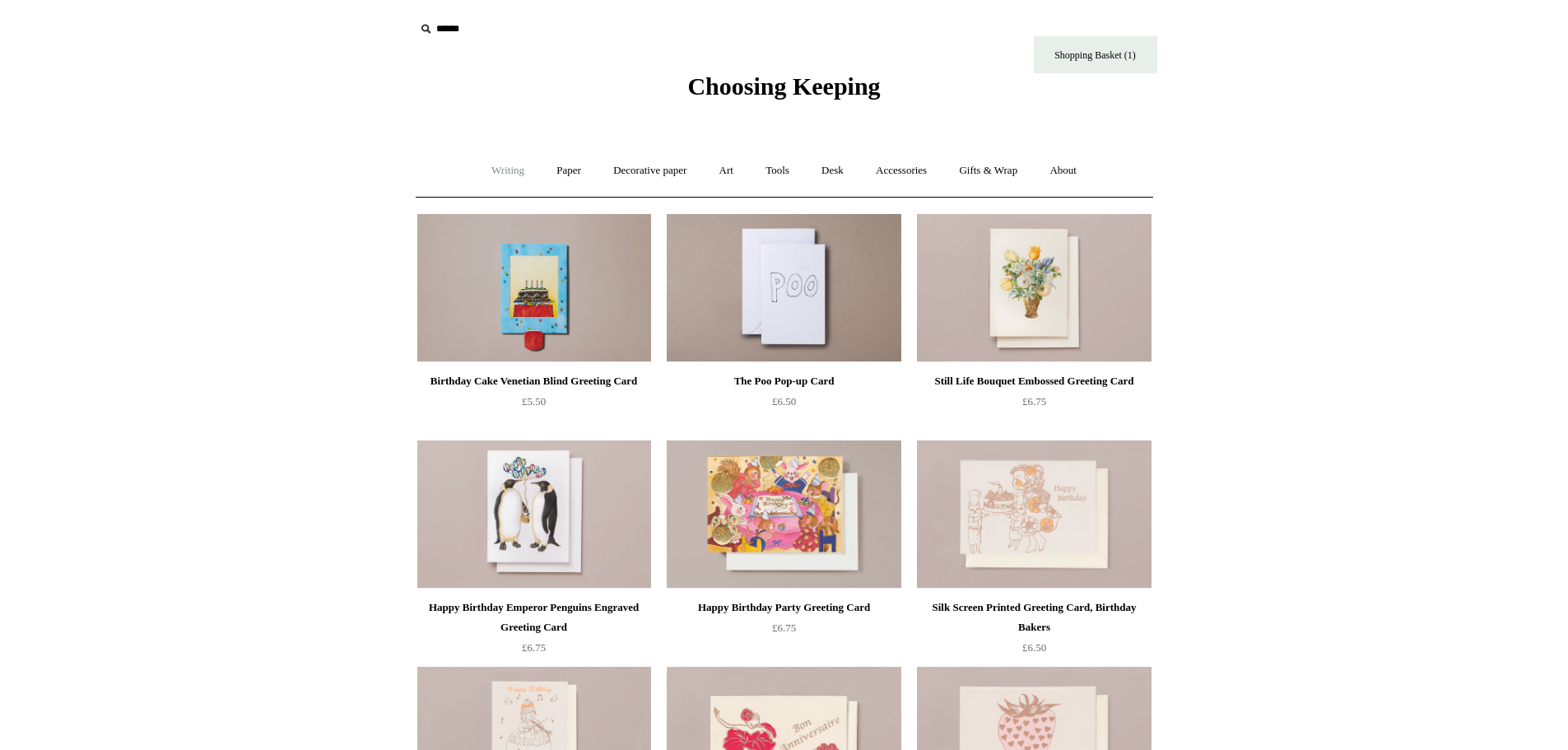
click at [505, 171] on link "Writing +" at bounding box center [508, 170] width 63 height 44
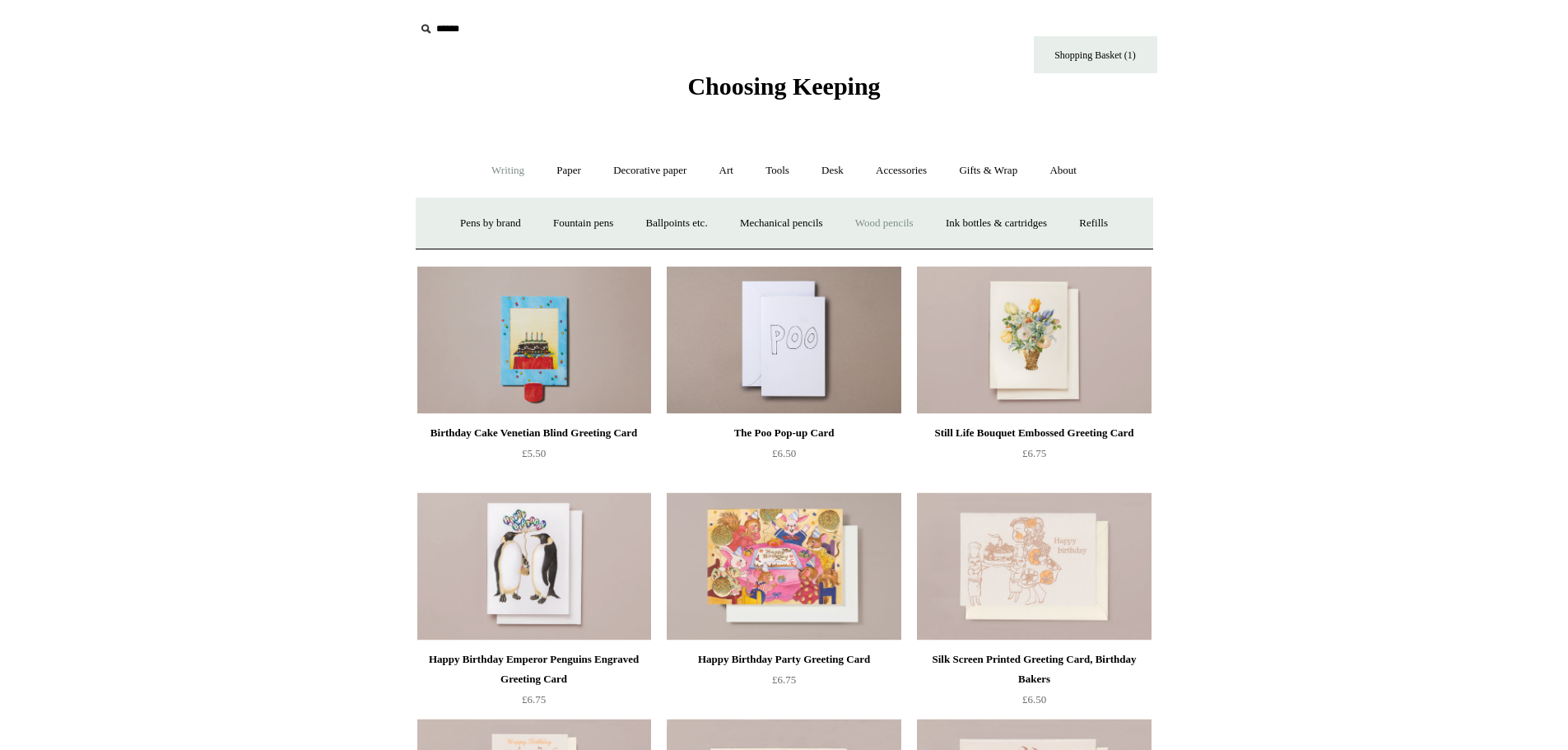
click at [886, 225] on link "Wood pencils +" at bounding box center [884, 223] width 88 height 44
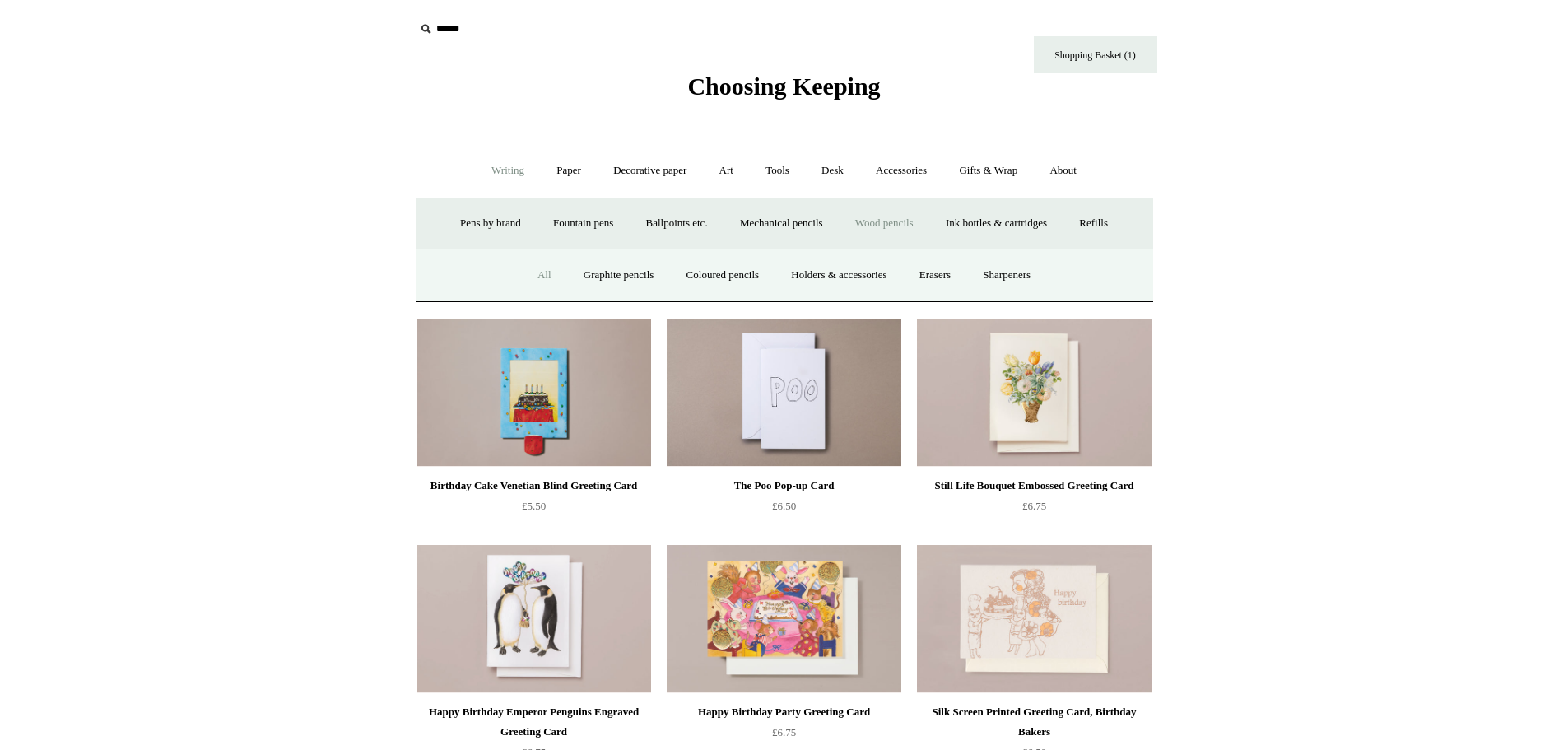
click at [531, 271] on link "All" at bounding box center [544, 275] width 44 height 44
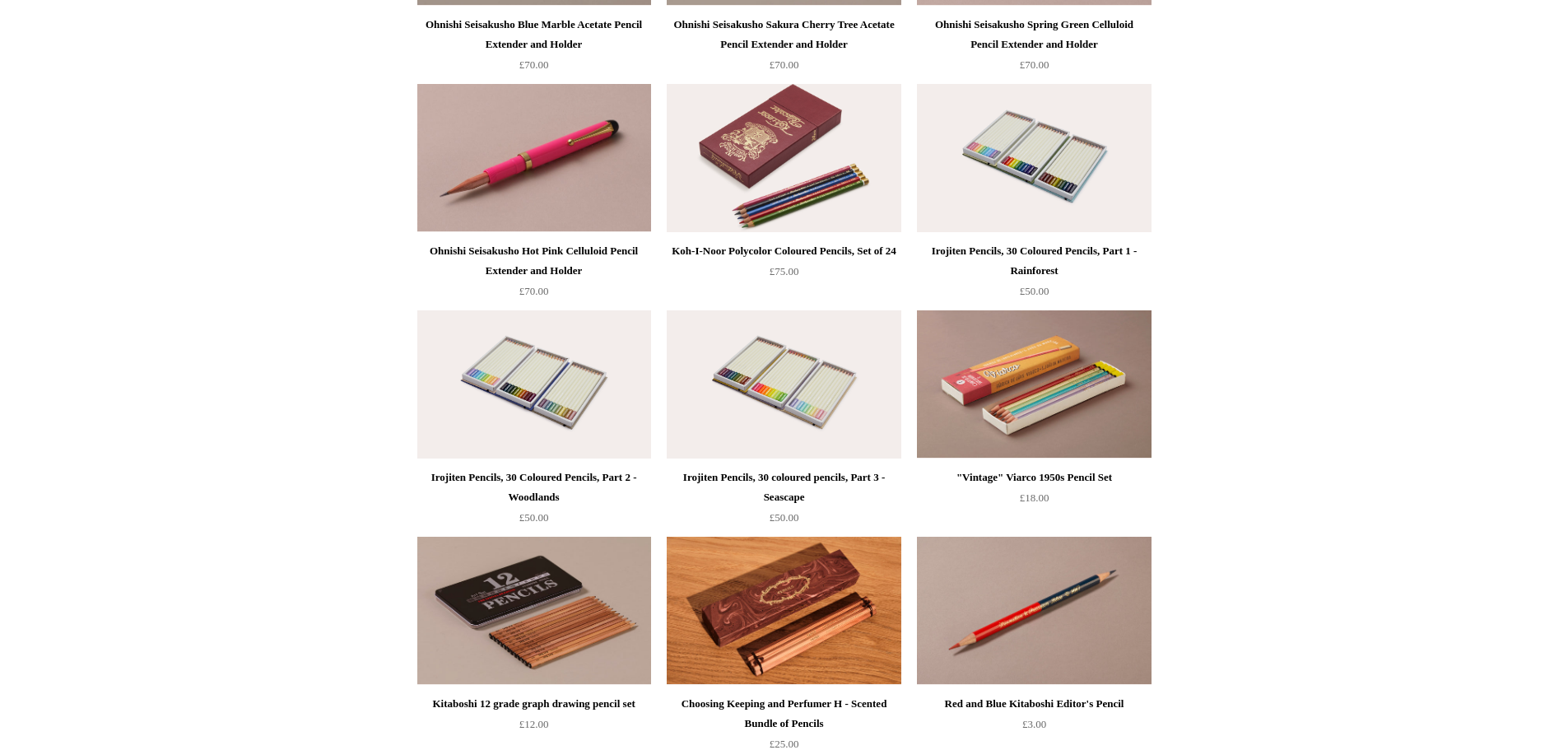
scroll to position [838, 0]
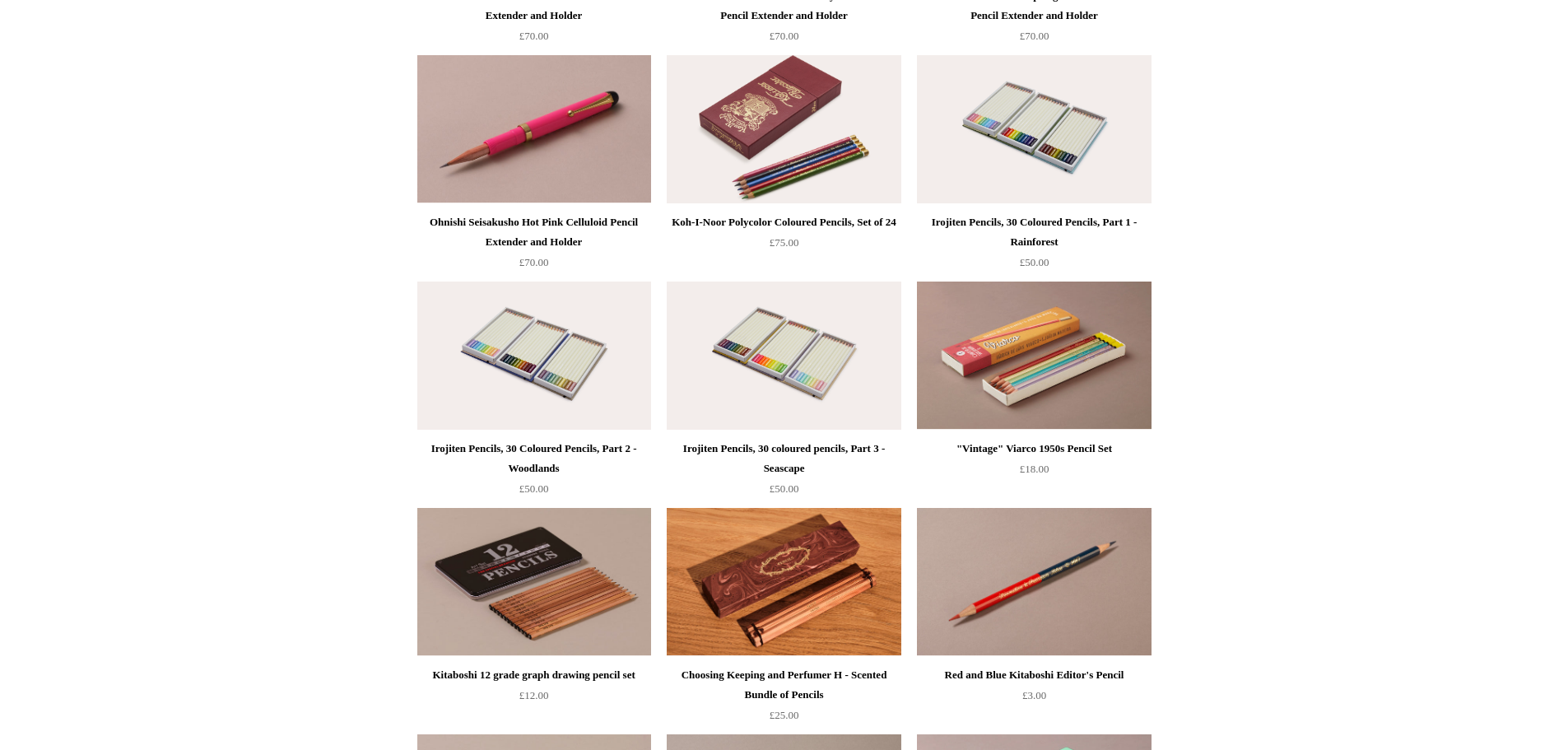
click at [1558, 305] on html "Menu Choosing Keeping * Shipping Information Shopping Basket (1) * ⤺ + +" at bounding box center [784, 420] width 1568 height 2517
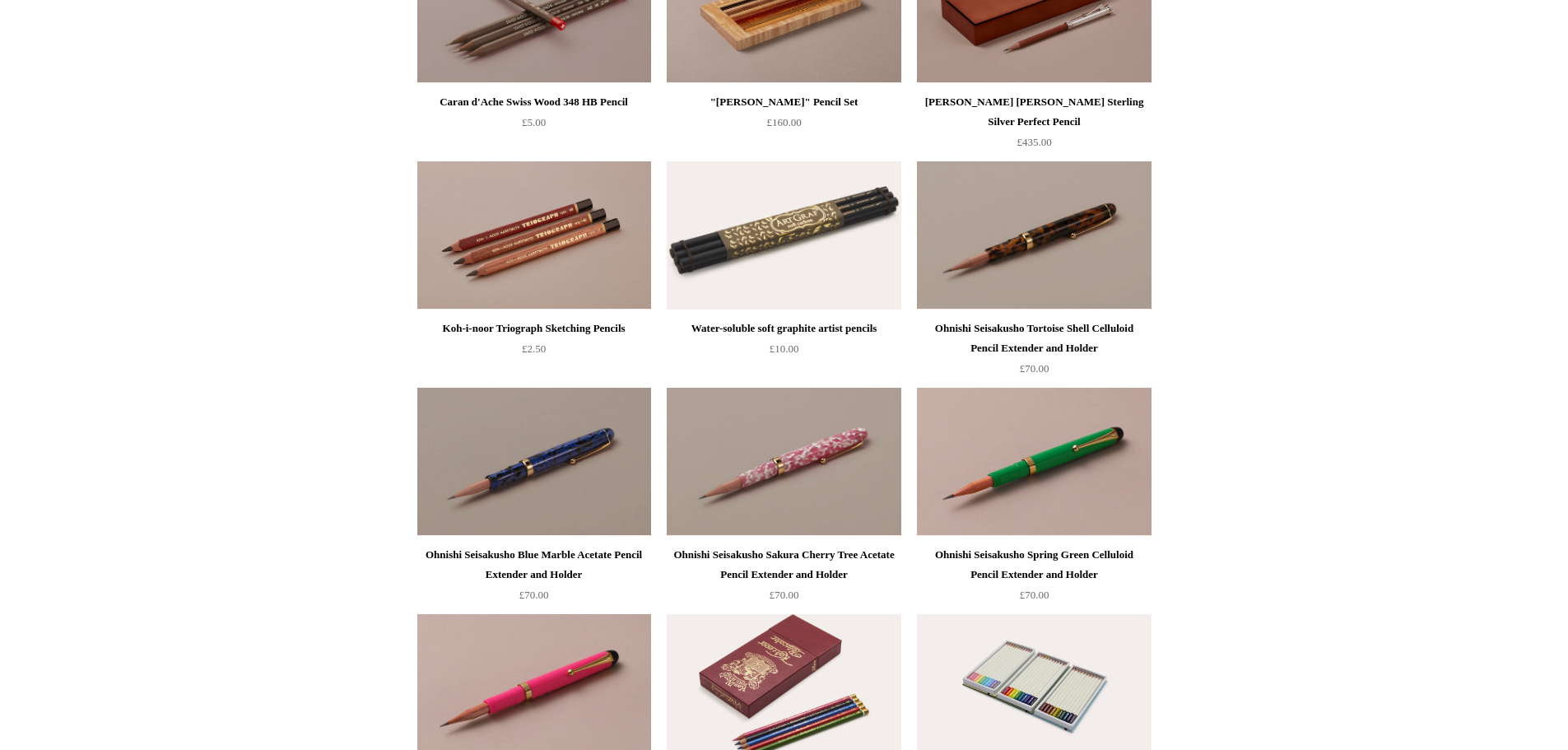
scroll to position [0, 0]
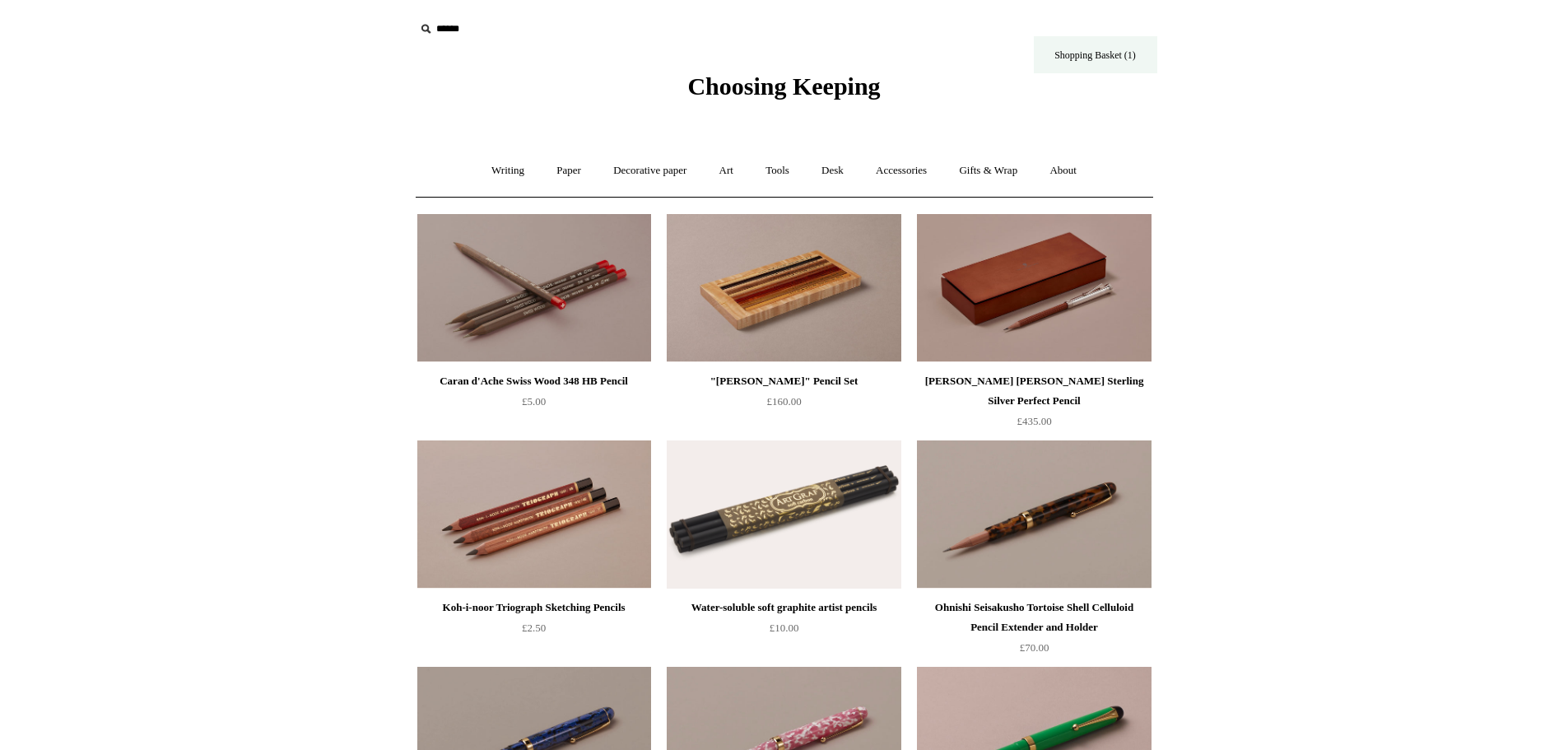
click at [1062, 58] on link "Shopping Basket (1)" at bounding box center [1095, 55] width 123 height 37
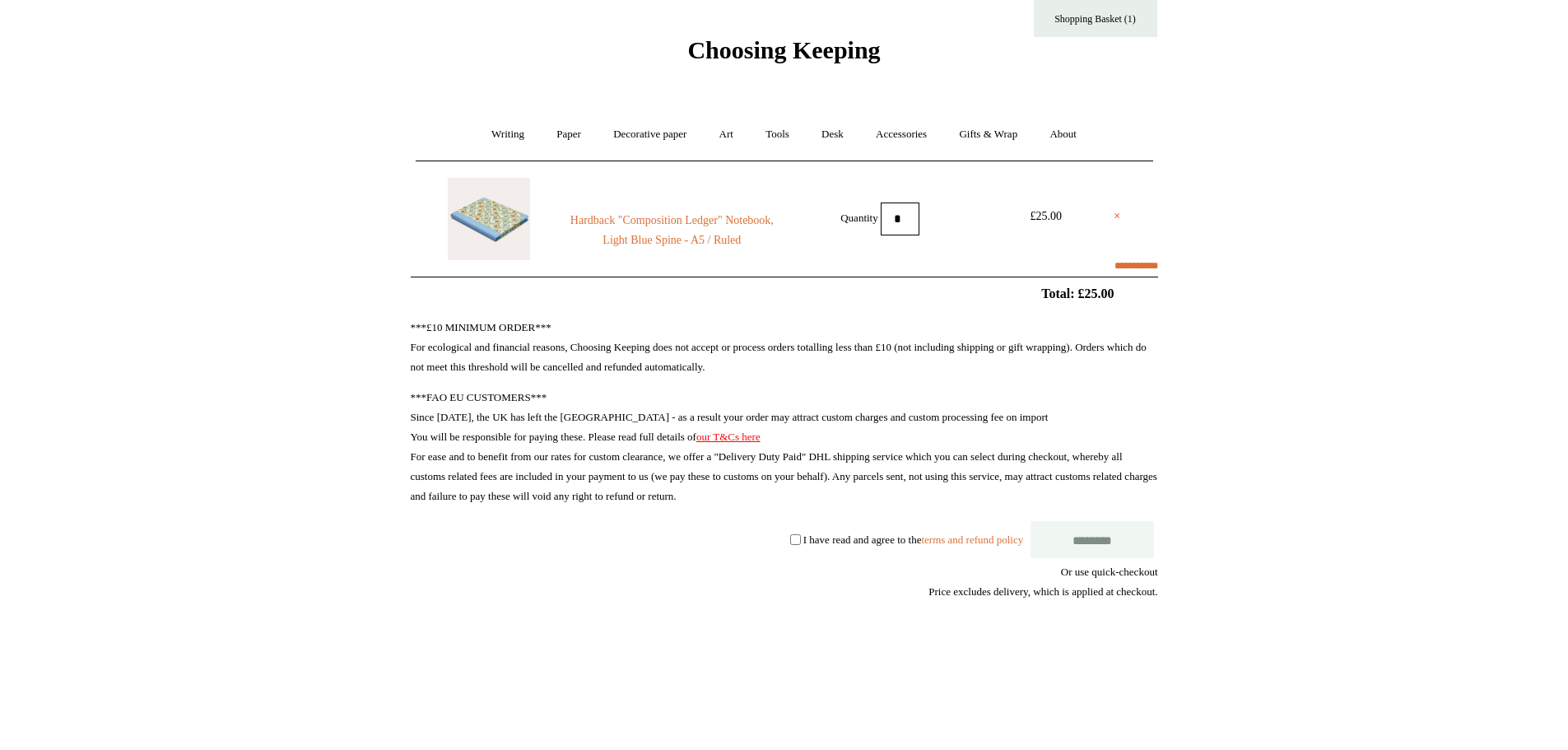
select select "**********"
type input "********"
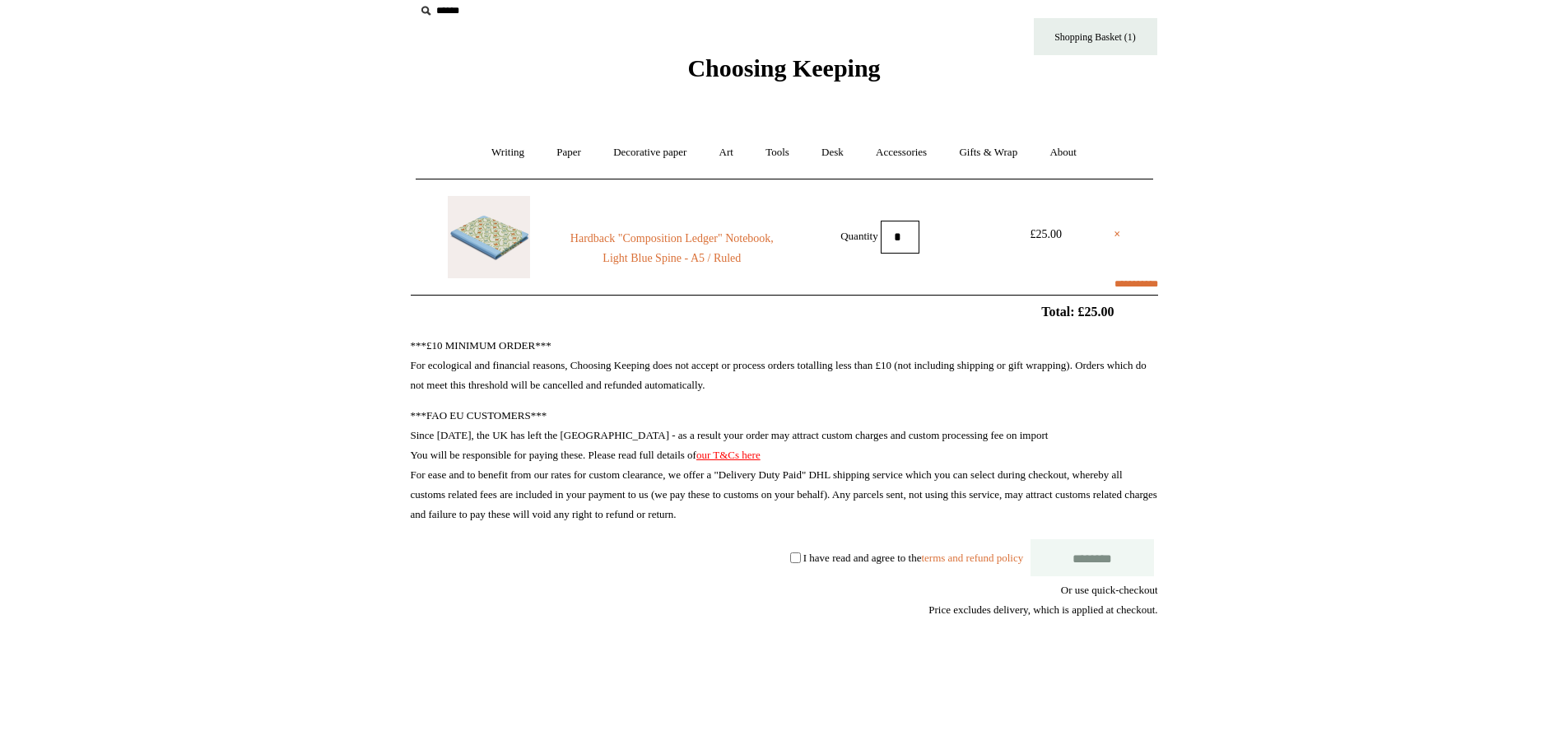
scroll to position [3, 0]
select select "*******"
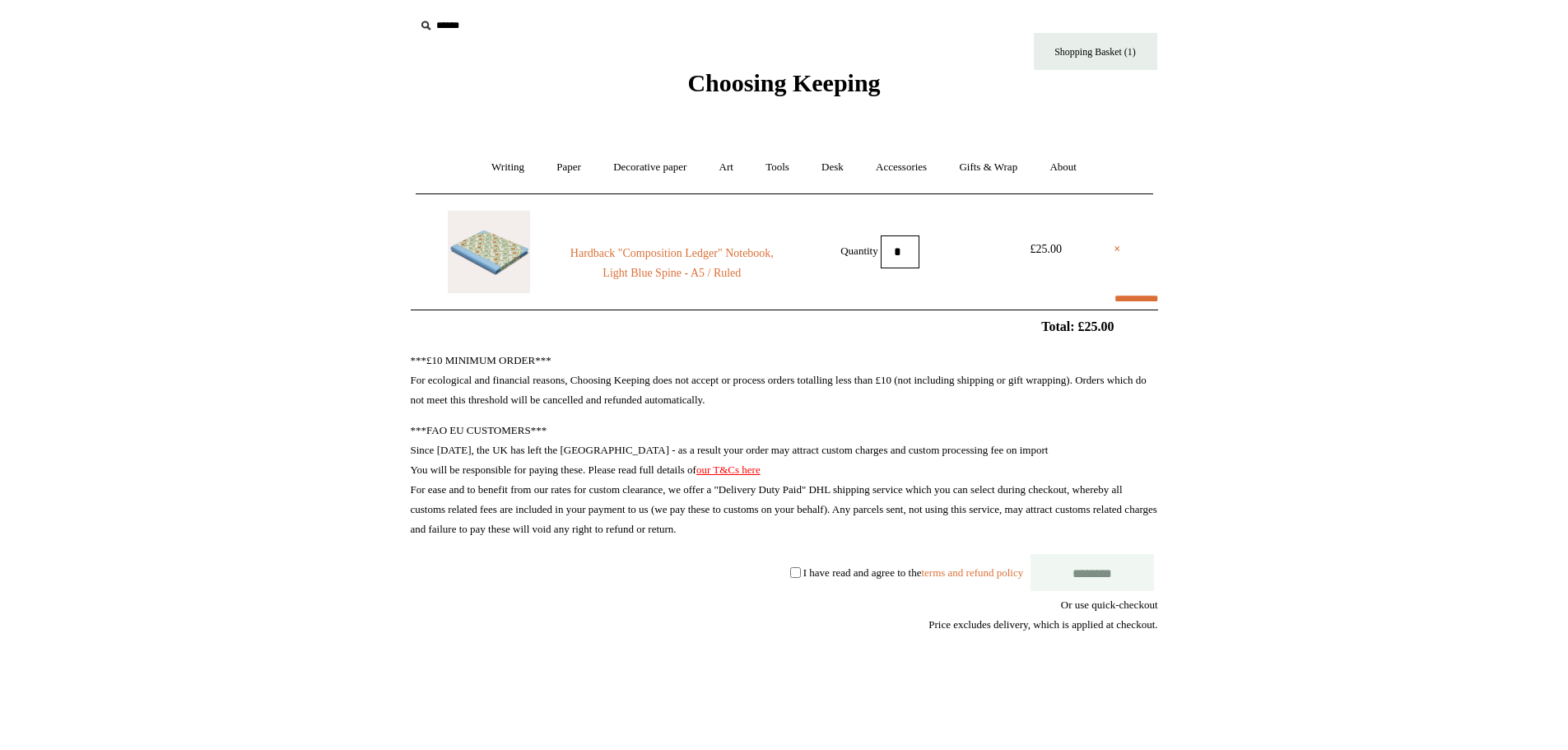
scroll to position [0, 0]
click at [561, 171] on link "Paper +" at bounding box center [568, 170] width 54 height 44
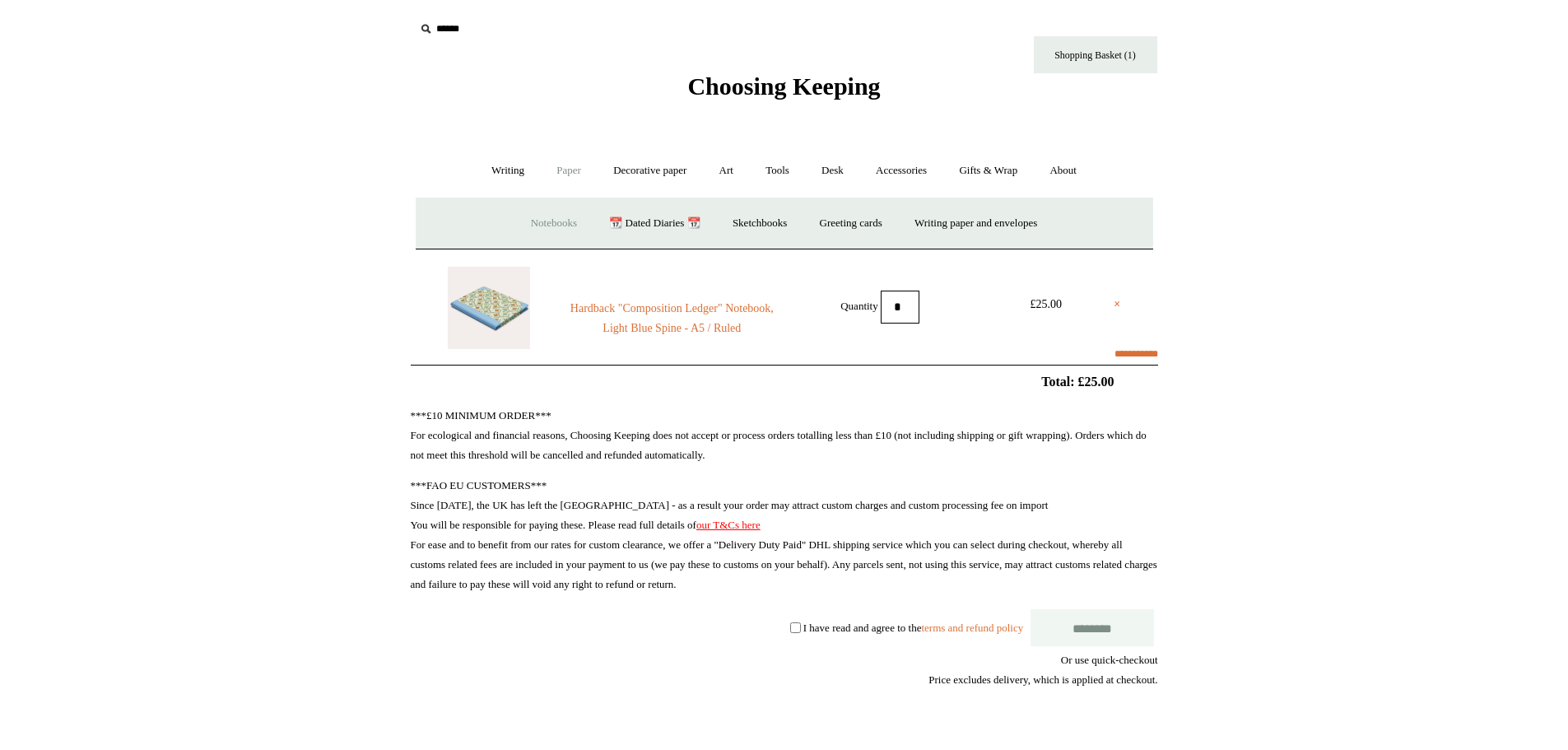
click at [539, 224] on link "Notebooks +" at bounding box center [553, 223] width 75 height 44
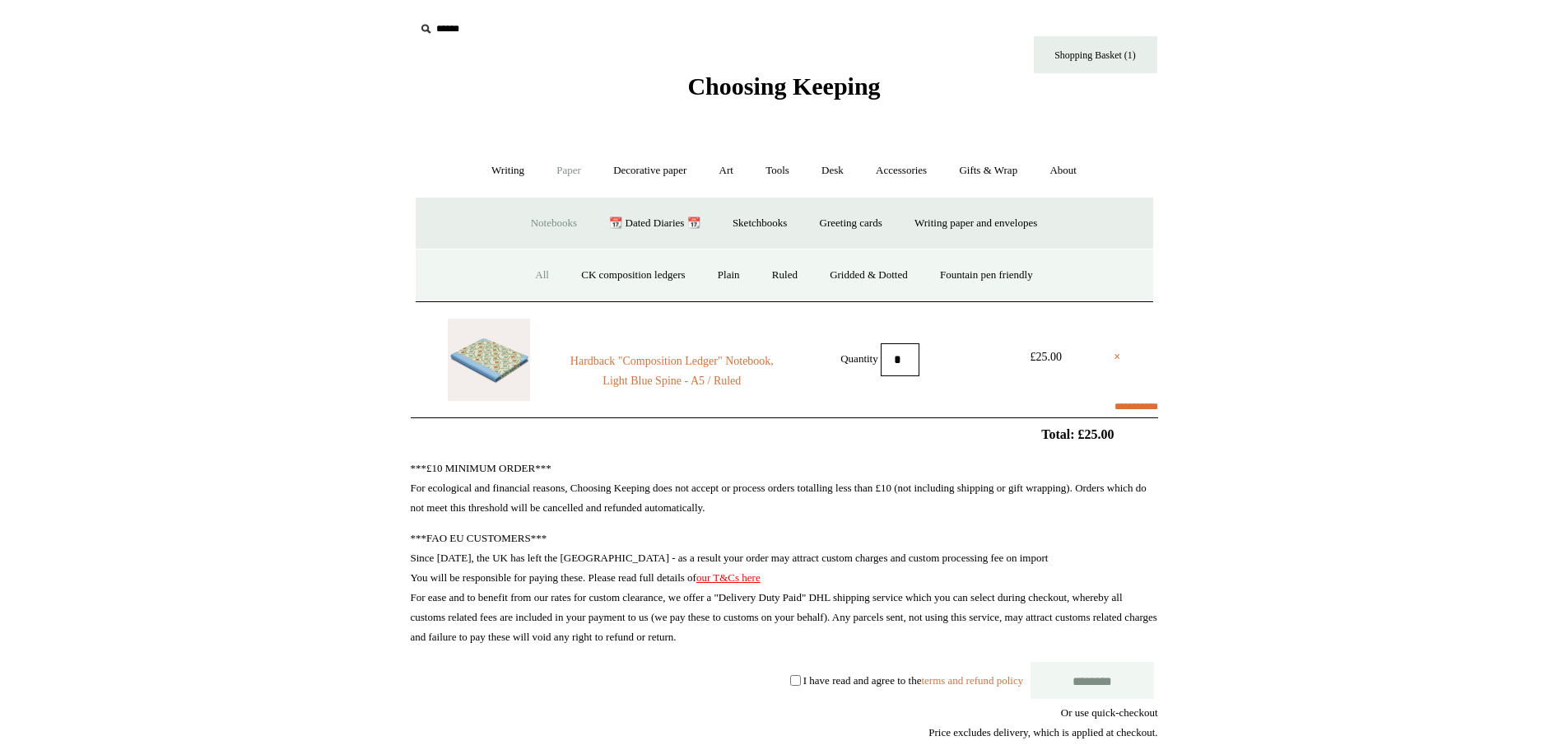
click at [535, 273] on link "All" at bounding box center [541, 275] width 44 height 44
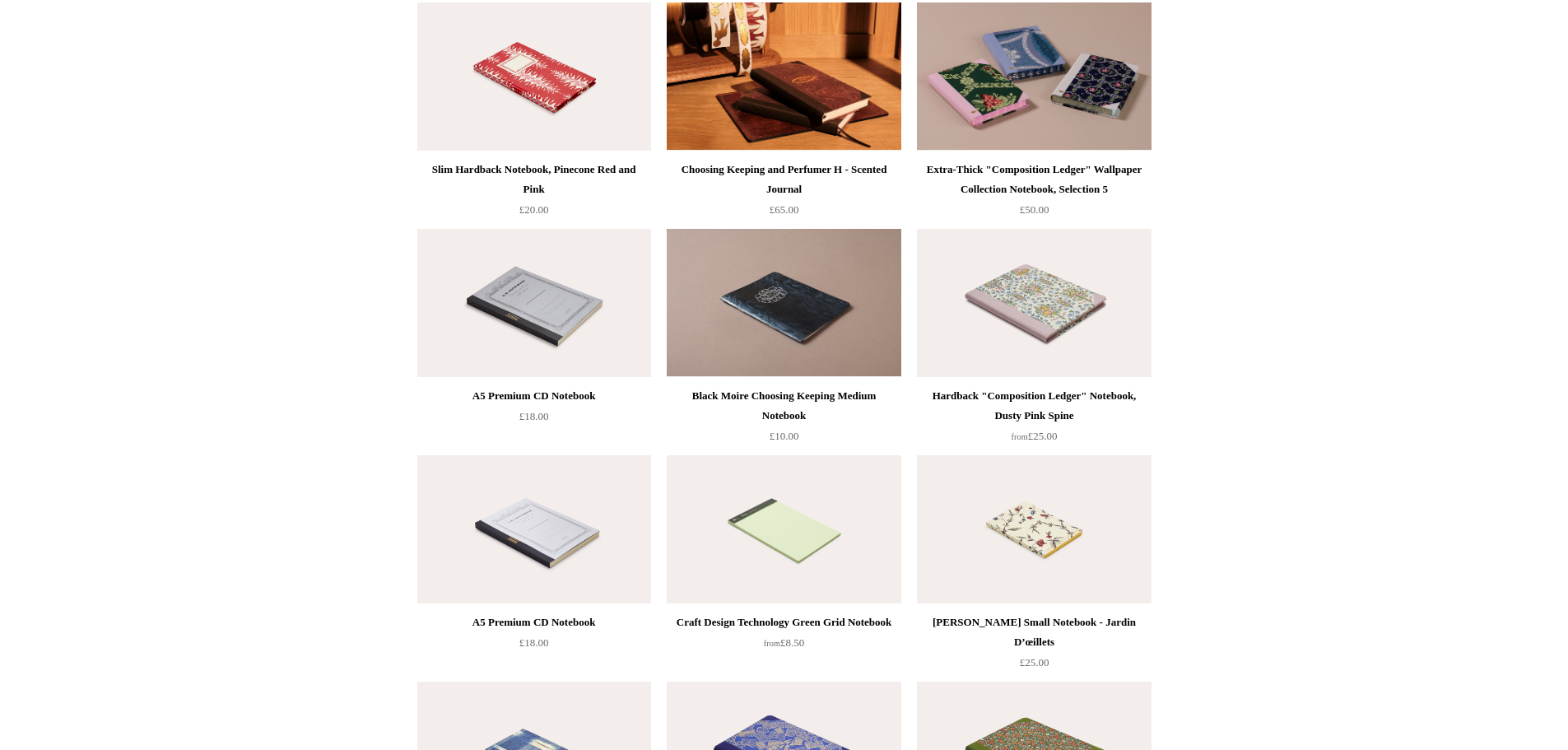
scroll to position [6368, 0]
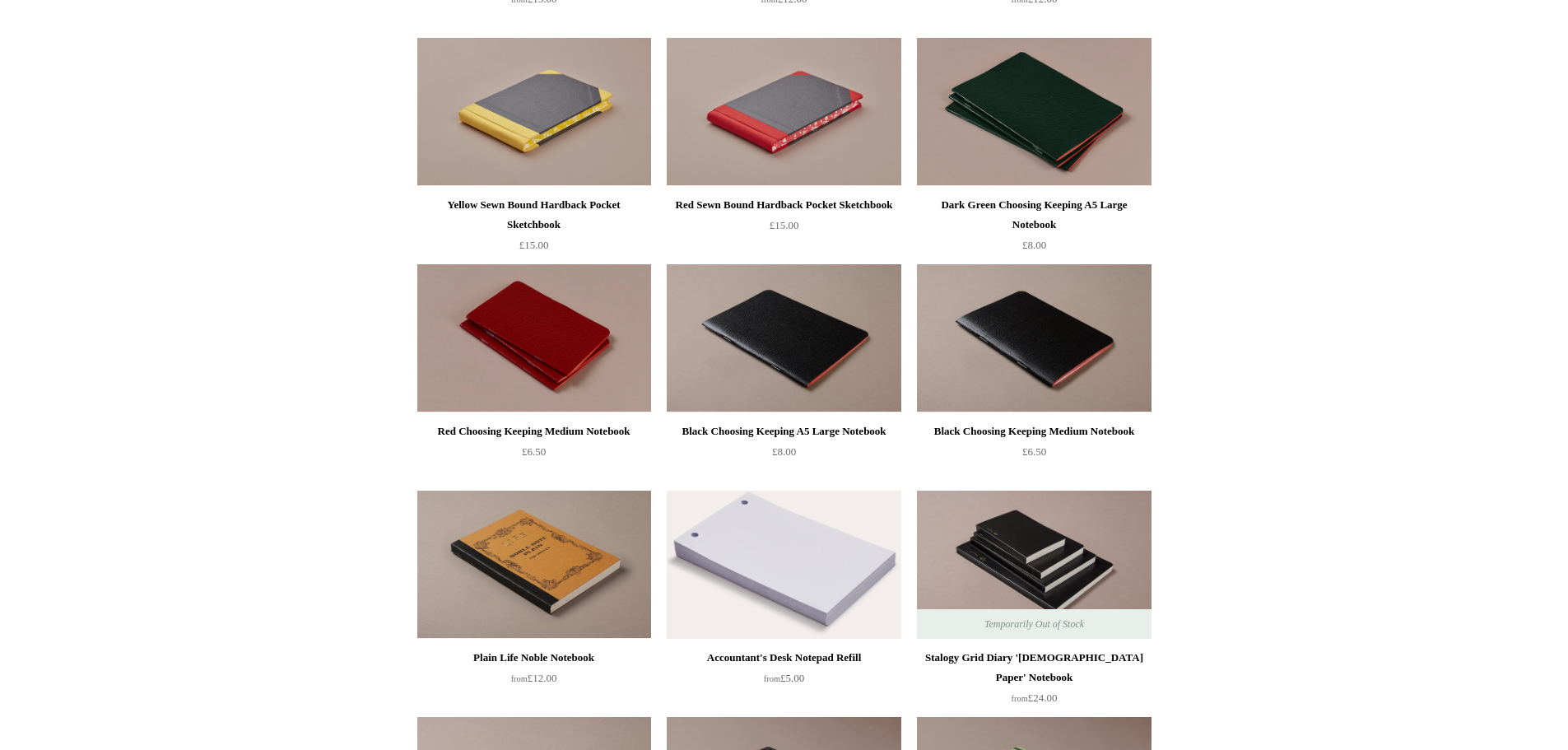
scroll to position [3469, 0]
